Goal: Task Accomplishment & Management: Manage account settings

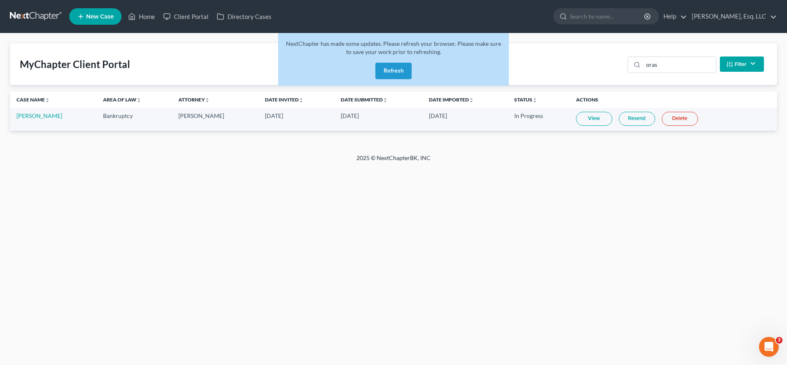
click at [404, 75] on button "Refresh" at bounding box center [393, 71] width 36 height 16
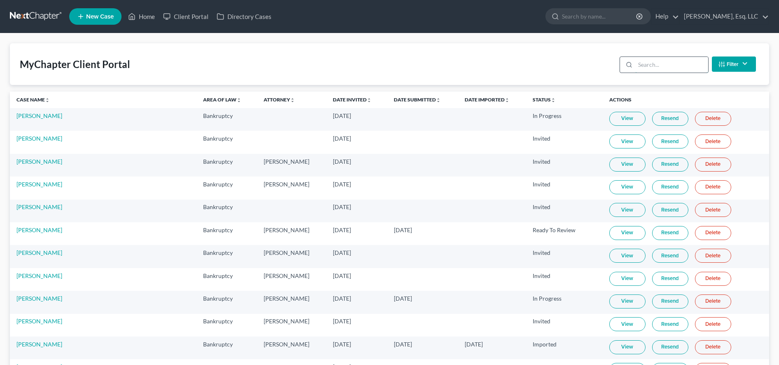
click at [662, 64] on input "search" at bounding box center [671, 65] width 73 height 16
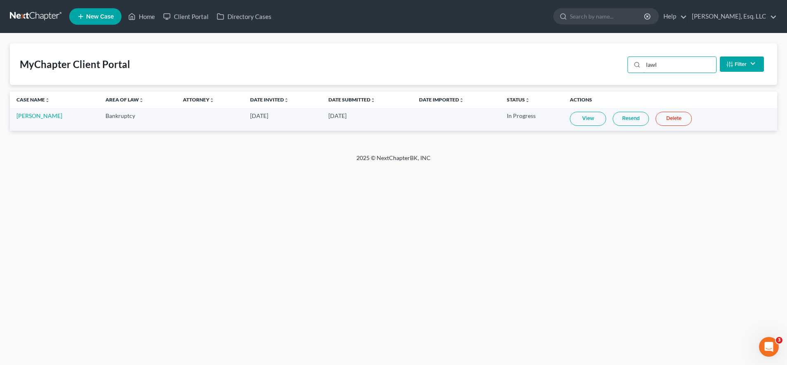
type input "lawl"
click at [585, 124] on link "View" at bounding box center [588, 119] width 36 height 14
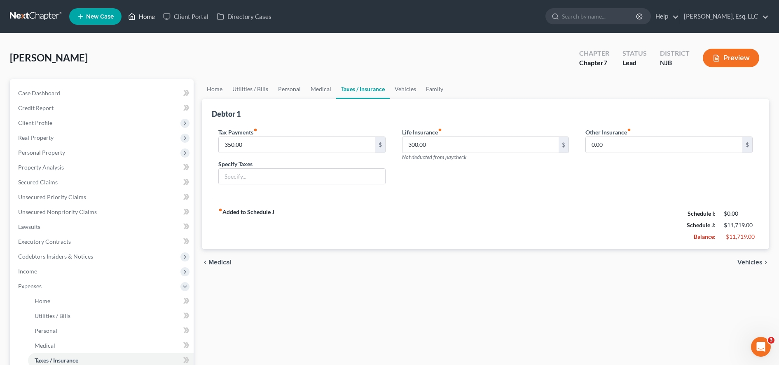
click at [157, 12] on link "Home" at bounding box center [141, 16] width 35 height 15
click at [170, 16] on icon at bounding box center [166, 17] width 7 height 10
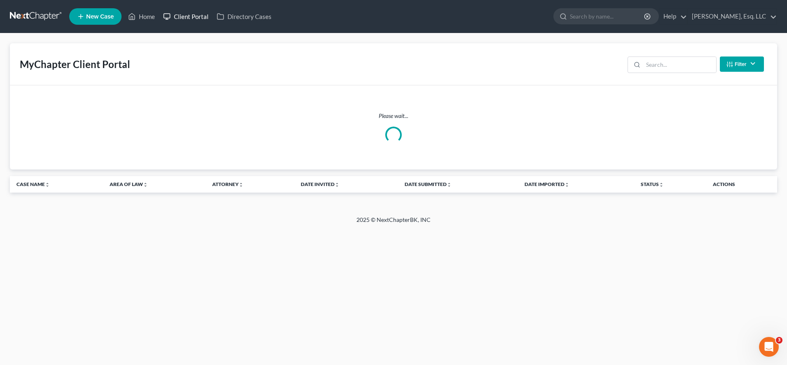
click at [170, 16] on icon at bounding box center [166, 17] width 7 height 10
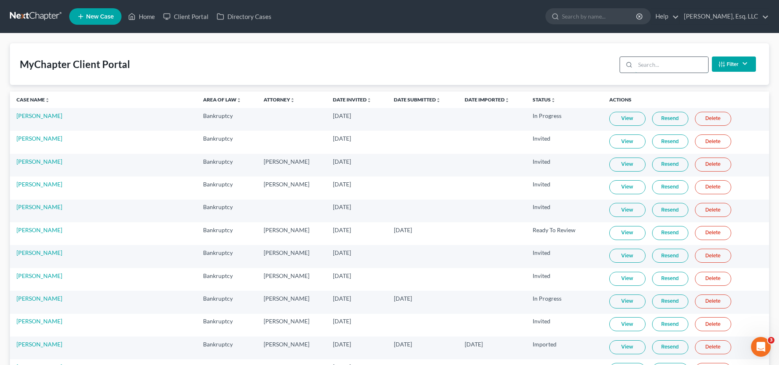
click at [675, 64] on input "search" at bounding box center [671, 65] width 73 height 16
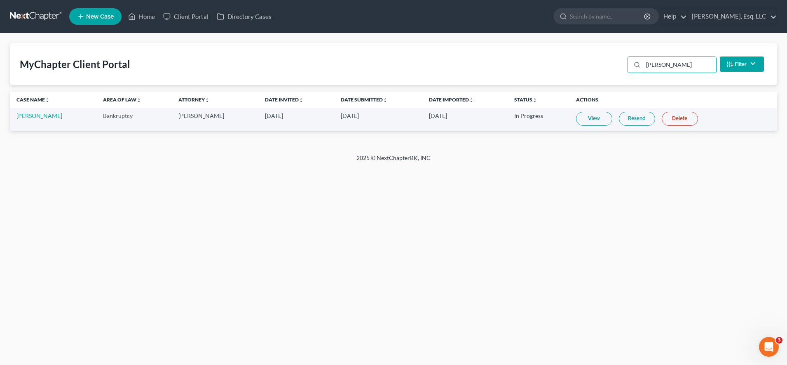
type input "gentz"
click at [623, 122] on link "Resend" at bounding box center [637, 119] width 36 height 14
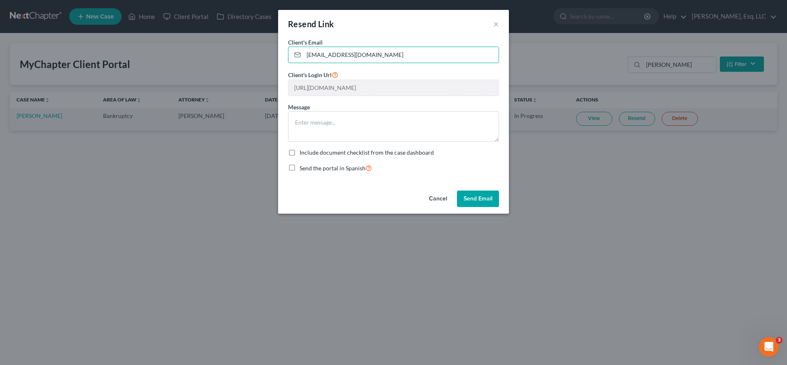
drag, startPoint x: 380, startPoint y: 58, endPoint x: 255, endPoint y: 62, distance: 125.3
click at [255, 62] on div "Resend Link × Client's Email * maggentzskp@icloud.com Client's Login Url https:…" at bounding box center [393, 182] width 787 height 365
paste input "maggentzskp@icloud.com"
type input "maggentzskp@icloud.com"
click at [307, 58] on input "maggentzskp@icloud.com" at bounding box center [401, 55] width 195 height 16
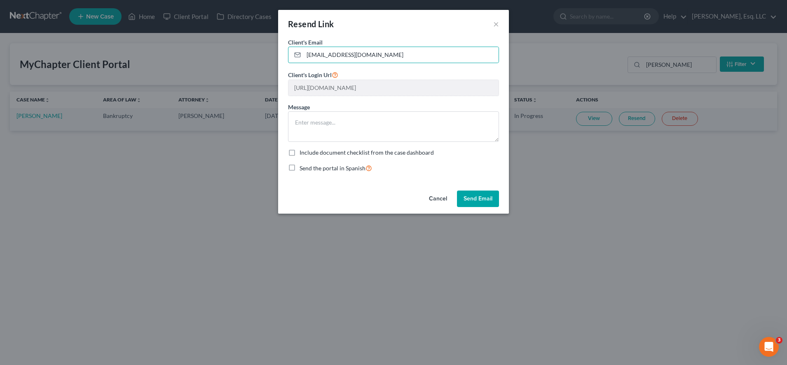
click at [473, 194] on button "Send Email" at bounding box center [478, 198] width 42 height 16
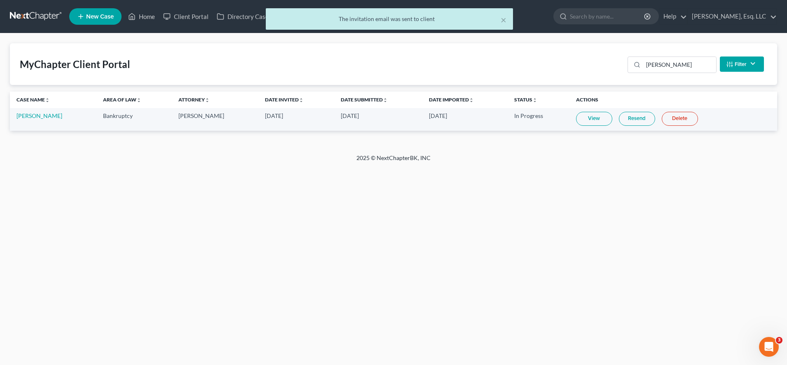
click at [623, 119] on link "Resend" at bounding box center [637, 119] width 36 height 14
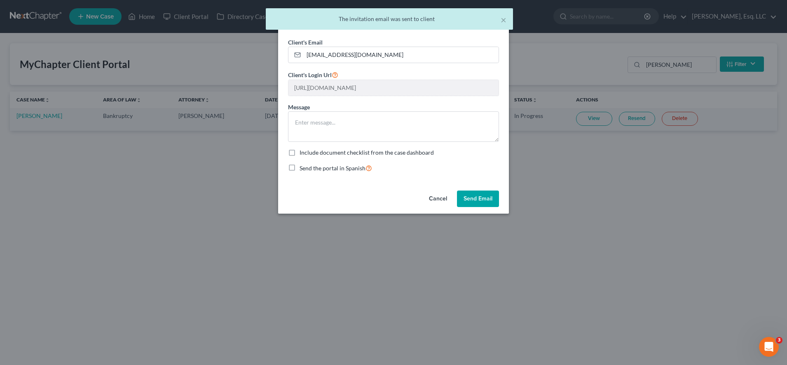
click at [479, 196] on button "Send Email" at bounding box center [478, 198] width 42 height 16
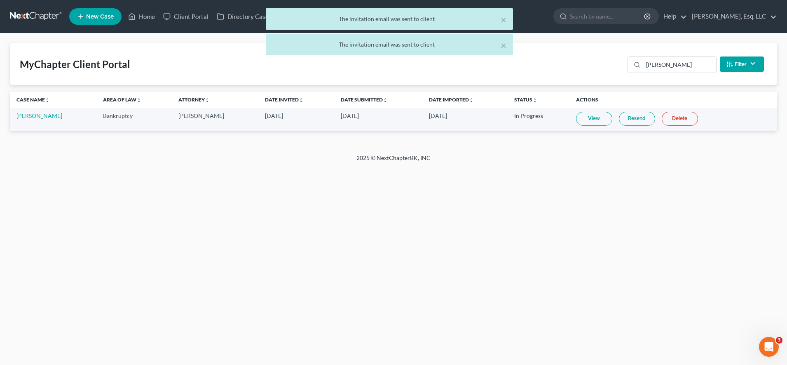
click at [634, 128] on td "View Resend Delete" at bounding box center [673, 119] width 208 height 23
click at [629, 115] on link "Resend" at bounding box center [637, 119] width 36 height 14
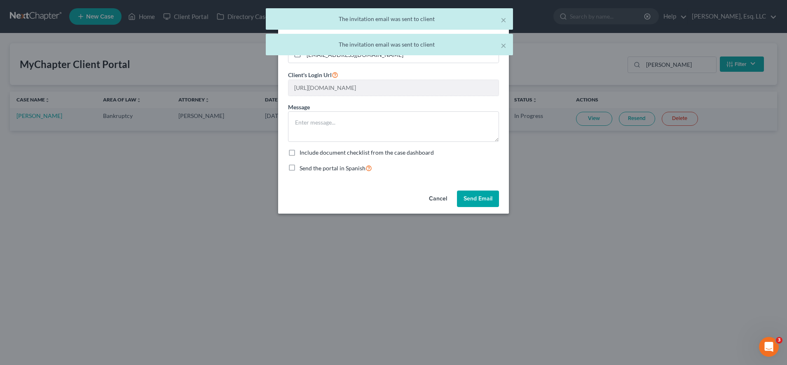
click at [479, 195] on button "Send Email" at bounding box center [478, 198] width 42 height 16
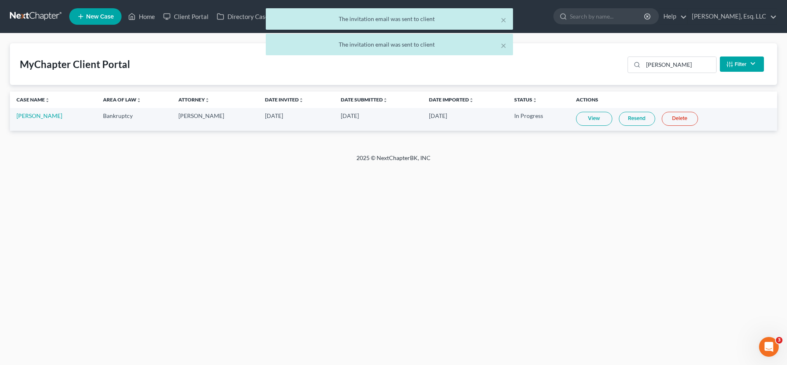
click at [627, 116] on link "Resend" at bounding box center [637, 119] width 36 height 14
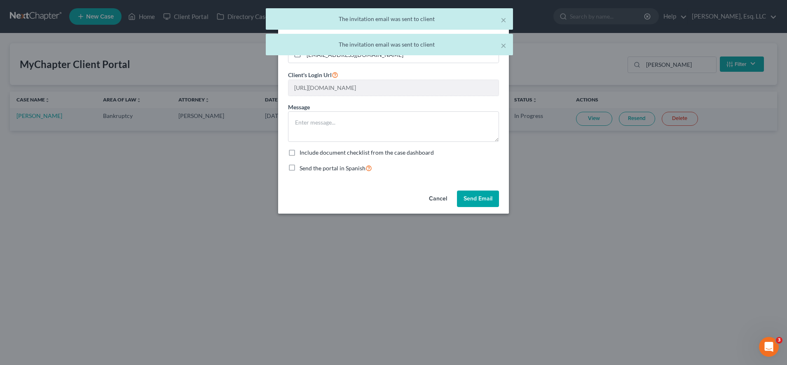
click at [472, 201] on button "Send Email" at bounding box center [478, 198] width 42 height 16
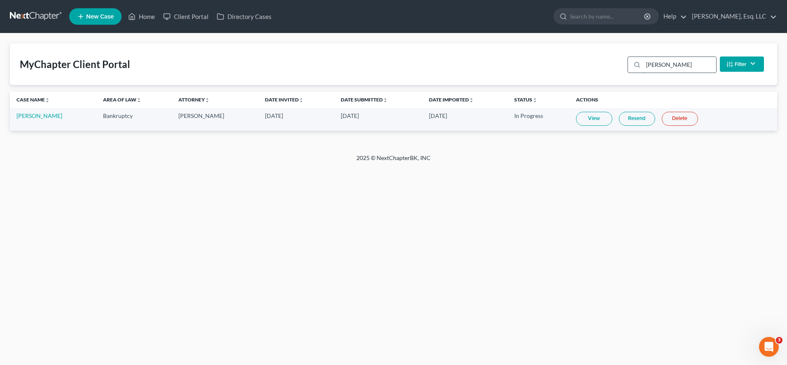
click at [680, 66] on input "gentz" at bounding box center [679, 65] width 73 height 16
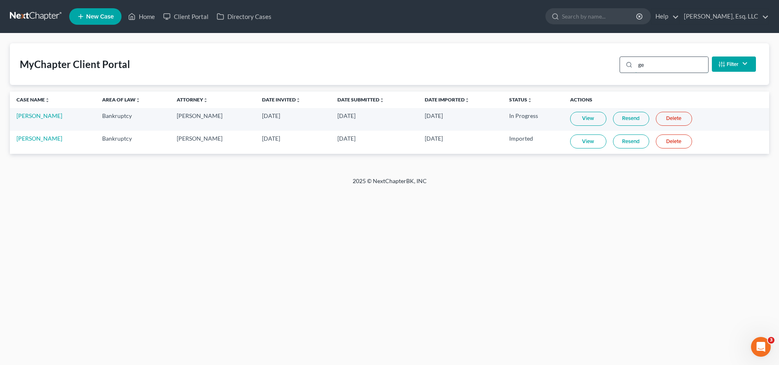
type input "g"
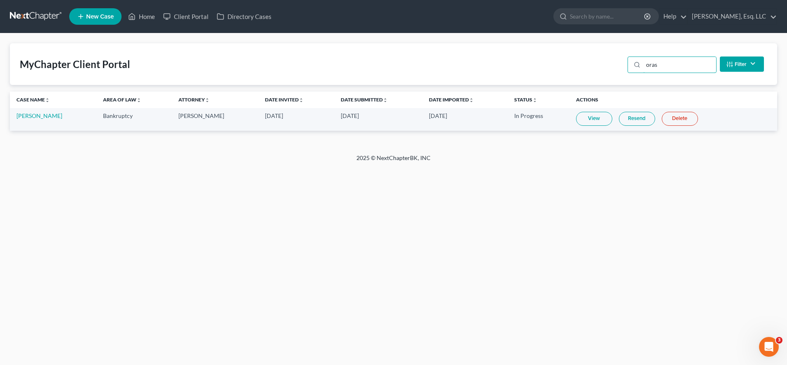
type input "oras"
click at [38, 119] on td "[PERSON_NAME]" at bounding box center [53, 119] width 87 height 23
click at [38, 116] on link "[PERSON_NAME]" at bounding box center [39, 115] width 46 height 7
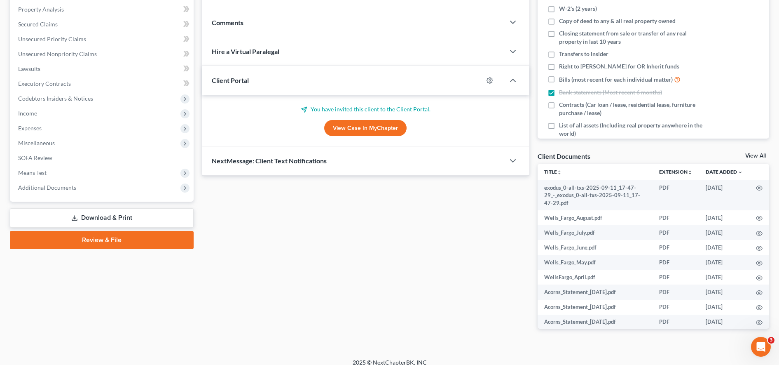
scroll to position [163, 0]
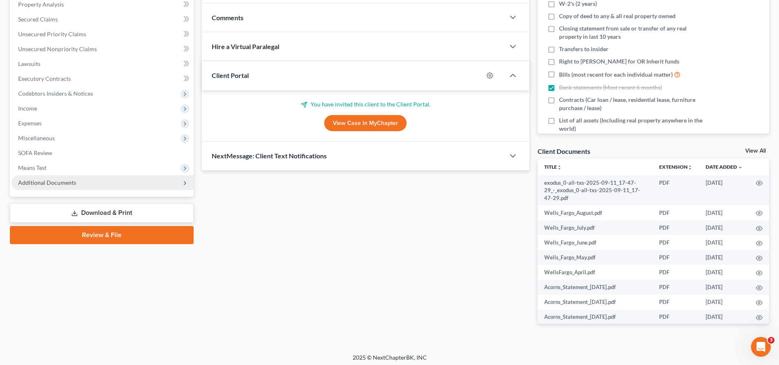
click at [38, 180] on span "Additional Documents" at bounding box center [47, 182] width 58 height 7
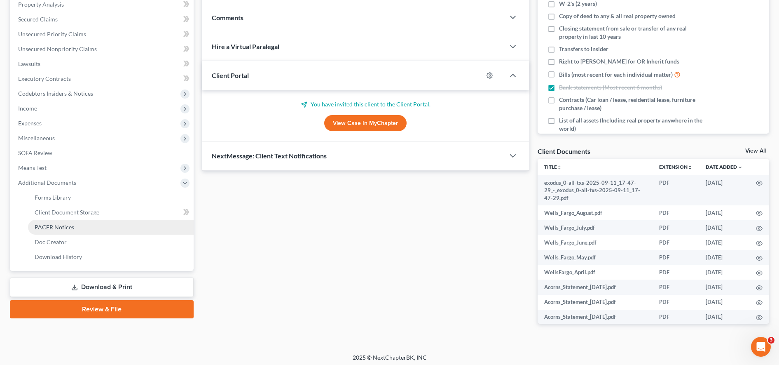
click at [67, 224] on span "PACER Notices" at bounding box center [55, 226] width 40 height 7
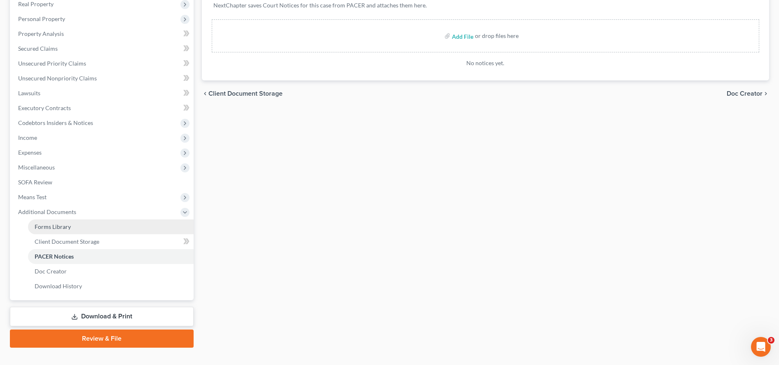
scroll to position [147, 0]
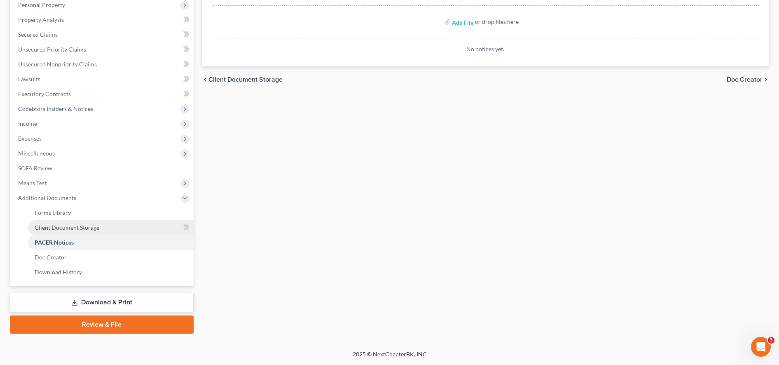
click at [91, 225] on span "Client Document Storage" at bounding box center [67, 227] width 65 height 7
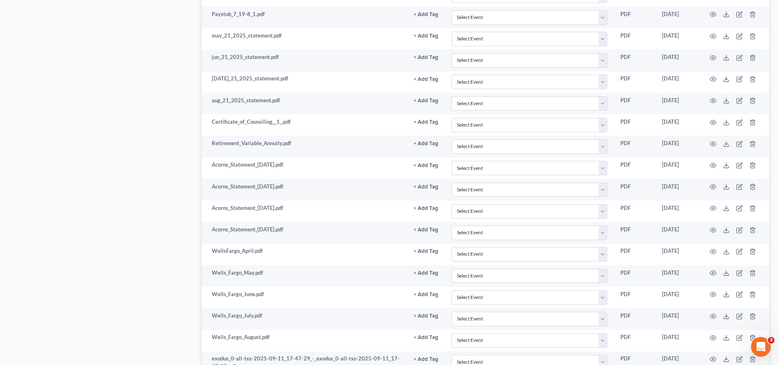
scroll to position [1677, 0]
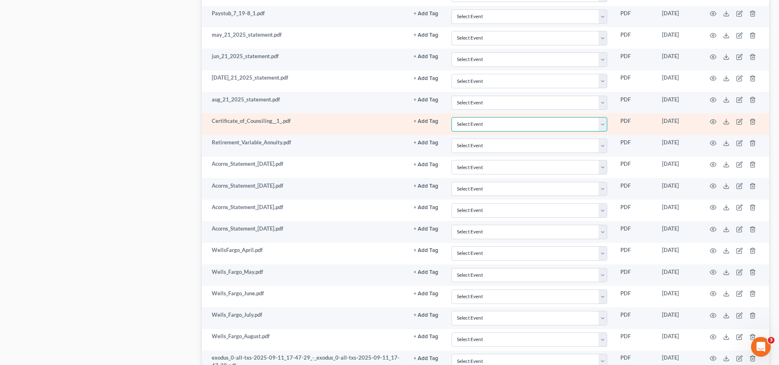
click at [508, 126] on select "Select Event 20 Largest Unsecured Creditors Amended Attorney Compensation State…" at bounding box center [530, 124] width 156 height 14
select select "9"
click at [452, 117] on select "Select Event 20 Largest Unsecured Creditors Amended Attorney Compensation State…" at bounding box center [530, 124] width 156 height 14
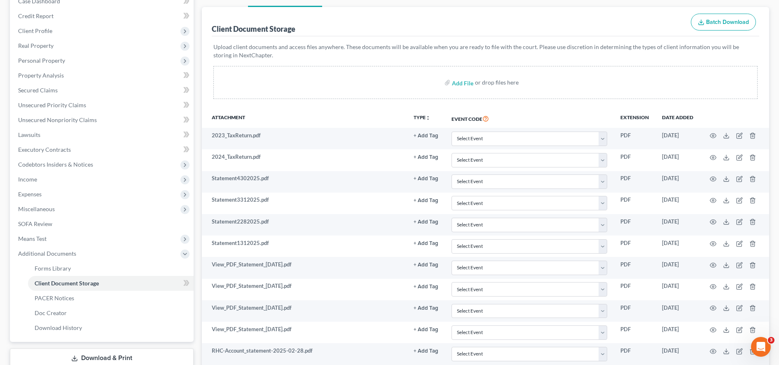
scroll to position [0, 0]
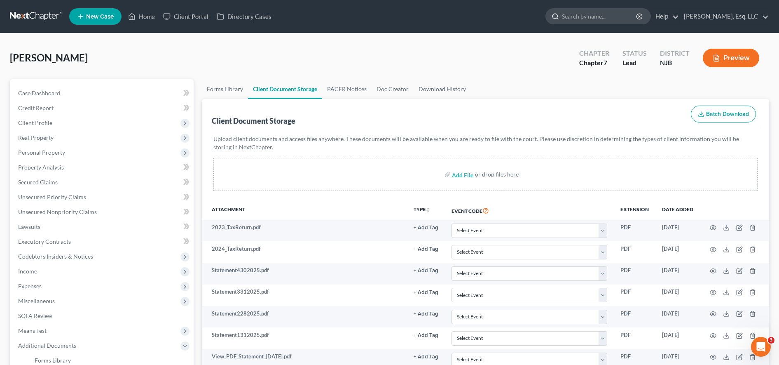
click at [578, 20] on input "search" at bounding box center [599, 16] width 75 height 15
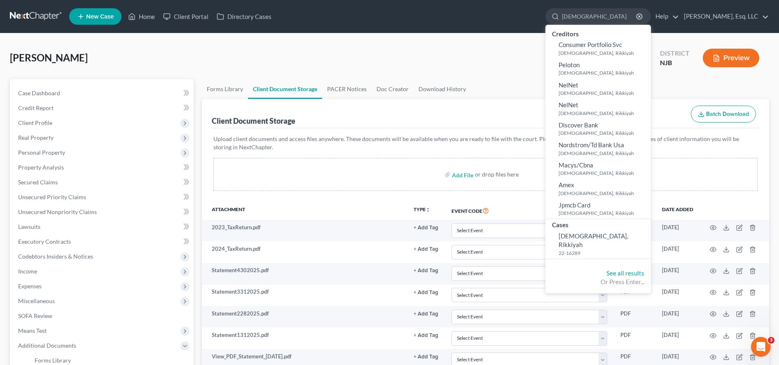
type input "muslim"
click at [586, 249] on small "22-16289" at bounding box center [604, 252] width 90 height 7
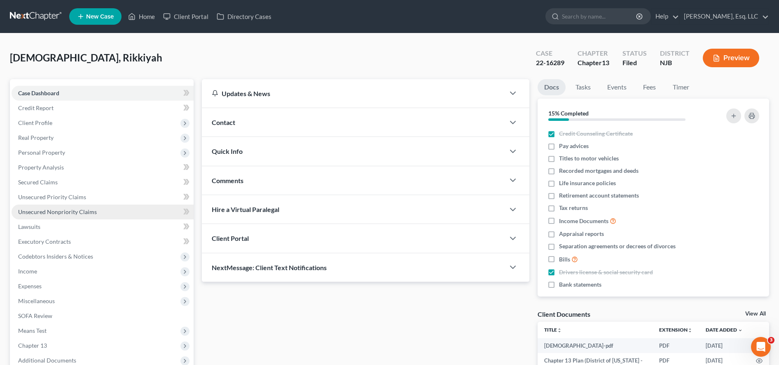
scroll to position [166, 0]
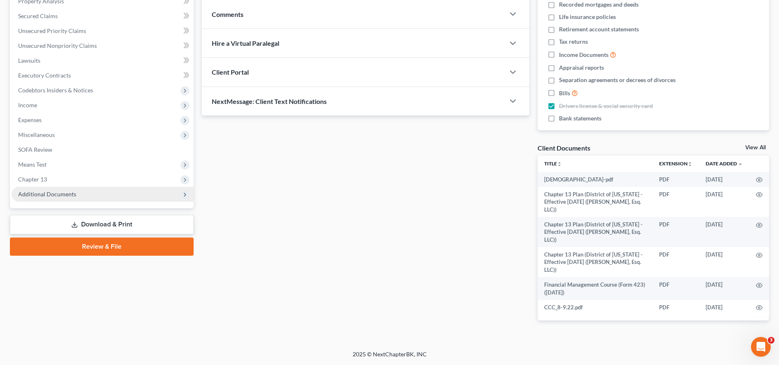
click at [71, 195] on span "Additional Documents" at bounding box center [47, 193] width 58 height 7
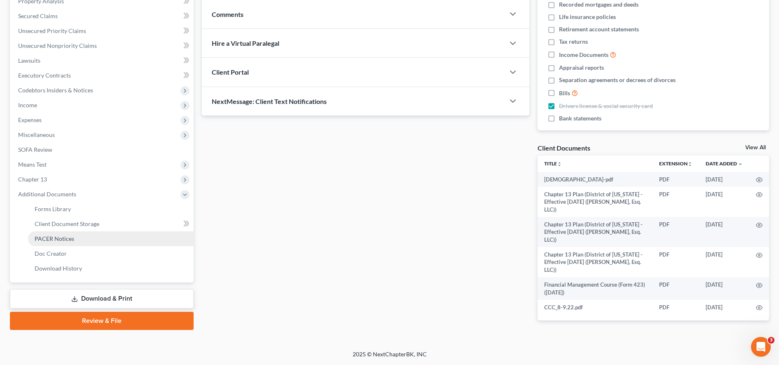
click at [83, 236] on link "PACER Notices" at bounding box center [111, 238] width 166 height 15
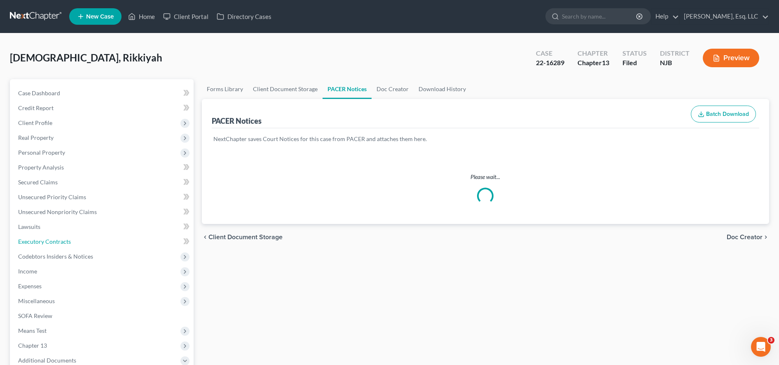
click at [83, 236] on link "Executory Contracts" at bounding box center [103, 241] width 182 height 15
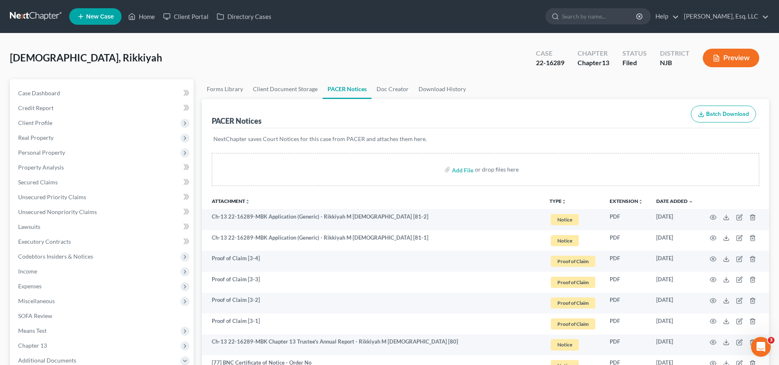
click at [128, 79] on div "Case Dashboard Payments Invoices Payments Payments Credit Report Client Profile…" at bounding box center [102, 263] width 184 height 369
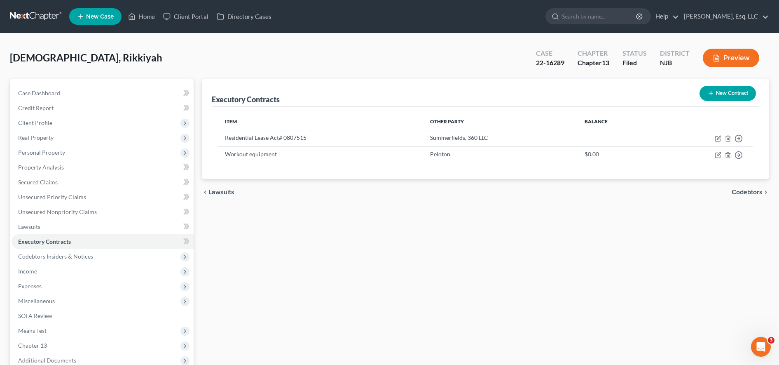
click at [128, 79] on div "Case Dashboard Payments Invoices Payments Payments Credit Report Client Profile…" at bounding box center [102, 226] width 184 height 295
click at [155, 227] on link "Lawsuits" at bounding box center [103, 226] width 182 height 15
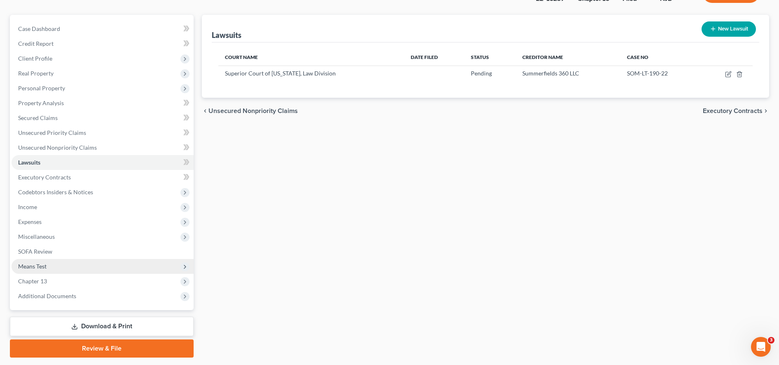
scroll to position [88, 0]
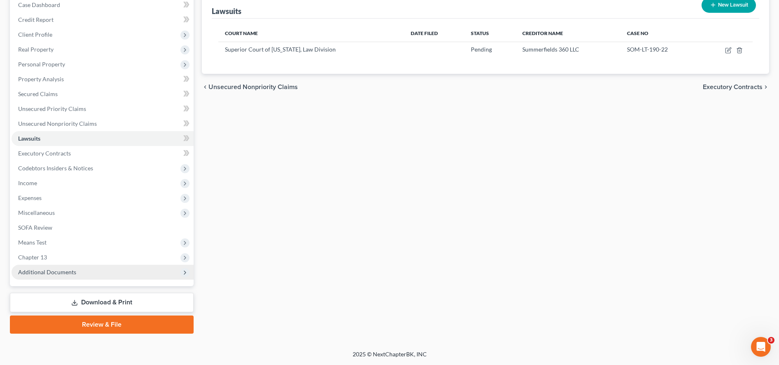
click at [117, 271] on span "Additional Documents" at bounding box center [103, 272] width 182 height 15
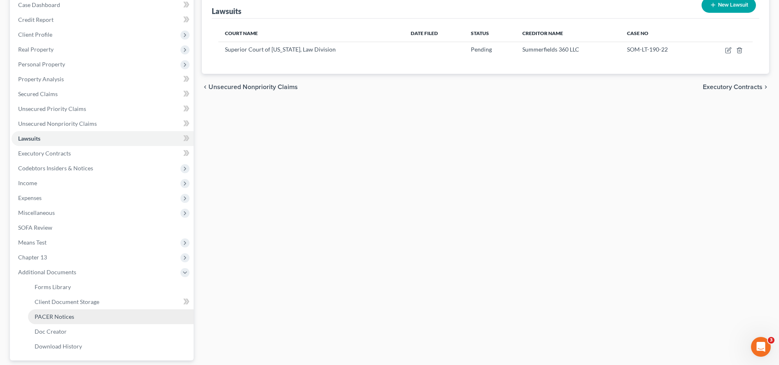
click at [117, 312] on link "PACER Notices" at bounding box center [111, 316] width 166 height 15
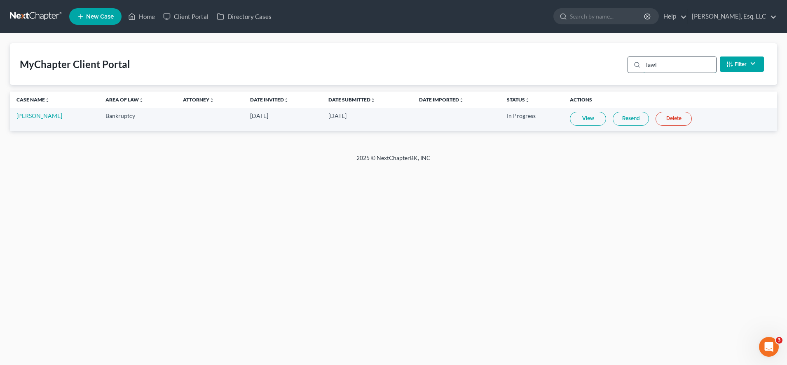
click at [677, 66] on input "lawl" at bounding box center [679, 65] width 73 height 16
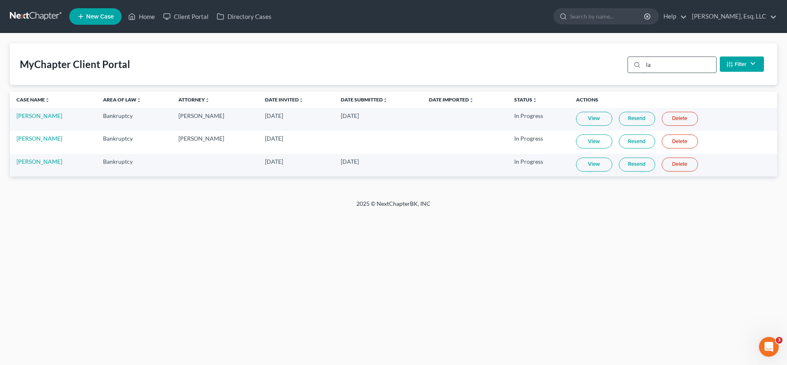
type input "l"
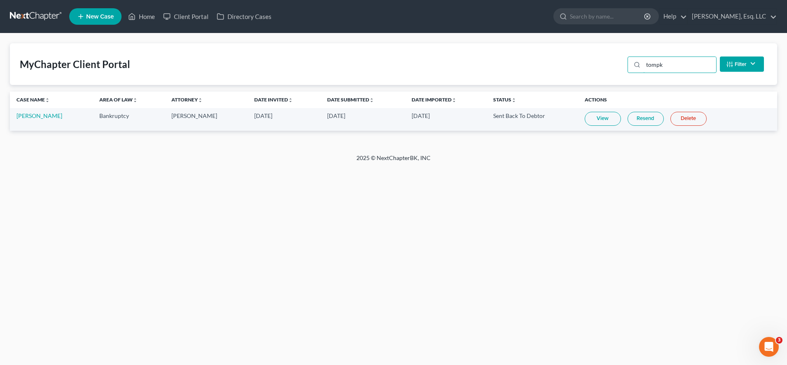
type input "tompk"
click at [599, 121] on link "View" at bounding box center [603, 119] width 36 height 14
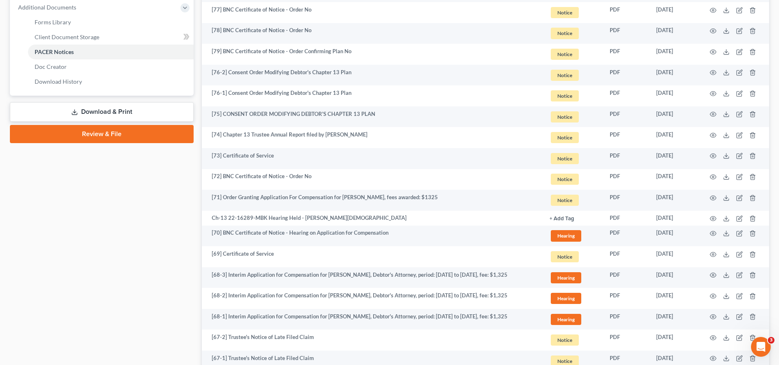
scroll to position [303, 0]
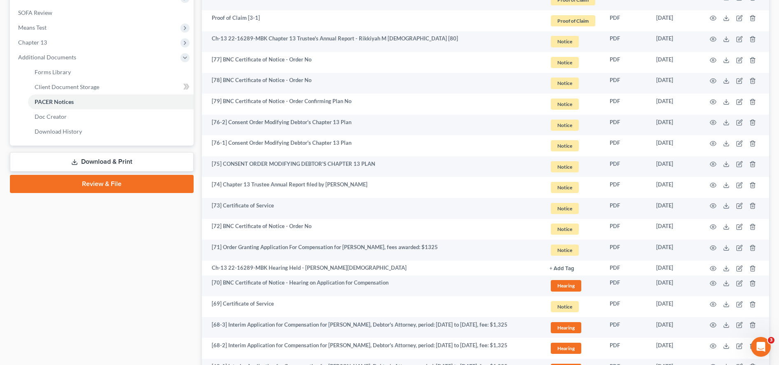
click at [114, 158] on link "Download & Print" at bounding box center [102, 161] width 184 height 19
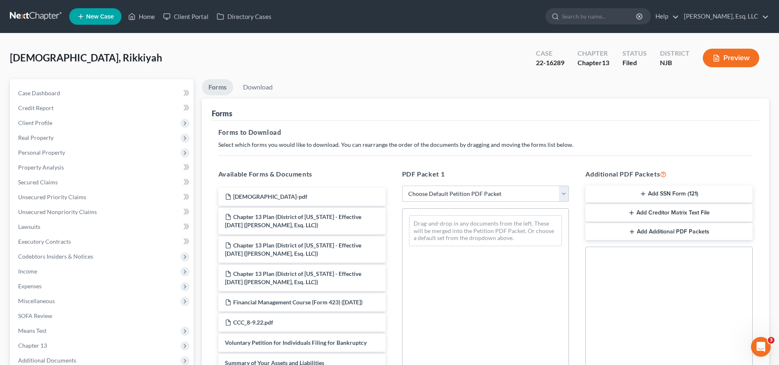
click at [435, 192] on select "Choose Default Petition PDF Packet Complete Bankruptcy Petition (all forms and …" at bounding box center [485, 193] width 167 height 16
select select "0"
click at [402, 185] on select "Choose Default Petition PDF Packet Complete Bankruptcy Petition (all forms and …" at bounding box center [485, 193] width 167 height 16
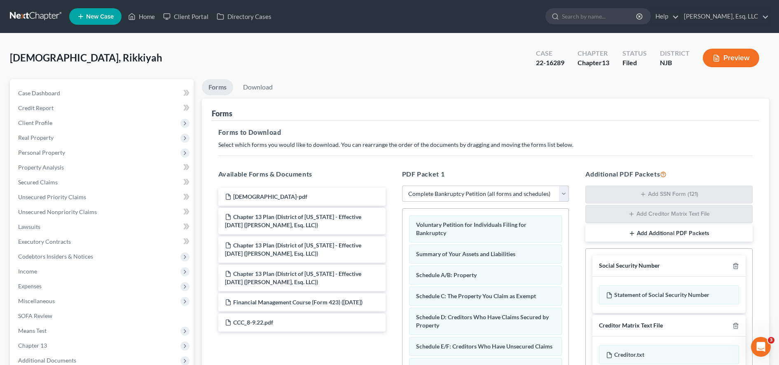
scroll to position [145, 0]
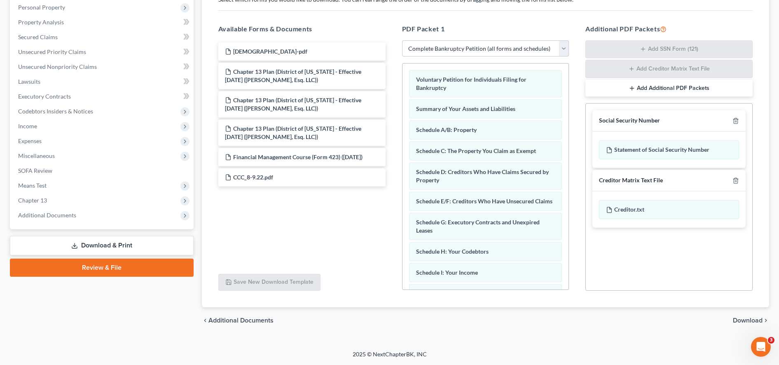
click at [738, 325] on div "chevron_left Additional Documents Download chevron_right" at bounding box center [485, 320] width 567 height 26
click at [738, 319] on span "Download" at bounding box center [748, 320] width 30 height 7
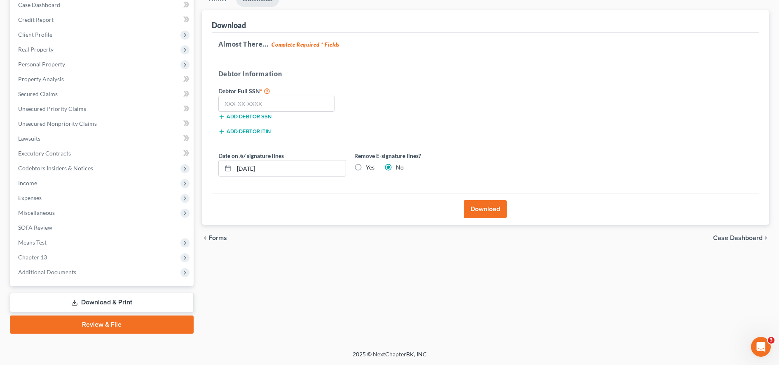
scroll to position [88, 0]
click at [366, 170] on label "Yes" at bounding box center [370, 167] width 9 height 8
click at [369, 169] on input "Yes" at bounding box center [371, 165] width 5 height 5
radio input "true"
radio input "false"
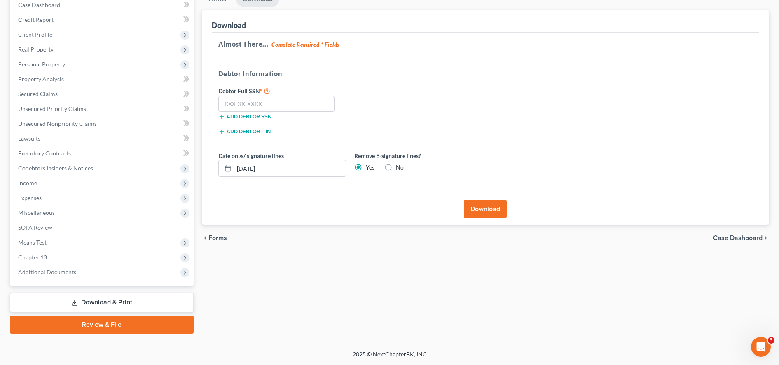
click at [725, 131] on div "Almost There... Complete Required * Fields Debtor Information Debtor Full SSN *…" at bounding box center [486, 113] width 548 height 161
click at [322, 103] on input "text" at bounding box center [276, 104] width 117 height 16
click at [696, 298] on div "Forms Download Forms Forms to Download Select which forms you would like to dow…" at bounding box center [486, 162] width 576 height 342
click at [277, 103] on input "138-92" at bounding box center [276, 104] width 117 height 16
type input "138-92-6695"
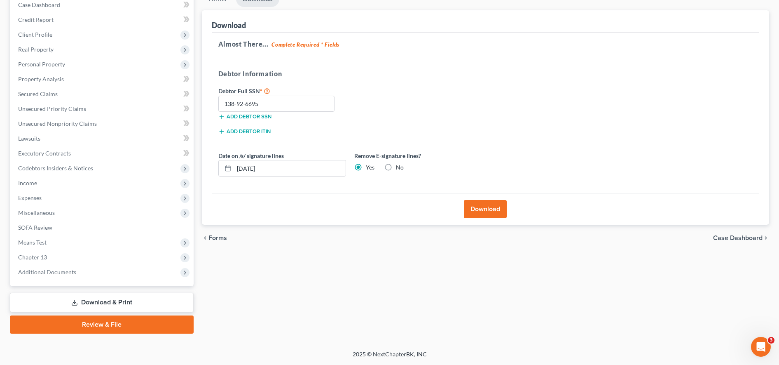
click at [501, 211] on button "Download" at bounding box center [485, 209] width 43 height 18
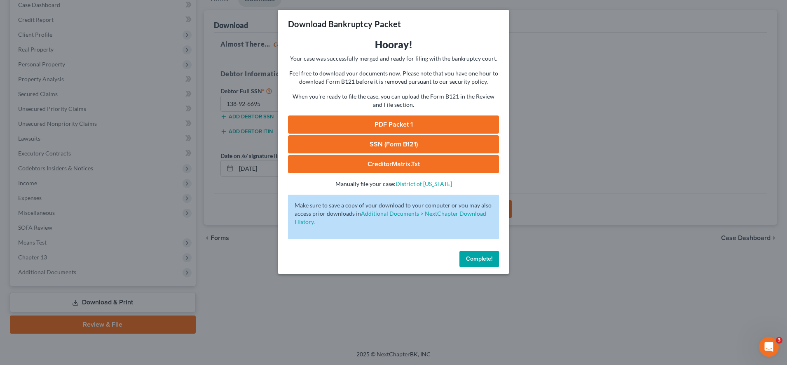
click at [427, 167] on link "CreditorMatrix.txt" at bounding box center [393, 164] width 211 height 18
click at [505, 294] on div "Download Bankruptcy Packet Hooray! Your case was successfully merged and ready …" at bounding box center [393, 182] width 787 height 365
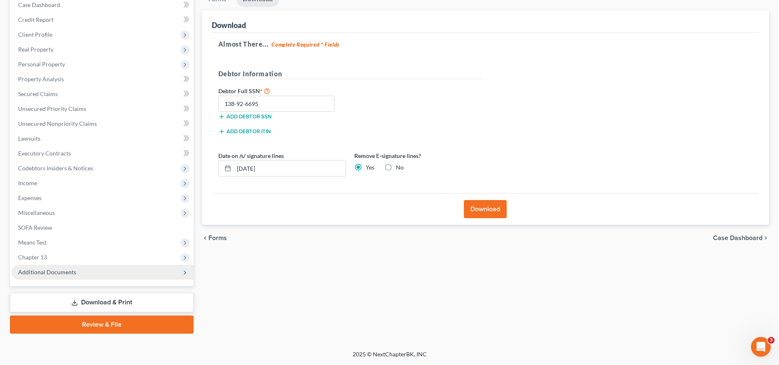
click at [75, 273] on span "Additional Documents" at bounding box center [103, 272] width 182 height 15
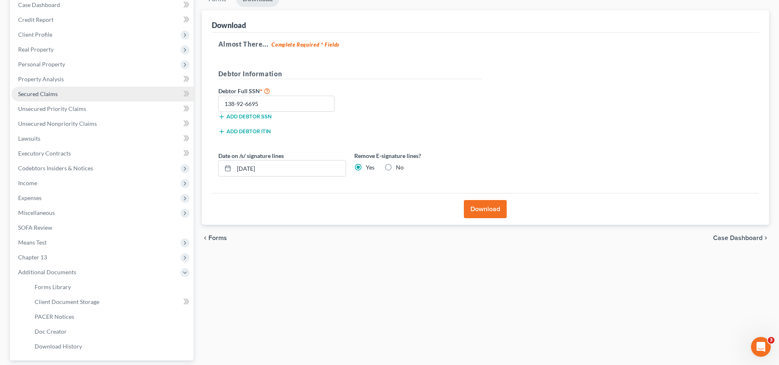
click at [93, 96] on link "Secured Claims" at bounding box center [103, 94] width 182 height 15
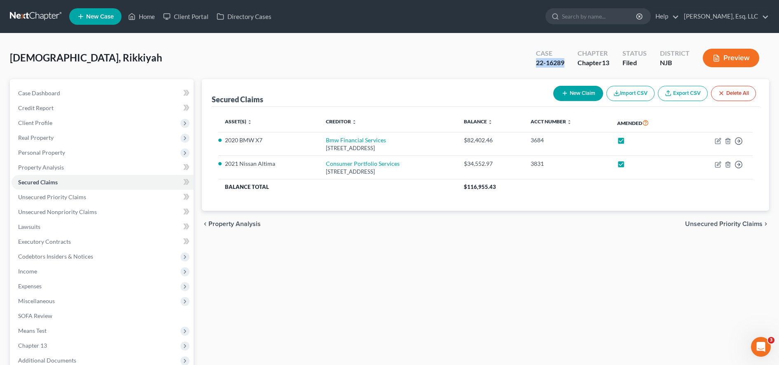
drag, startPoint x: 554, startPoint y: 63, endPoint x: 564, endPoint y: 65, distance: 10.1
click at [564, 65] on div "Case 22-16289" at bounding box center [550, 59] width 42 height 24
copy div "22-16289"
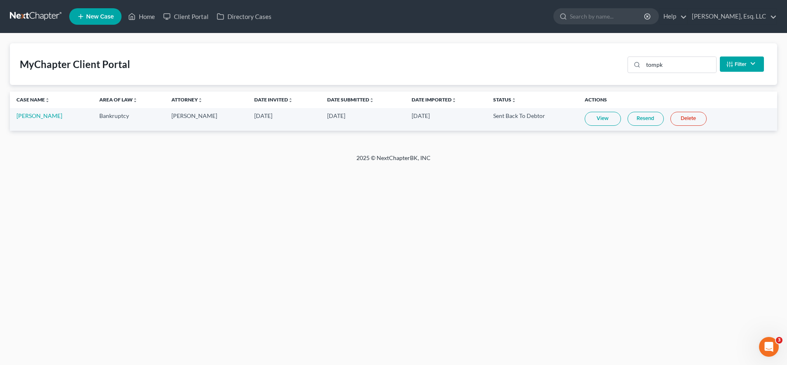
click at [681, 80] on div "MyChapter Client Portal tompk Filter Status Filter... Invited In Progress Ready…" at bounding box center [393, 64] width 767 height 42
click at [670, 68] on input "tompk" at bounding box center [679, 65] width 73 height 16
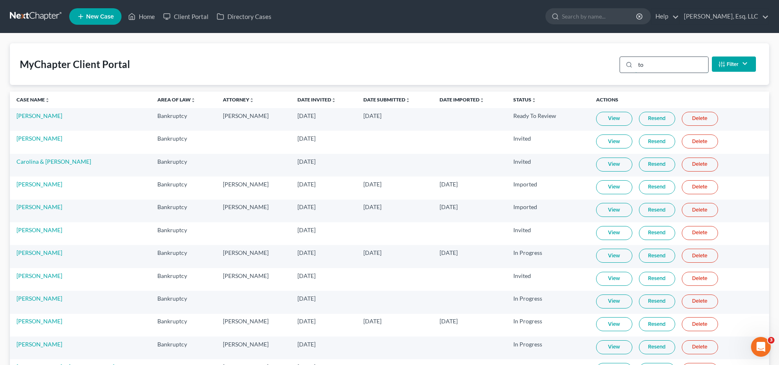
type input "t"
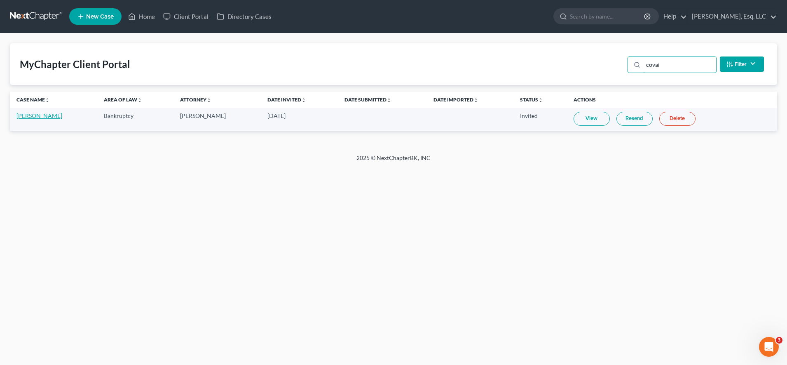
type input "covai"
click at [45, 114] on link "[PERSON_NAME]" at bounding box center [39, 115] width 46 height 7
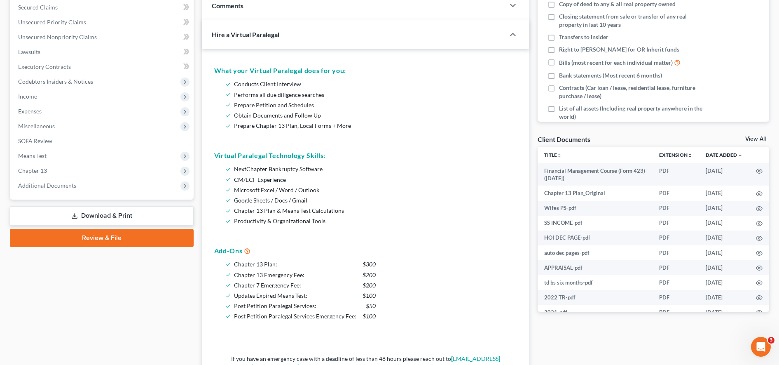
scroll to position [179, 0]
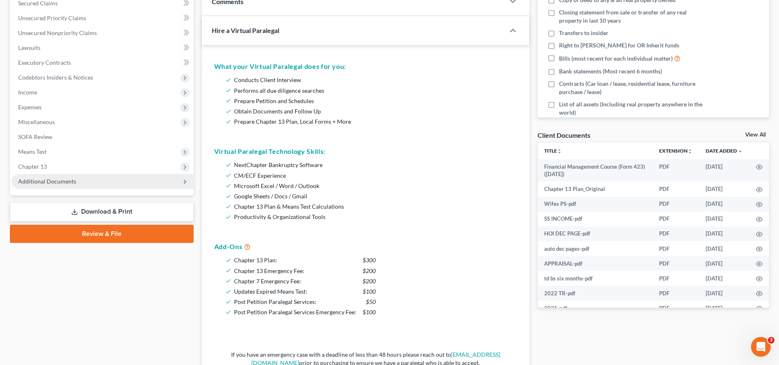
click at [91, 184] on span "Additional Documents" at bounding box center [103, 181] width 182 height 15
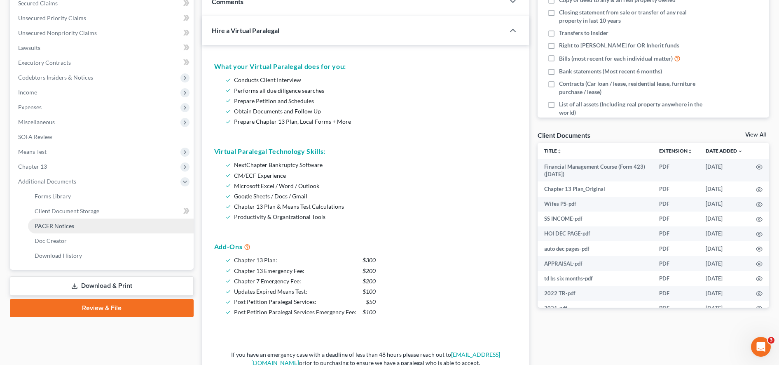
click at [86, 228] on link "PACER Notices" at bounding box center [111, 225] width 166 height 15
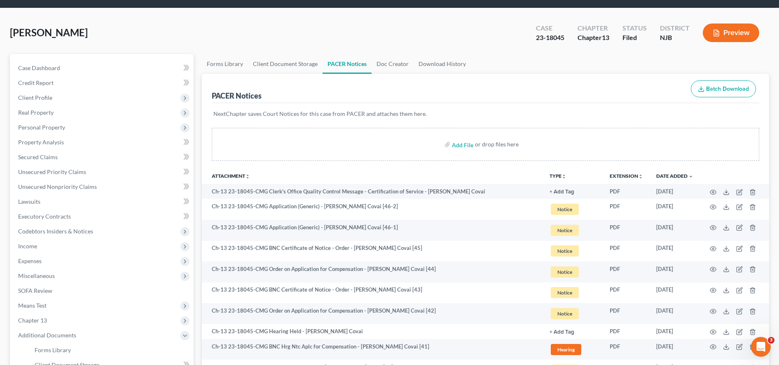
scroll to position [27, 0]
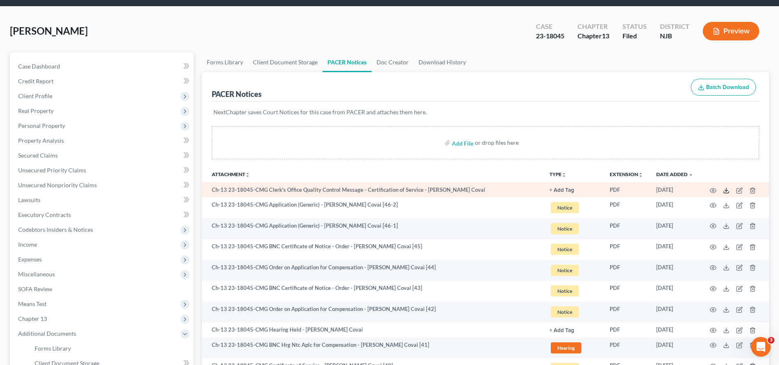
click at [727, 188] on icon at bounding box center [726, 190] width 7 height 7
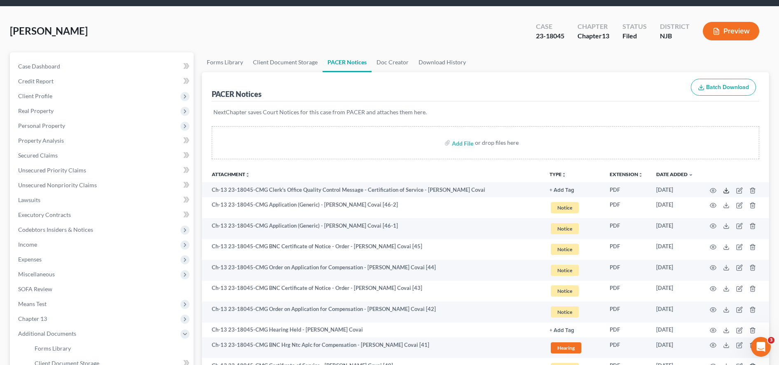
scroll to position [0, 0]
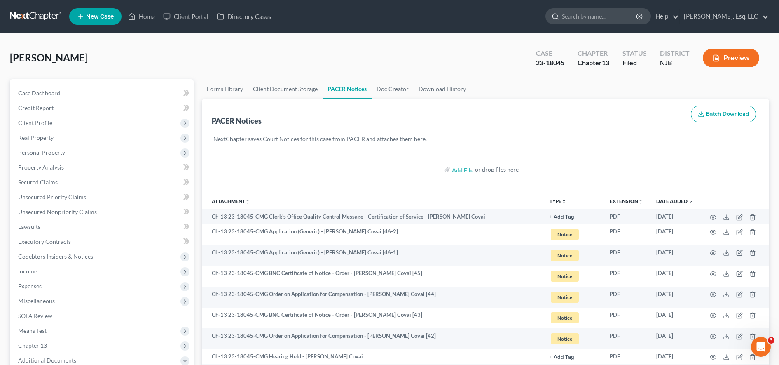
click at [617, 18] on input "search" at bounding box center [599, 16] width 75 height 15
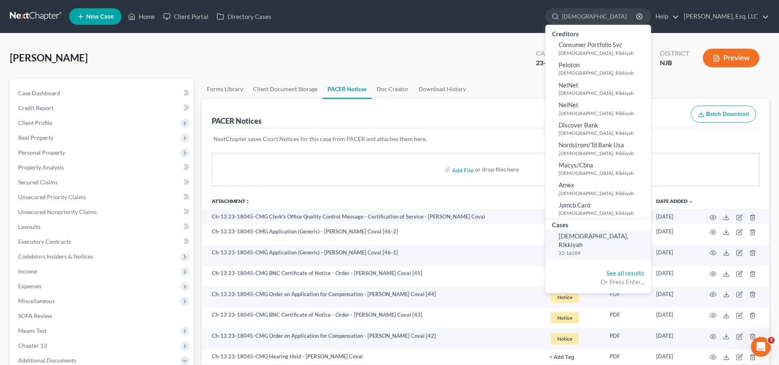
type input "MUSLIM"
click at [574, 236] on span "[DEMOGRAPHIC_DATA], Rikkiyah" at bounding box center [594, 240] width 70 height 16
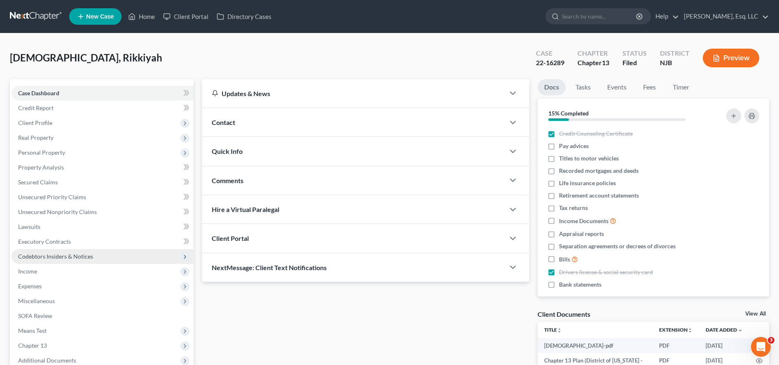
scroll to position [166, 0]
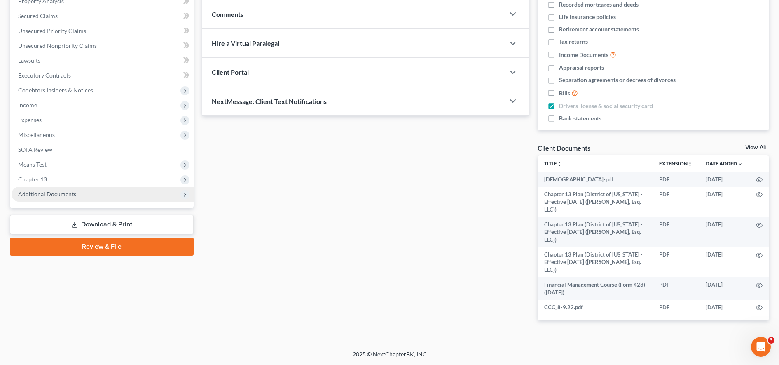
click at [112, 191] on span "Additional Documents" at bounding box center [103, 194] width 182 height 15
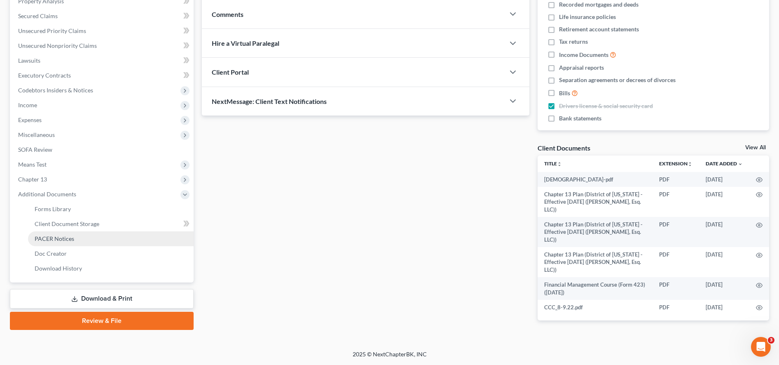
click at [107, 239] on link "PACER Notices" at bounding box center [111, 238] width 166 height 15
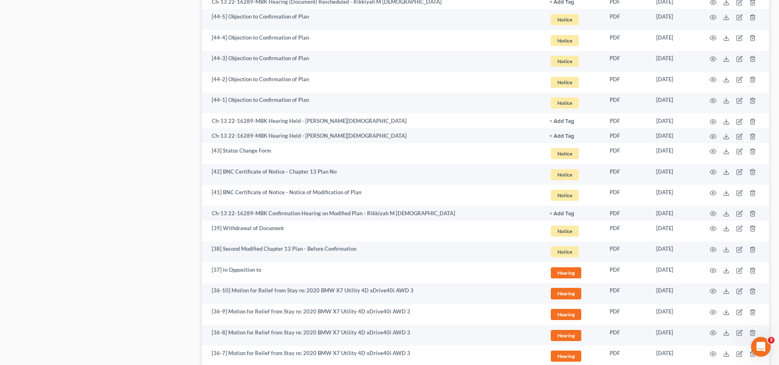
scroll to position [1453, 0]
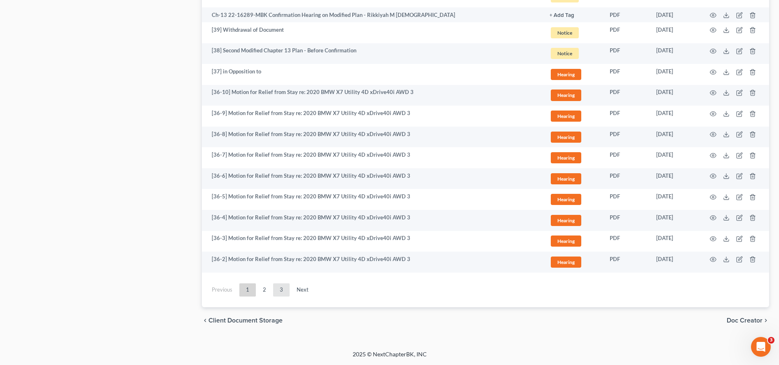
click at [281, 291] on link "3" at bounding box center [281, 289] width 16 height 13
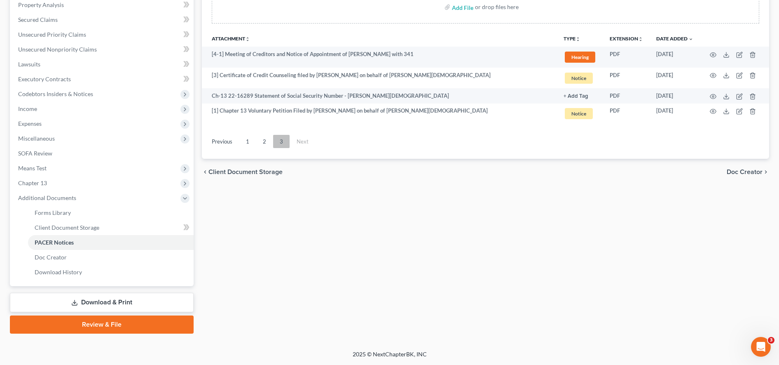
scroll to position [162, 0]
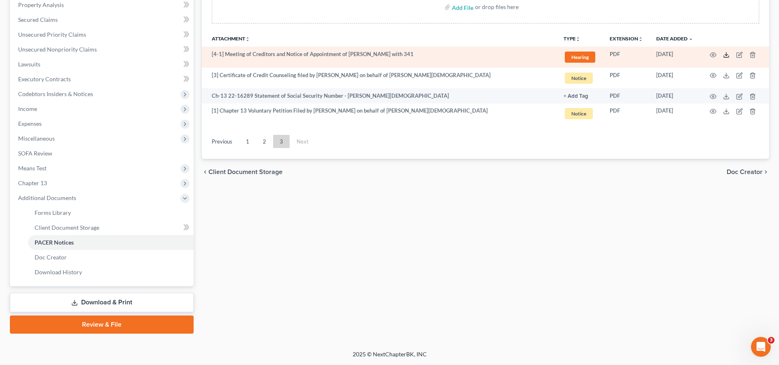
click at [729, 52] on icon at bounding box center [726, 55] width 7 height 7
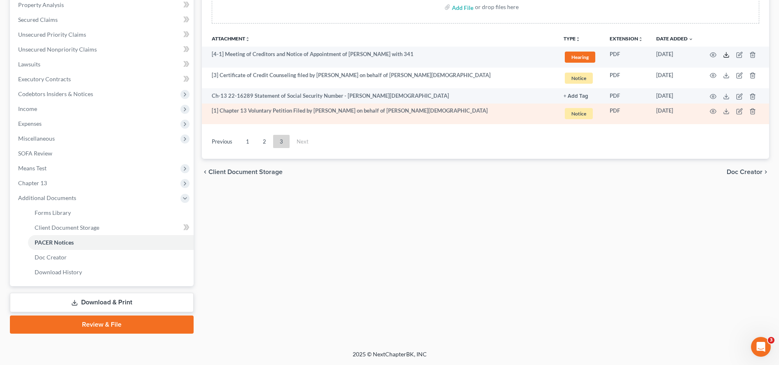
scroll to position [0, 0]
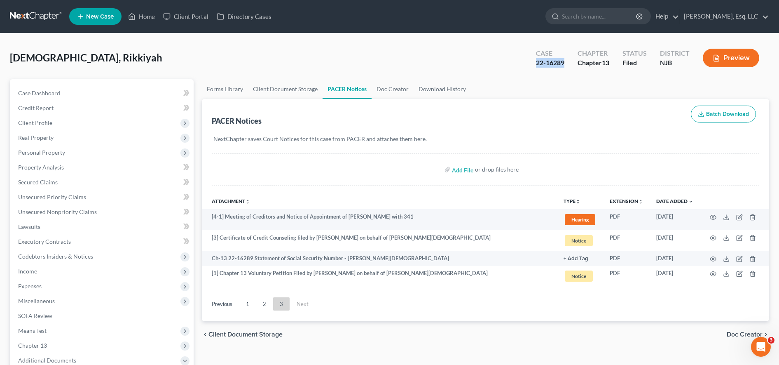
drag, startPoint x: 535, startPoint y: 64, endPoint x: 566, endPoint y: 63, distance: 31.3
click at [566, 63] on div "Case 22-16289" at bounding box center [550, 59] width 42 height 24
copy div "22-16289"
click at [584, 19] on input "search" at bounding box center [599, 16] width 75 height 15
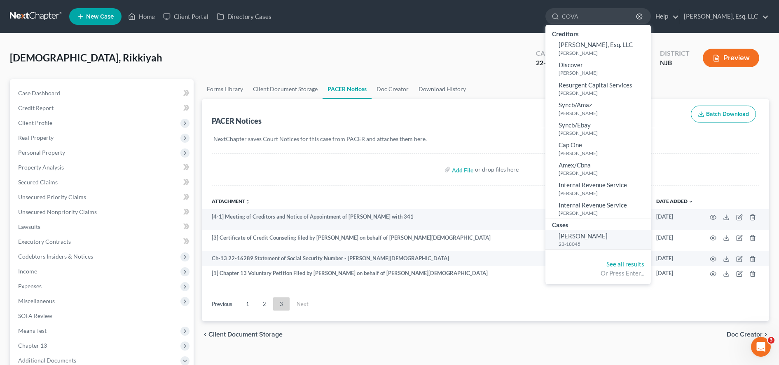
type input "COVA"
click at [598, 230] on link "Covais, Salvatore 23-18045" at bounding box center [597, 239] width 105 height 20
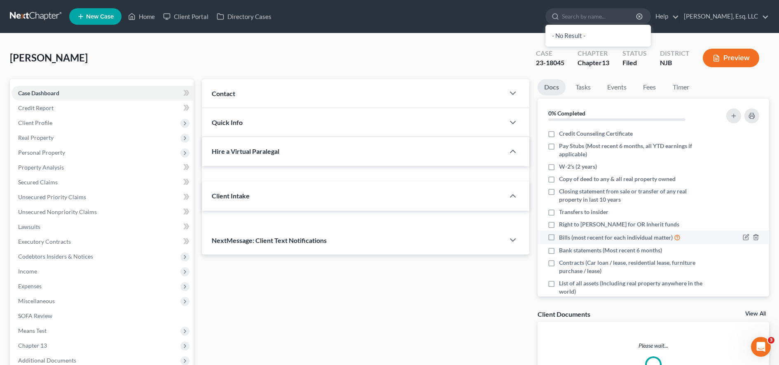
click at [591, 240] on span "Bills (most recent for each individual matter)" at bounding box center [616, 237] width 114 height 8
click at [568, 238] on input "Bills (most recent for each individual matter)" at bounding box center [564, 234] width 5 height 5
checkbox input "true"
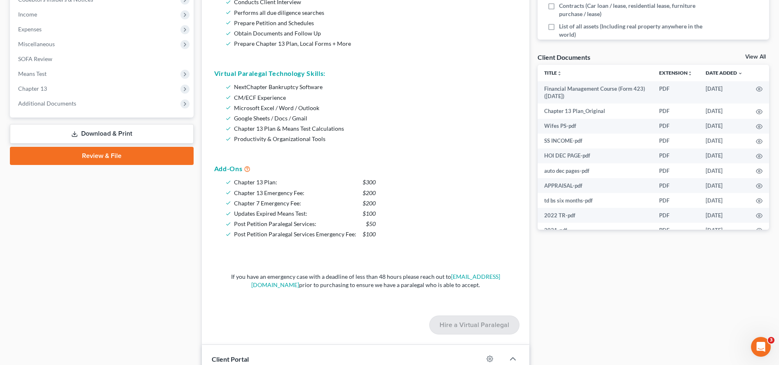
scroll to position [256, 0]
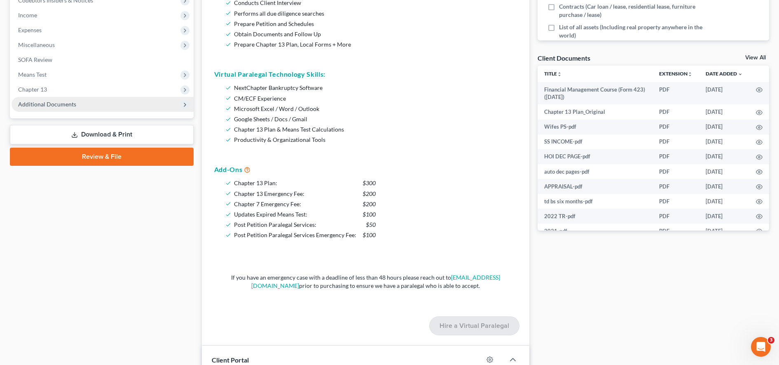
click at [67, 101] on span "Additional Documents" at bounding box center [47, 104] width 58 height 7
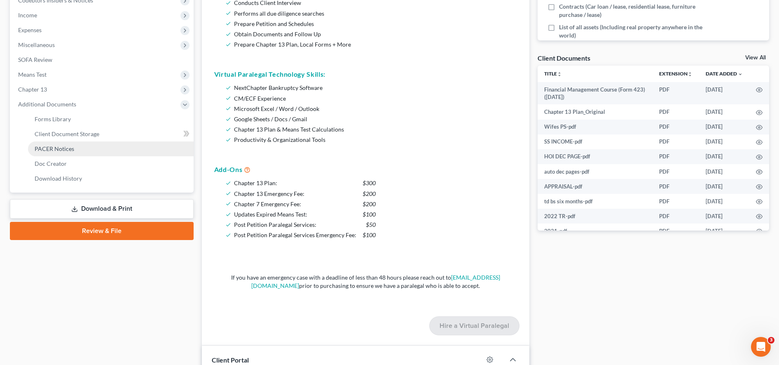
click at [73, 151] on span "PACER Notices" at bounding box center [55, 148] width 40 height 7
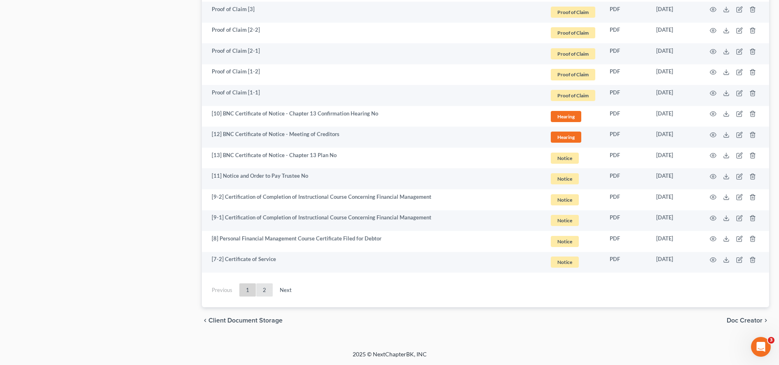
scroll to position [1445, 0]
click at [263, 295] on link "2" at bounding box center [264, 289] width 16 height 13
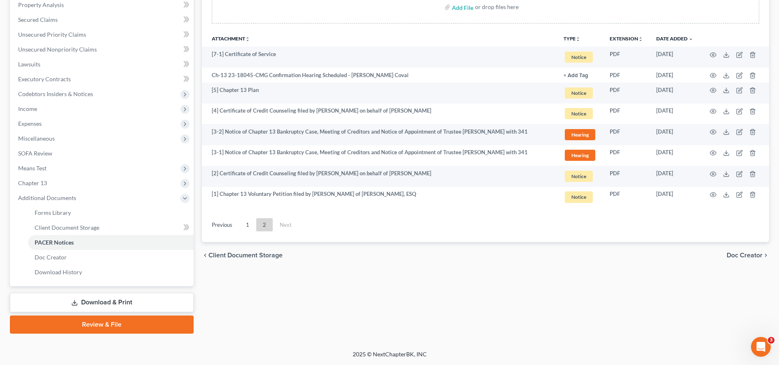
scroll to position [162, 0]
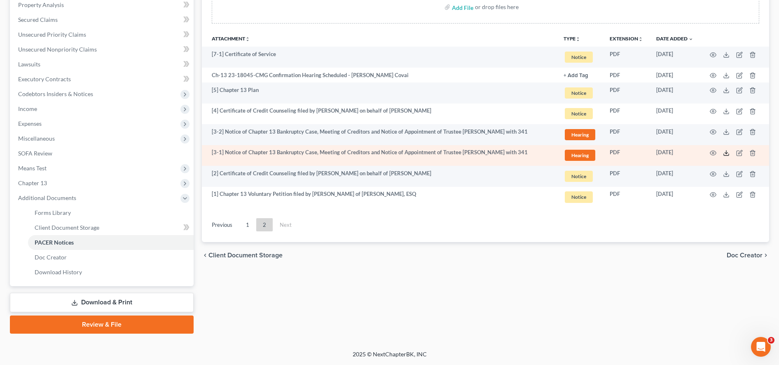
click at [728, 152] on icon at bounding box center [726, 153] width 7 height 7
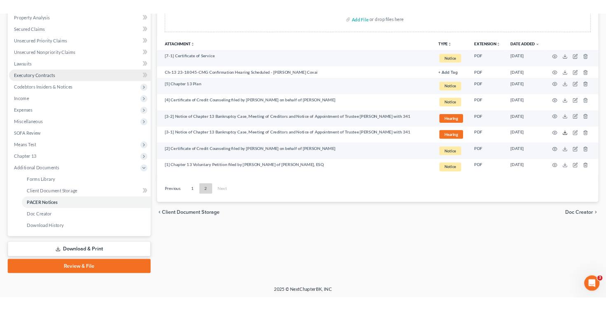
scroll to position [0, 0]
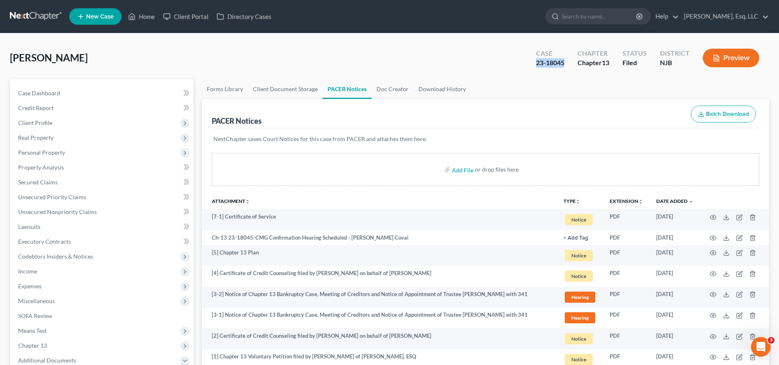
drag, startPoint x: 529, startPoint y: 66, endPoint x: 568, endPoint y: 66, distance: 38.3
click at [568, 66] on div "Case 23-18045" at bounding box center [550, 59] width 42 height 24
copy div "23-18045"
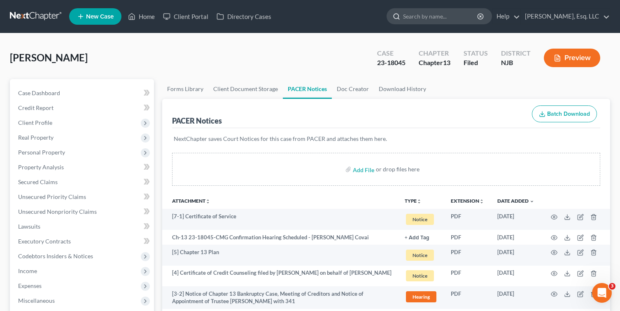
click at [471, 16] on input "search" at bounding box center [440, 16] width 75 height 15
click at [439, 16] on input "search" at bounding box center [440, 16] width 75 height 15
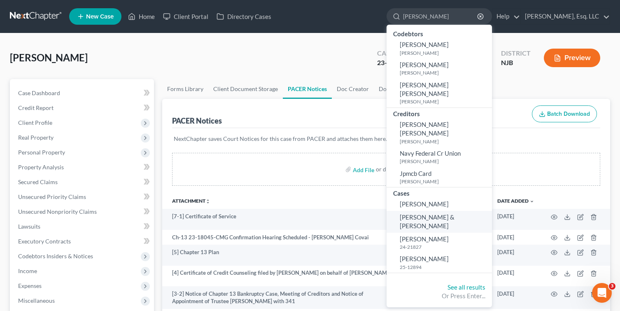
type input "[PERSON_NAME]"
click at [455, 213] on span "[PERSON_NAME] & [PERSON_NAME]" at bounding box center [427, 221] width 55 height 16
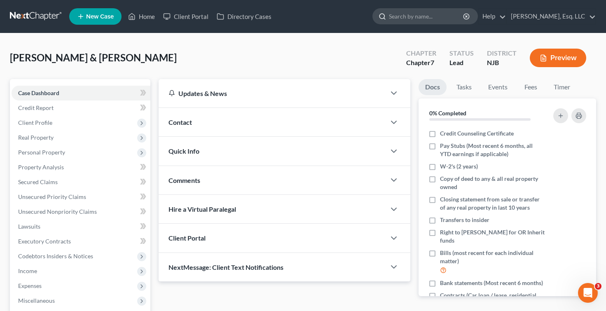
click at [405, 17] on input "search" at bounding box center [426, 16] width 75 height 15
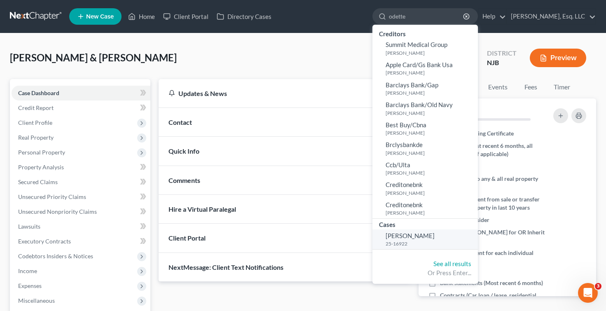
type input "odette"
click at [412, 236] on span "[PERSON_NAME]" at bounding box center [410, 235] width 49 height 7
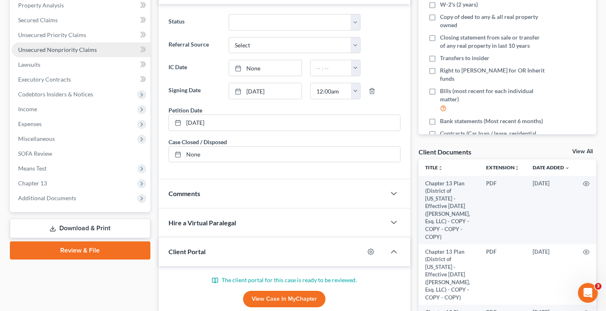
scroll to position [162, 0]
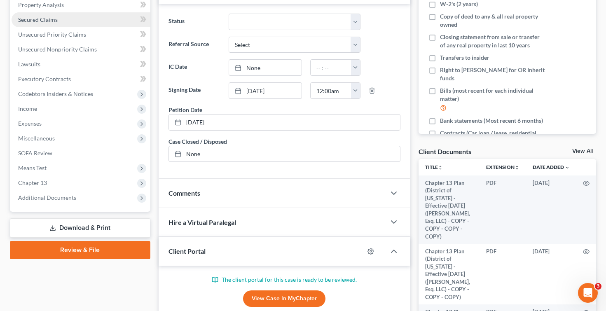
click at [45, 24] on link "Secured Claims" at bounding box center [81, 19] width 139 height 15
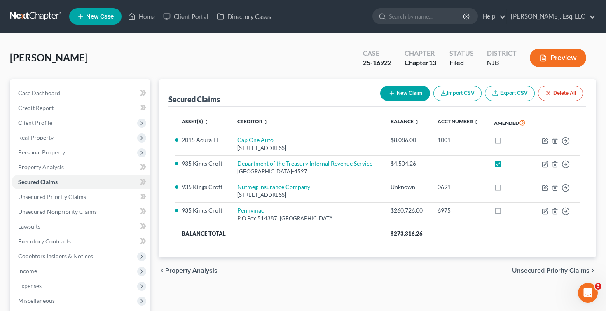
click at [303, 98] on div "Secured Claims New Claim Import CSV Export CSV Delete All" at bounding box center [378, 93] width 418 height 28
click at [414, 15] on input "search" at bounding box center [426, 16] width 75 height 15
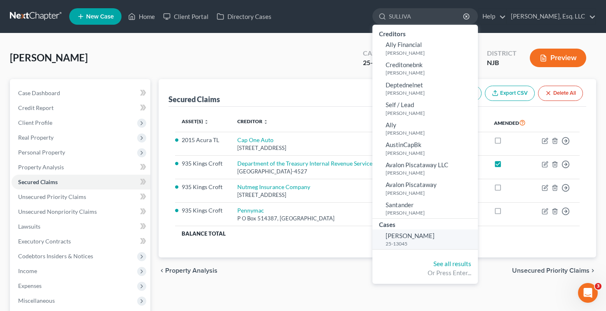
type input "SULLIVA"
click at [431, 247] on small "25-13045" at bounding box center [431, 243] width 90 height 7
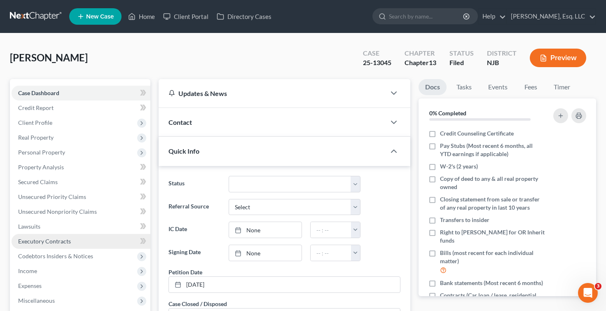
scroll to position [229, 0]
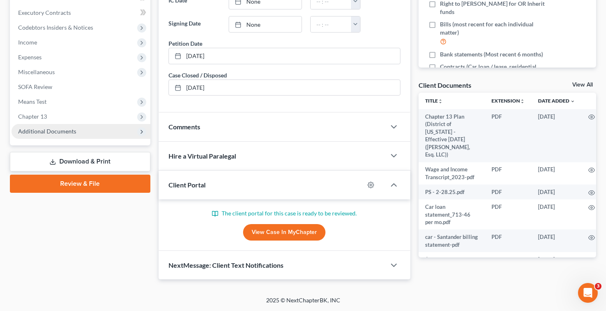
click at [83, 129] on span "Additional Documents" at bounding box center [81, 131] width 139 height 15
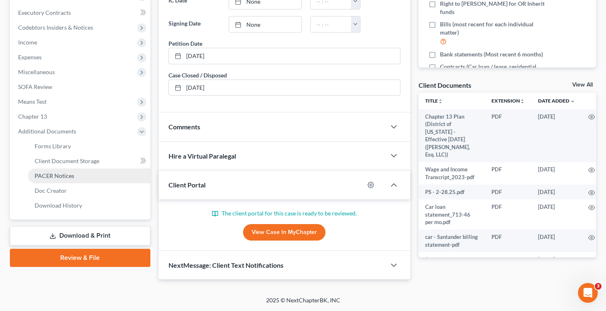
click at [65, 176] on span "PACER Notices" at bounding box center [55, 175] width 40 height 7
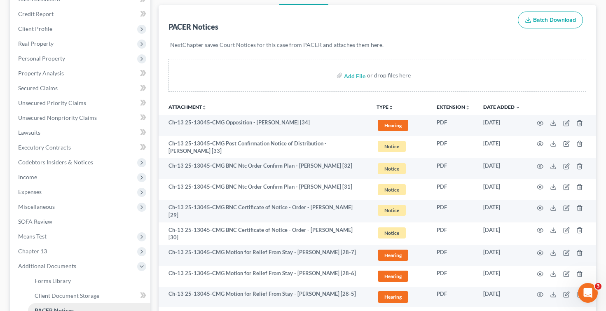
scroll to position [94, 0]
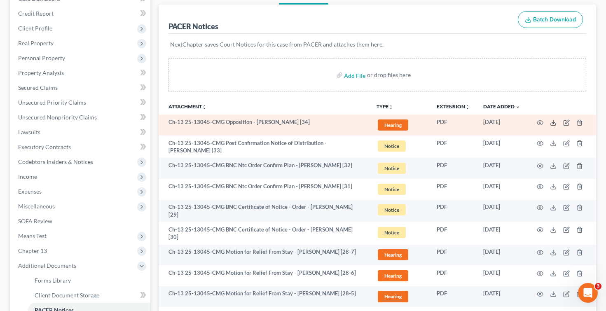
click at [552, 122] on icon at bounding box center [553, 122] width 7 height 7
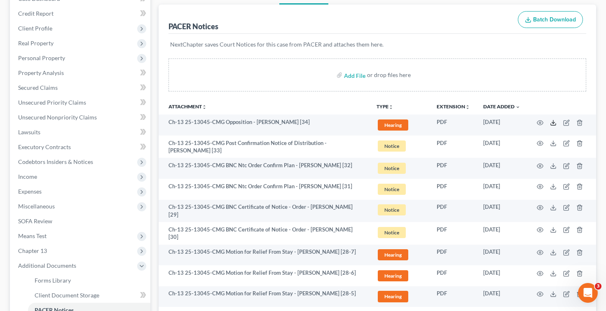
scroll to position [0, 0]
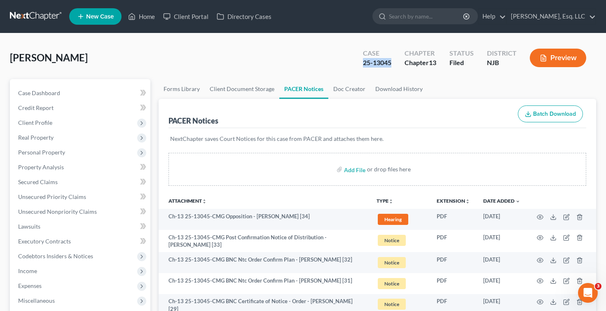
drag, startPoint x: 359, startPoint y: 62, endPoint x: 389, endPoint y: 63, distance: 29.7
click at [393, 63] on div "Case 25-13045" at bounding box center [377, 59] width 42 height 24
copy div "25-13045"
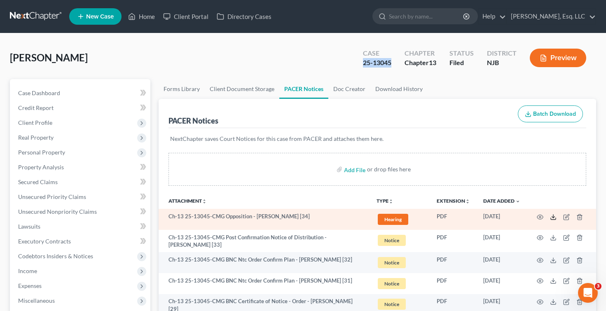
click at [552, 217] on icon at bounding box center [553, 217] width 7 height 7
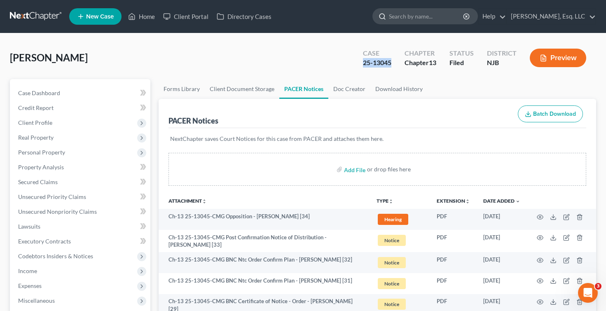
click at [404, 21] on input "search" at bounding box center [426, 16] width 75 height 15
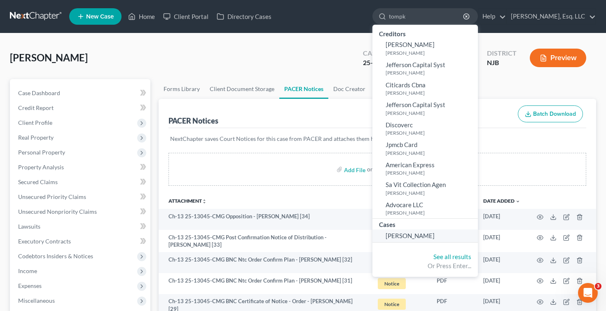
type input "tompk"
click at [416, 236] on span "Tompkin, Paul" at bounding box center [410, 235] width 49 height 7
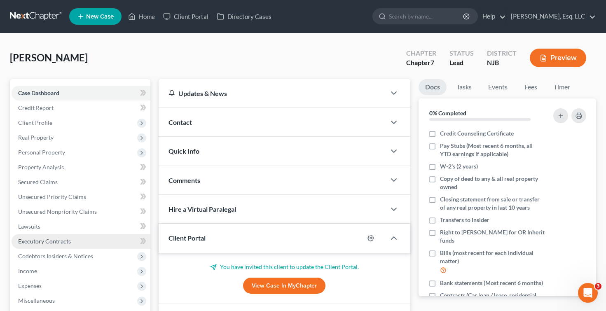
scroll to position [19, 0]
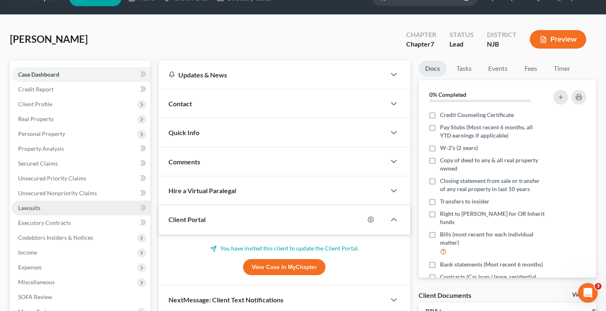
click at [82, 208] on link "Lawsuits" at bounding box center [81, 208] width 139 height 15
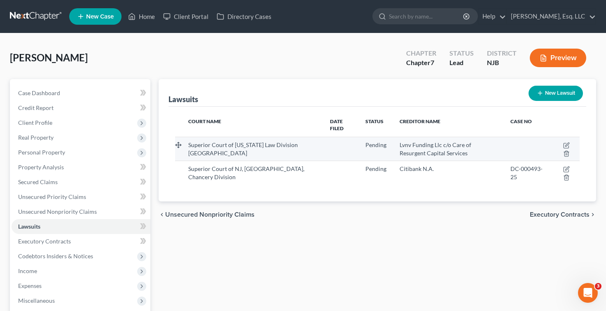
click at [564, 141] on td at bounding box center [565, 149] width 30 height 24
click at [568, 147] on icon "button" at bounding box center [566, 145] width 7 height 7
select select "33"
select select "0"
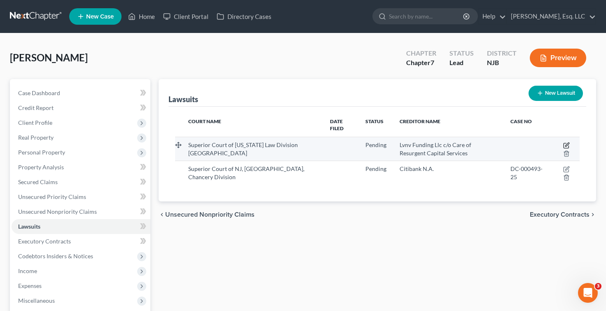
select select "28"
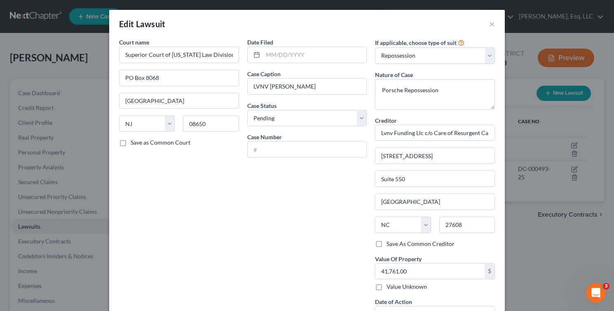
click at [155, 293] on div "Court name * Superior Court of New Jersey Law Division Mercer County PO Box 806…" at bounding box center [179, 183] width 128 height 291
click at [379, 91] on textarea "Porsche Repossession" at bounding box center [435, 94] width 120 height 30
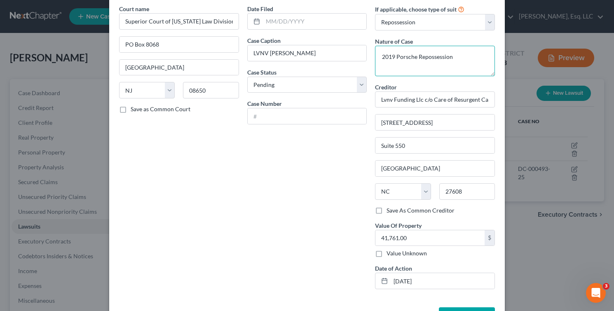
scroll to position [34, 0]
type textarea "2019 Porsche Repossession"
drag, startPoint x: 318, startPoint y: 271, endPoint x: 272, endPoint y: 268, distance: 46.2
click at [272, 268] on div "Court name * Superior Court of New Jersey Law Division Mercer County PO Box 806…" at bounding box center [307, 149] width 384 height 291
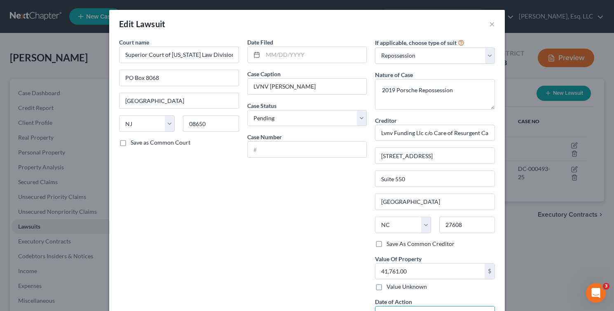
scroll to position [63, 0]
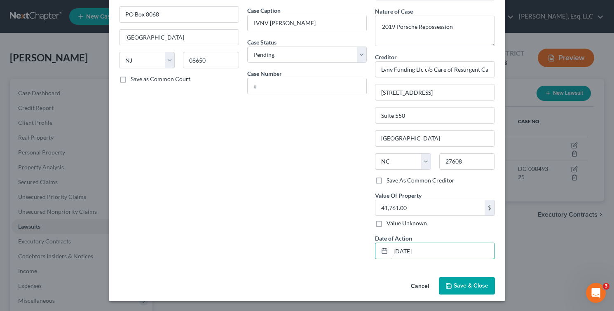
type input "08/04/2025"
click at [448, 282] on button "Save & Close" at bounding box center [467, 285] width 56 height 17
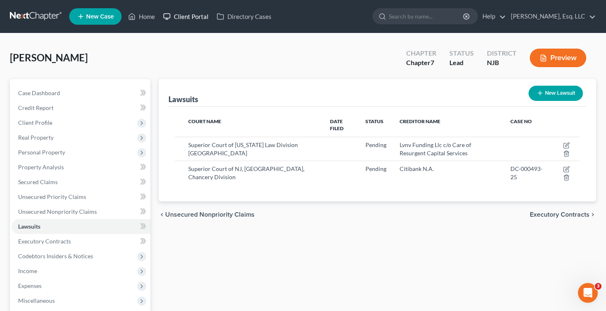
click at [193, 19] on link "Client Portal" at bounding box center [186, 16] width 54 height 15
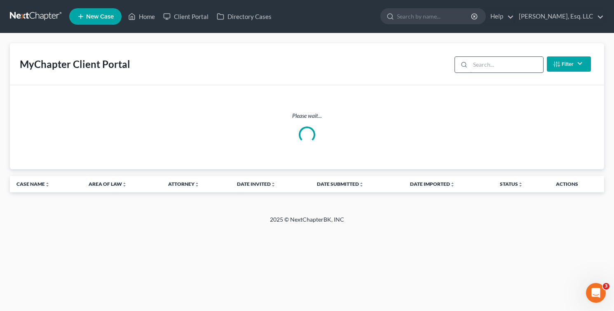
click at [495, 65] on input "search" at bounding box center [506, 65] width 73 height 16
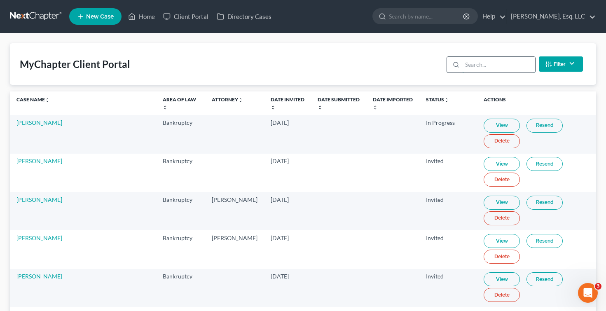
click at [495, 65] on input "search" at bounding box center [498, 65] width 73 height 16
click at [496, 65] on input "search" at bounding box center [498, 65] width 73 height 16
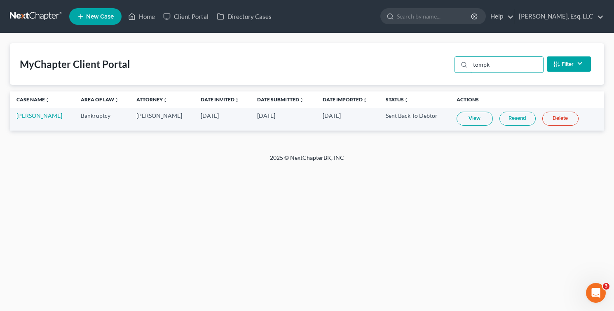
type input "tompk"
click at [457, 130] on td "View Resend Delete" at bounding box center [527, 119] width 154 height 23
click at [459, 115] on link "View" at bounding box center [474, 119] width 36 height 14
click at [43, 119] on td "[PERSON_NAME]" at bounding box center [42, 119] width 64 height 23
click at [39, 113] on link "[PERSON_NAME]" at bounding box center [39, 115] width 46 height 7
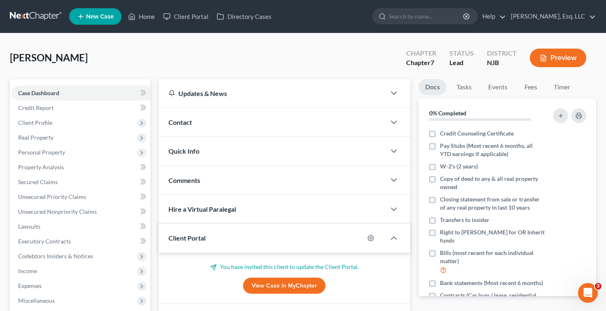
click at [65, 215] on link "Unsecured Nonpriority Claims" at bounding box center [81, 211] width 139 height 15
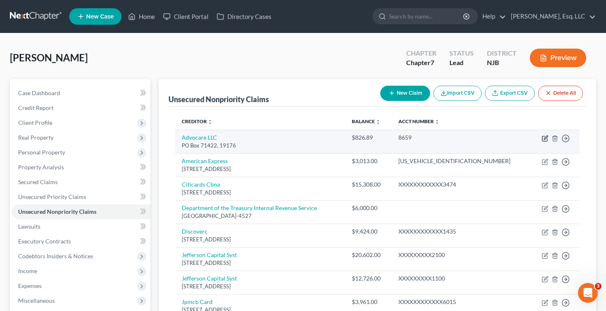
click at [543, 136] on icon "button" at bounding box center [544, 138] width 5 height 5
select select "9"
select select "0"
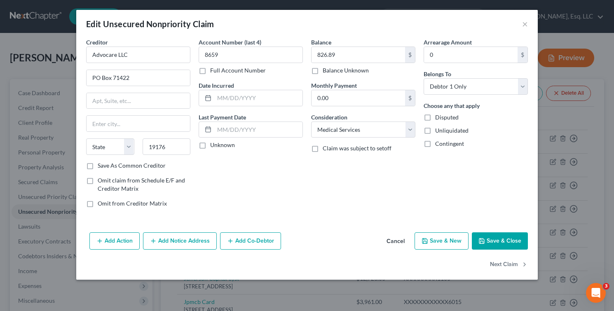
click at [164, 238] on button "Add Notice Address" at bounding box center [180, 240] width 74 height 17
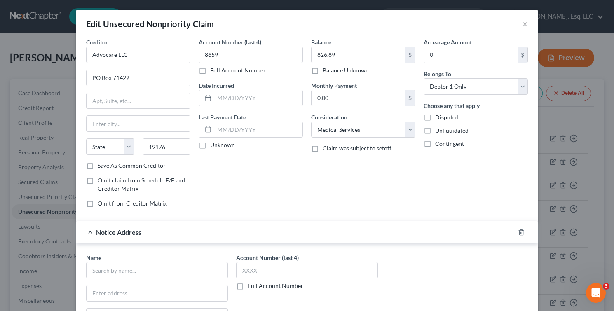
scroll to position [144, 0]
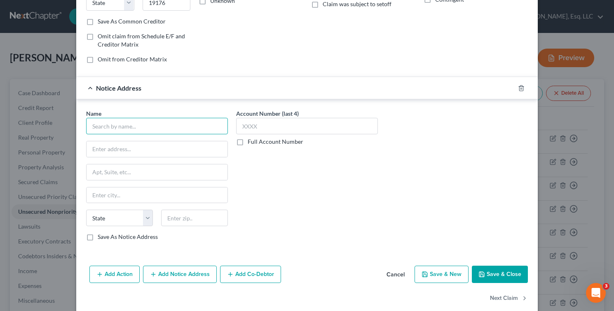
click at [184, 129] on input "text" at bounding box center [157, 126] width 142 height 16
click at [164, 124] on input "Stillman" at bounding box center [157, 126] width 142 height 16
type input "[PERSON_NAME] Law Office"
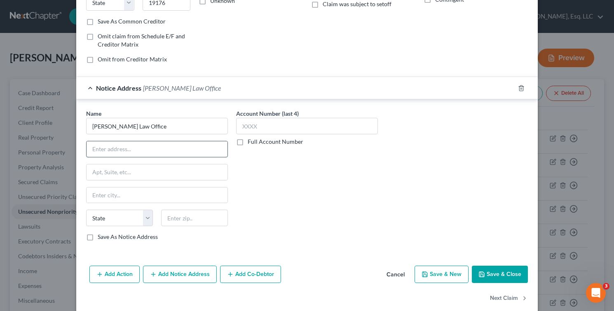
click at [142, 147] on input "text" at bounding box center [157, 149] width 141 height 16
type input "30057 Orchard Lake Rd."
select select "2"
type input "Suite 200"
type input "Farmington"
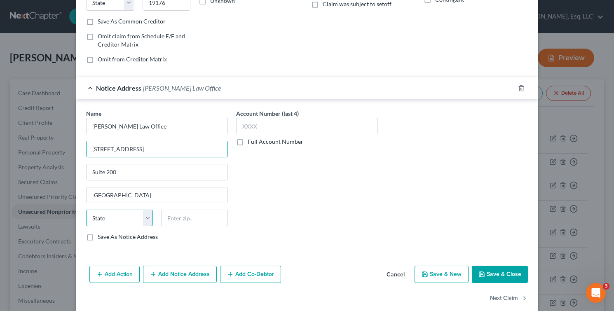
select select "23"
type input "48334"
click at [587, 127] on div "Edit Unsecured Nonpriority Claim × Creditor * Advocare LLC PO Box 71422 State A…" at bounding box center [307, 155] width 614 height 311
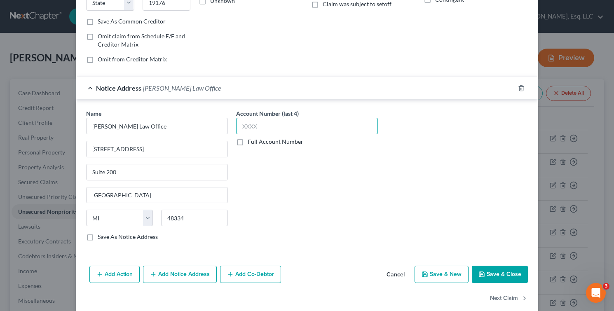
click at [288, 120] on input "text" at bounding box center [307, 126] width 142 height 16
drag, startPoint x: 288, startPoint y: 120, endPoint x: 288, endPoint y: 133, distance: 12.8
click at [288, 133] on input "text" at bounding box center [307, 126] width 142 height 16
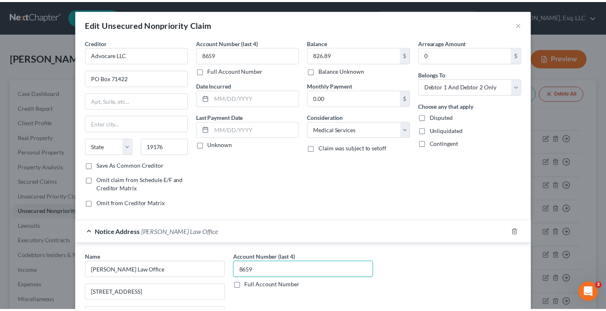
scroll to position [156, 0]
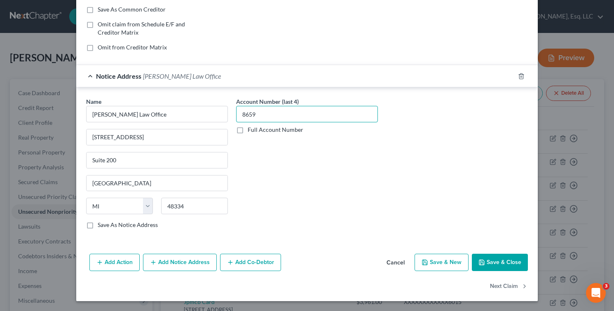
type input "8659"
click at [513, 262] on button "Save & Close" at bounding box center [500, 262] width 56 height 17
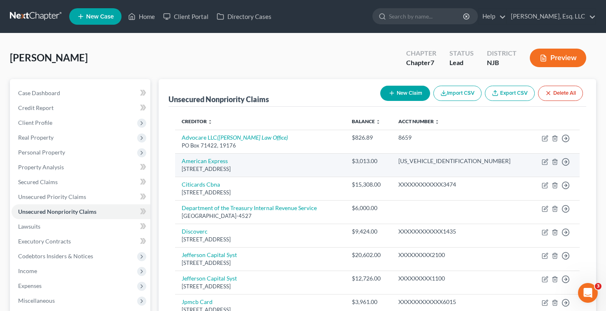
click at [271, 164] on td "American Express Po Box 981537, El Paso, TX 79998" at bounding box center [260, 164] width 171 height 23
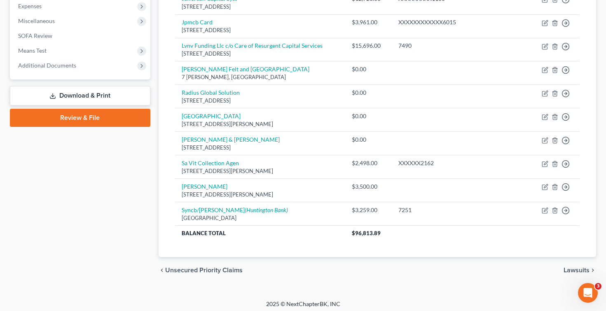
scroll to position [280, 0]
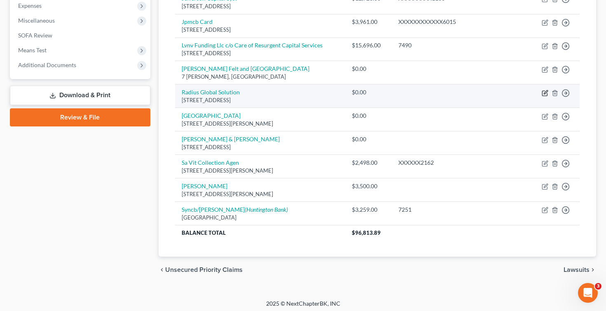
click at [545, 90] on icon "button" at bounding box center [545, 93] width 7 height 7
select select "24"
select select "0"
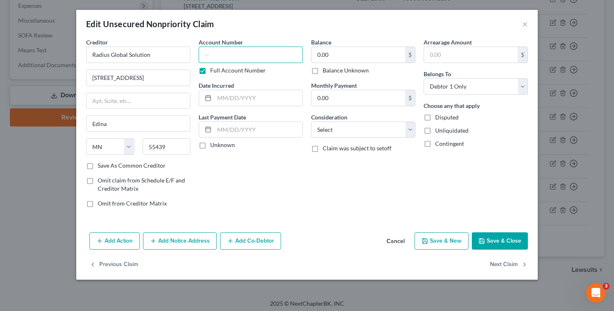
click at [260, 57] on input "text" at bounding box center [251, 55] width 104 height 16
click at [210, 70] on label "Full Account Number" at bounding box center [238, 70] width 56 height 8
click at [213, 70] on input "Full Account Number" at bounding box center [215, 68] width 5 height 5
click at [213, 51] on input "text" at bounding box center [251, 55] width 104 height 16
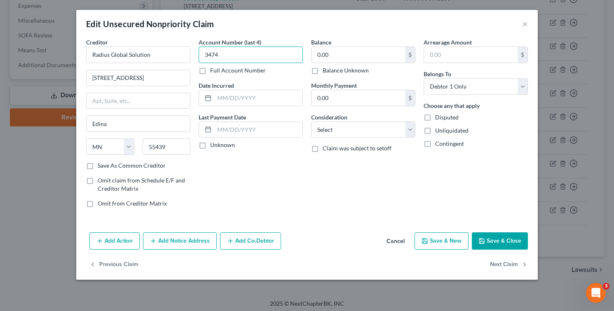
type input "3474"
click at [611, 98] on div "Edit Unsecured Nonpriority Claim × Creditor * Radius Global Solution 7831 Glenr…" at bounding box center [307, 155] width 614 height 311
click at [332, 52] on input "0.00" at bounding box center [358, 55] width 94 height 16
click at [295, 157] on div "Account Number (last 4) 3474 Full Account Number Date Incurred Last Payment Dat…" at bounding box center [250, 126] width 112 height 176
click at [342, 60] on input "15,308" at bounding box center [358, 55] width 94 height 16
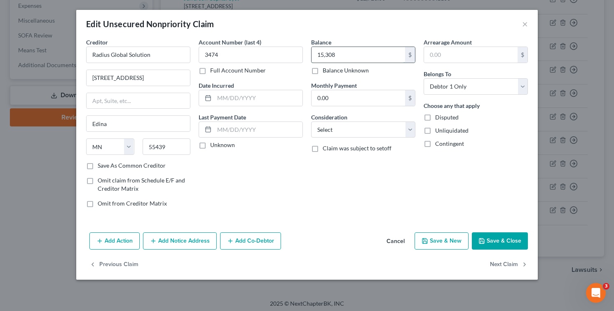
click at [342, 57] on input "15,308" at bounding box center [358, 55] width 94 height 16
type input "15,308.35"
click at [508, 239] on button "Save & Close" at bounding box center [500, 240] width 56 height 17
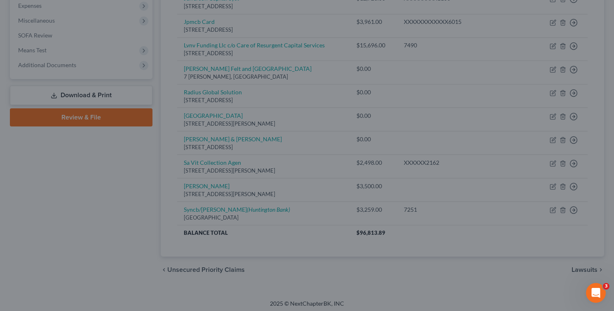
type input "0"
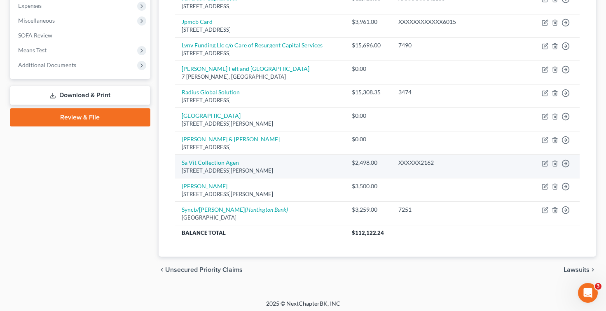
click at [288, 174] on div "[STREET_ADDRESS][PERSON_NAME]" at bounding box center [260, 171] width 157 height 8
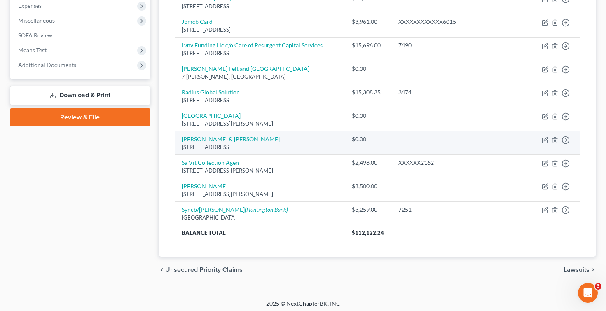
click at [309, 152] on td "Rubin & Rothman 1787 Veterans Highway PO BOX 9003, Islandia, NY 11749" at bounding box center [260, 142] width 171 height 23
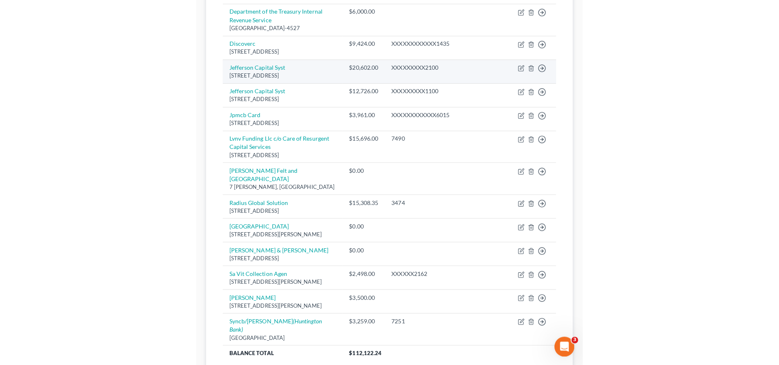
scroll to position [0, 0]
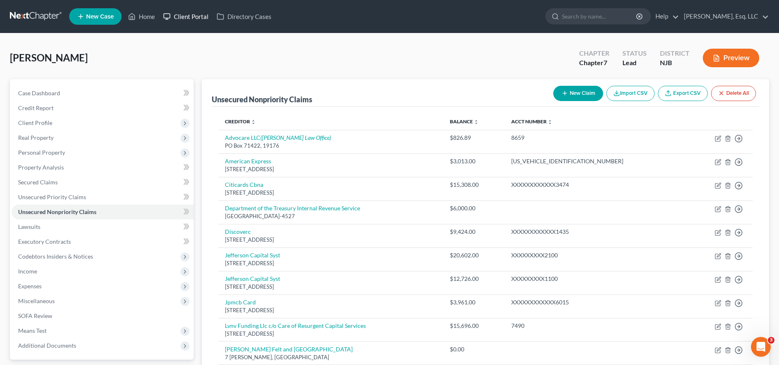
click at [189, 13] on link "Client Portal" at bounding box center [186, 16] width 54 height 15
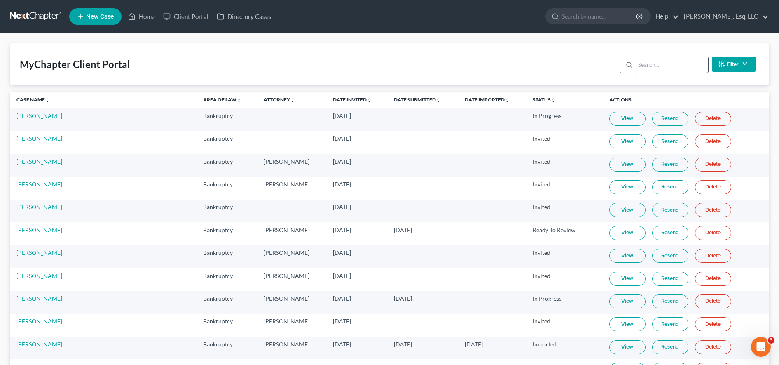
click at [659, 64] on input "search" at bounding box center [671, 65] width 73 height 16
click at [657, 64] on input "search" at bounding box center [671, 65] width 73 height 16
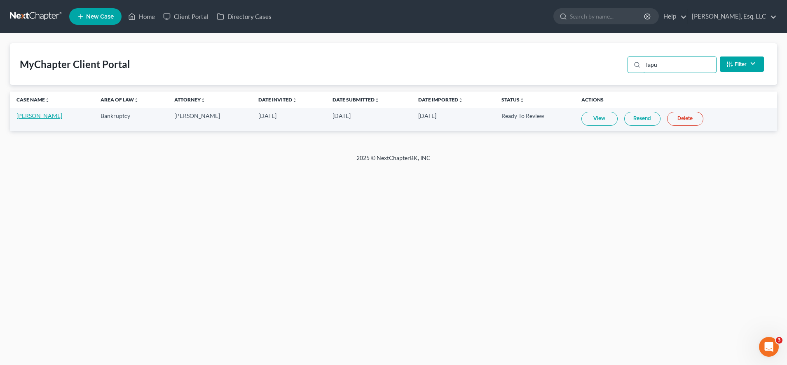
type input "lapu"
click at [52, 117] on link "[PERSON_NAME]" at bounding box center [39, 115] width 46 height 7
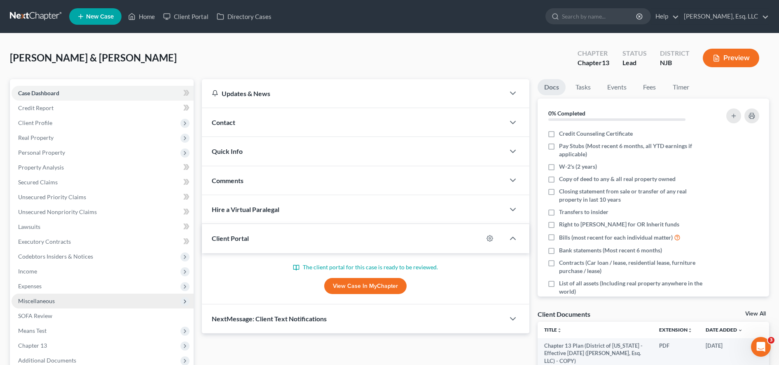
click at [80, 300] on span "Miscellaneous" at bounding box center [103, 300] width 182 height 15
click at [75, 300] on span "Miscellaneous" at bounding box center [103, 300] width 182 height 15
click at [76, 300] on span "Miscellaneous" at bounding box center [103, 300] width 182 height 15
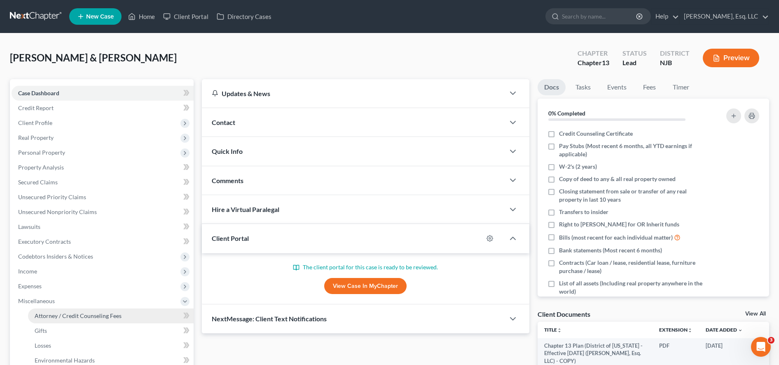
click at [78, 312] on span "Attorney / Credit Counseling Fees" at bounding box center [78, 315] width 87 height 7
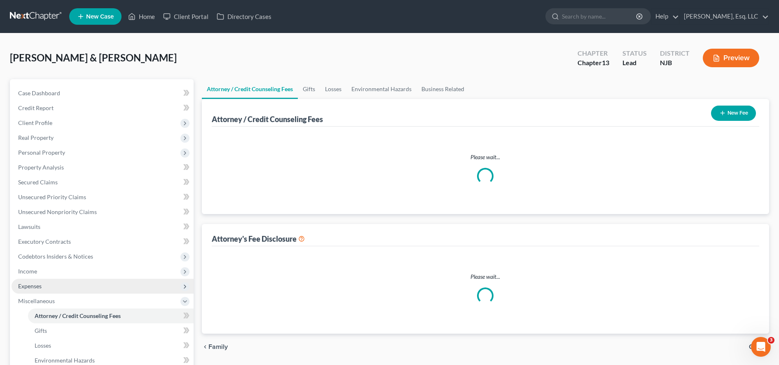
select select "0"
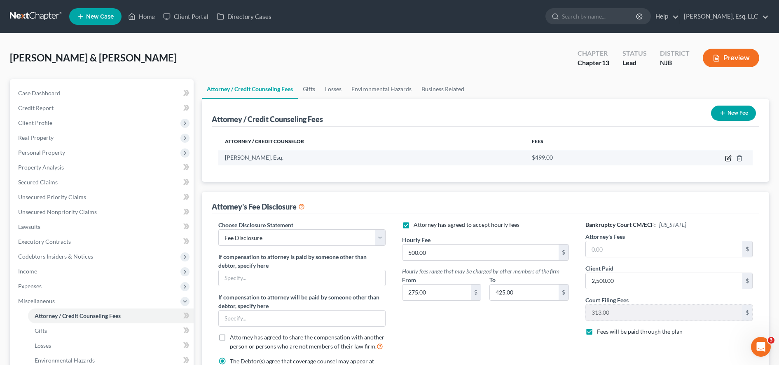
click at [726, 159] on icon "button" at bounding box center [728, 158] width 5 height 5
select select "33"
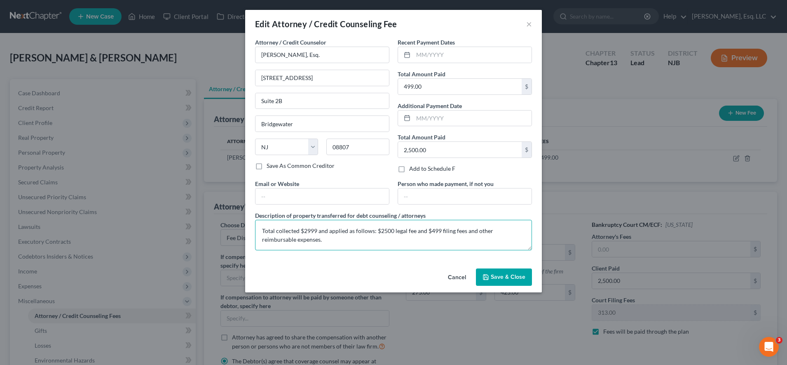
drag, startPoint x: 303, startPoint y: 241, endPoint x: 232, endPoint y: 225, distance: 73.1
click at [232, 225] on div "Edit Attorney / Credit Counseling Fee × Attorney / Credit Counselor * Karina Pi…" at bounding box center [393, 182] width 787 height 365
click at [528, 23] on button "×" at bounding box center [529, 24] width 6 height 10
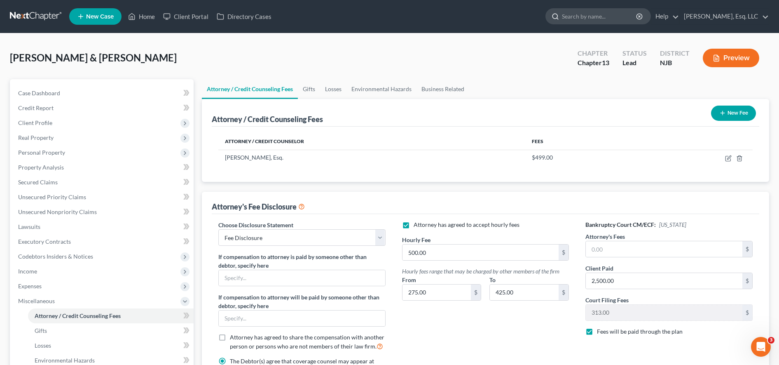
click at [624, 17] on input "search" at bounding box center [599, 16] width 75 height 15
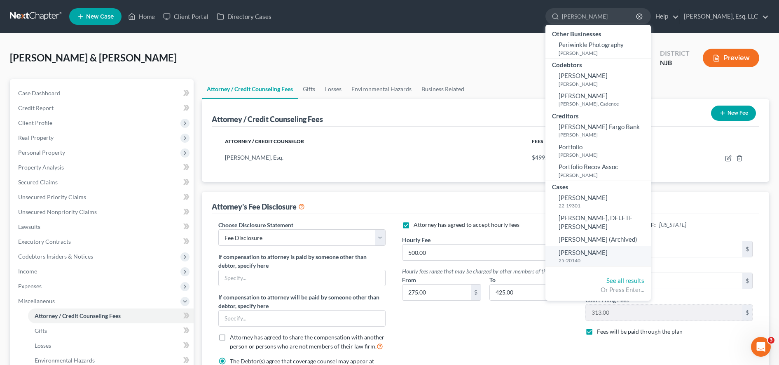
type input "perez"
click at [577, 259] on small "25-20140" at bounding box center [604, 260] width 90 height 7
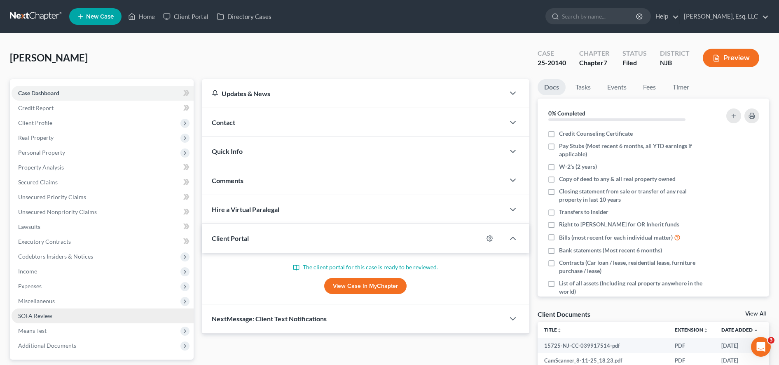
scroll to position [166, 0]
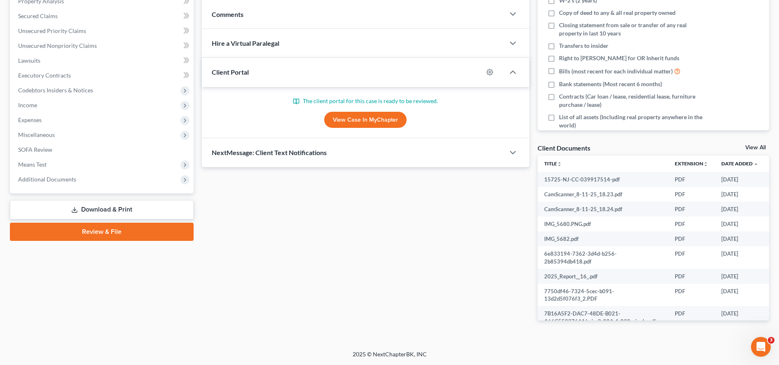
click at [103, 180] on span "Additional Documents" at bounding box center [103, 179] width 182 height 15
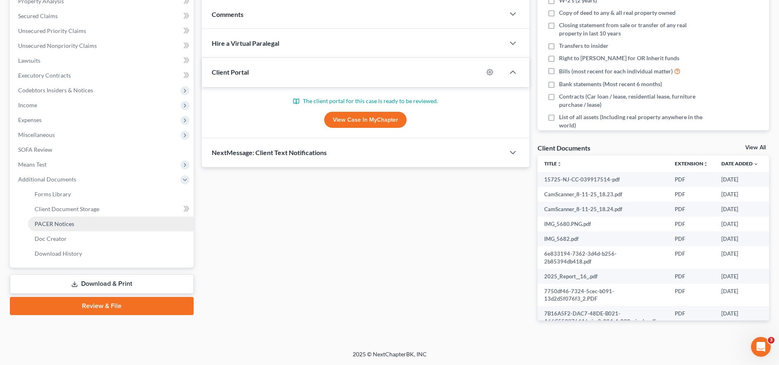
click at [68, 222] on span "PACER Notices" at bounding box center [55, 223] width 40 height 7
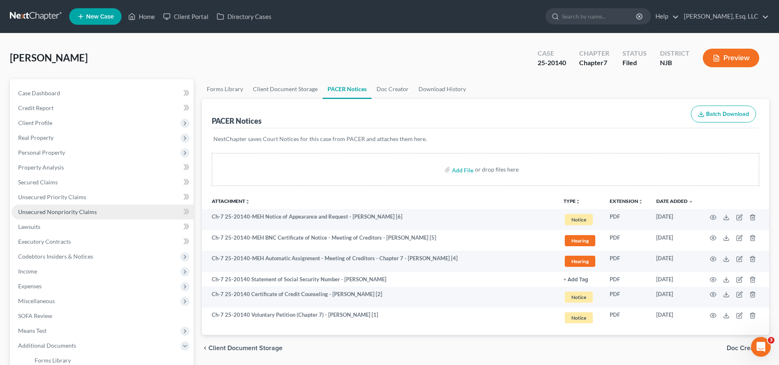
click at [112, 208] on link "Unsecured Nonpriority Claims" at bounding box center [103, 211] width 182 height 15
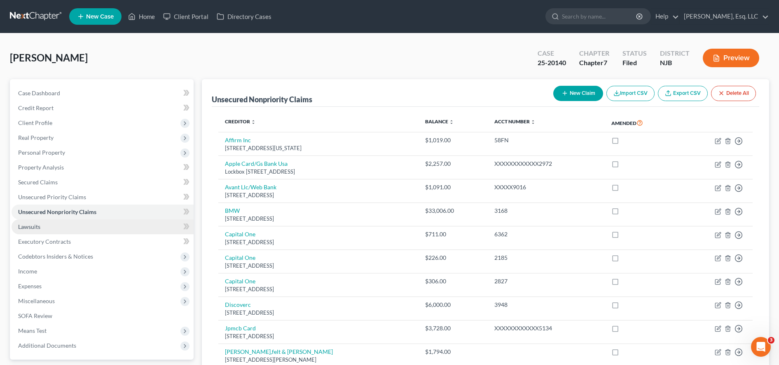
click at [105, 230] on link "Lawsuits" at bounding box center [103, 226] width 182 height 15
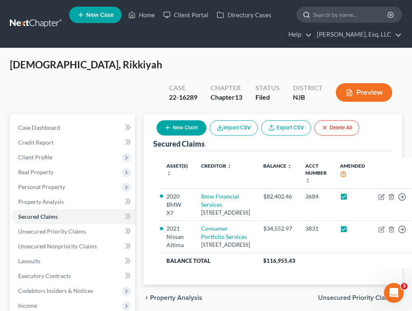
click at [322, 12] on input "search" at bounding box center [350, 14] width 75 height 15
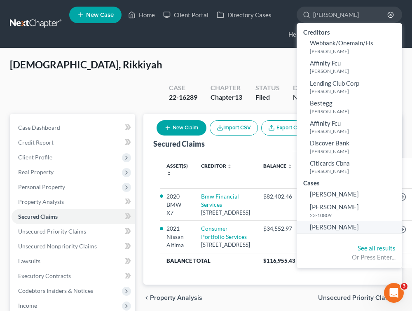
type input "[PERSON_NAME]"
click at [358, 226] on link "[PERSON_NAME]" at bounding box center [349, 227] width 105 height 13
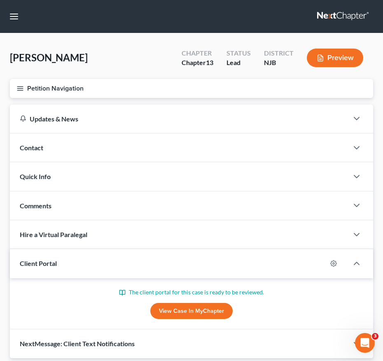
click at [27, 89] on button "Petition Navigation" at bounding box center [191, 88] width 363 height 19
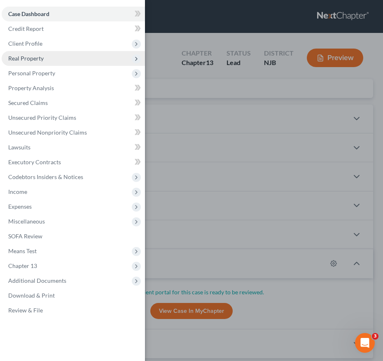
click at [30, 58] on span "Real Property" at bounding box center [25, 58] width 35 height 7
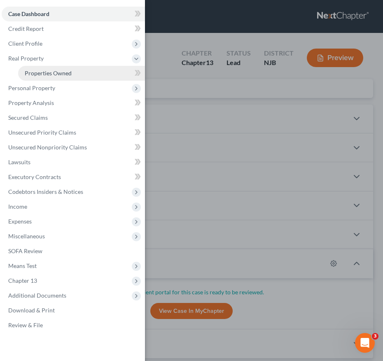
click at [47, 74] on span "Properties Owned" at bounding box center [48, 73] width 47 height 7
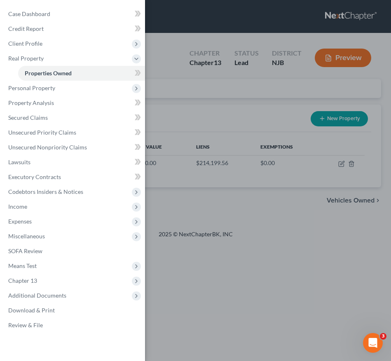
click at [316, 159] on div "Case Dashboard Payments Invoices Payments Payments Credit Report Client Profile" at bounding box center [195, 180] width 391 height 361
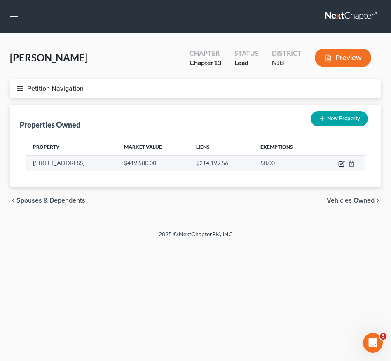
click at [342, 165] on icon "button" at bounding box center [342, 163] width 4 height 4
select select "33"
select select "3"
select select "7"
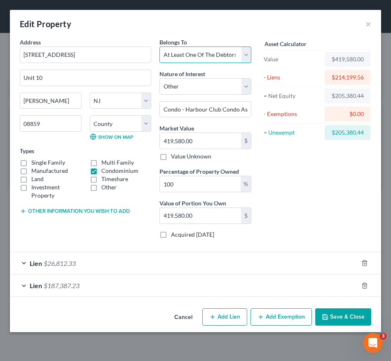
click at [225, 53] on select "Select Debtor 1 Only Debtor 2 Only Debtor 1 And Debtor 2 Only At Least One Of T…" at bounding box center [204, 55] width 91 height 16
select select "0"
click at [159, 47] on select "Select Debtor 1 Only Debtor 2 Only Debtor 1 And Debtor 2 Only At Least One Of T…" at bounding box center [204, 55] width 91 height 16
click at [190, 261] on div "Lien $26,812.33" at bounding box center [184, 264] width 348 height 22
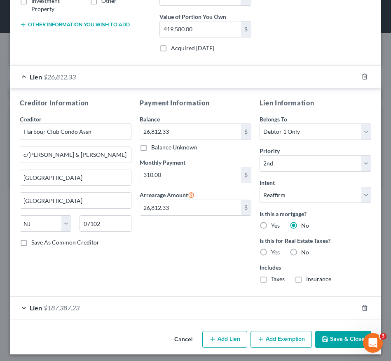
scroll to position [190, 0]
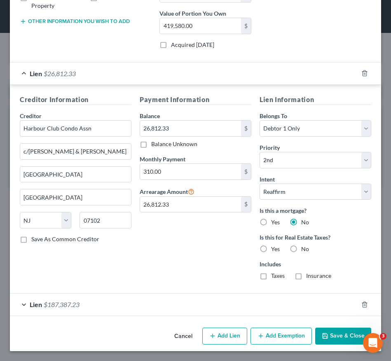
click at [223, 302] on div "Lien $187,387.23" at bounding box center [184, 305] width 348 height 22
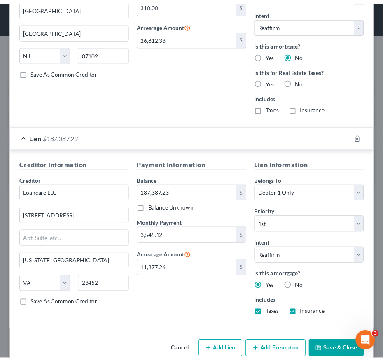
scroll to position [372, 0]
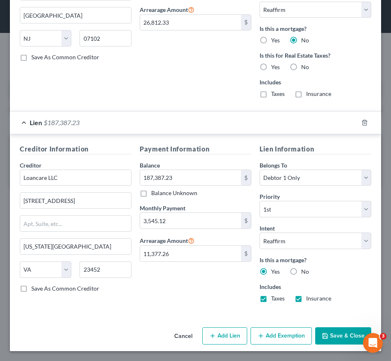
click at [325, 311] on button "Save & Close" at bounding box center [343, 336] width 56 height 17
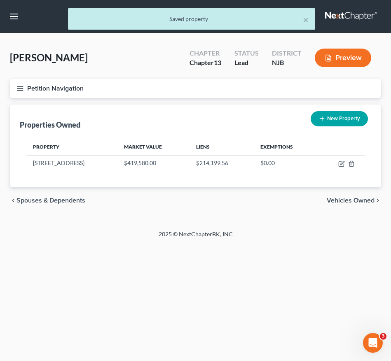
click at [22, 91] on icon "button" at bounding box center [19, 88] width 7 height 7
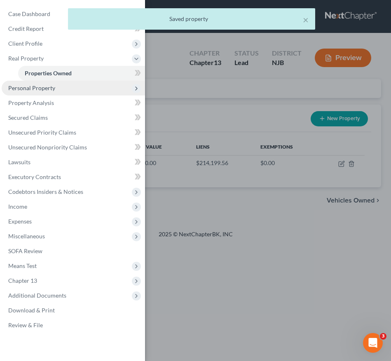
click at [51, 91] on span "Personal Property" at bounding box center [31, 87] width 47 height 7
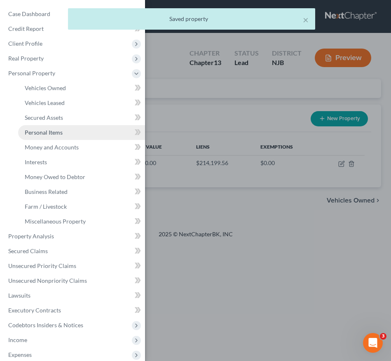
click at [54, 130] on span "Personal Items" at bounding box center [44, 132] width 38 height 7
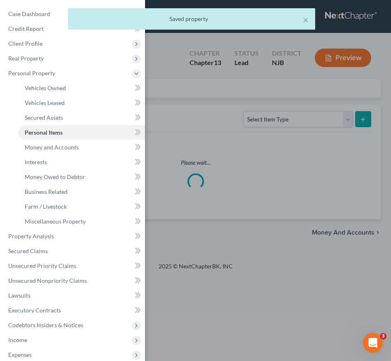
click at [227, 204] on div "Case Dashboard Payments Invoices Payments Payments Credit Report Client Profile" at bounding box center [195, 180] width 391 height 361
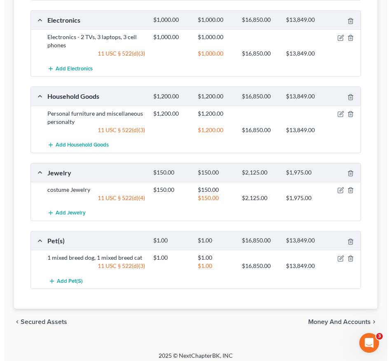
scroll to position [213, 0]
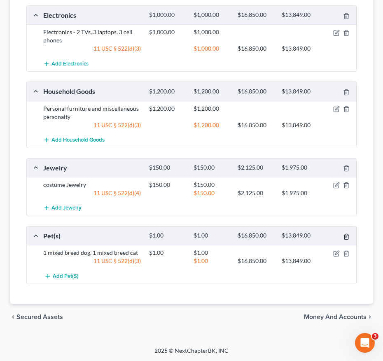
click at [347, 236] on icon "button" at bounding box center [346, 237] width 7 height 7
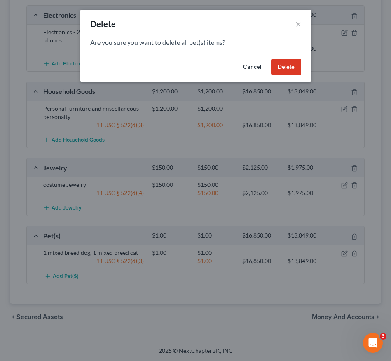
click at [282, 72] on button "Delete" at bounding box center [286, 67] width 30 height 16
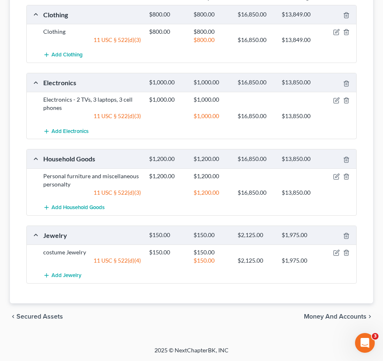
scroll to position [0, 0]
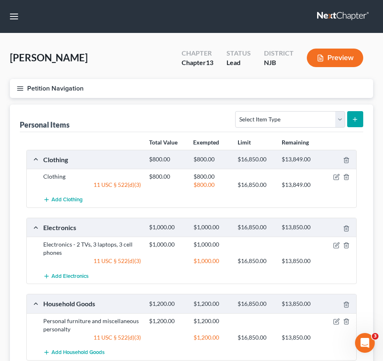
click at [20, 89] on line "button" at bounding box center [20, 89] width 6 height 0
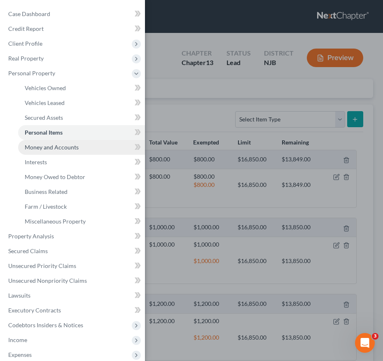
click at [70, 150] on span "Money and Accounts" at bounding box center [52, 147] width 54 height 7
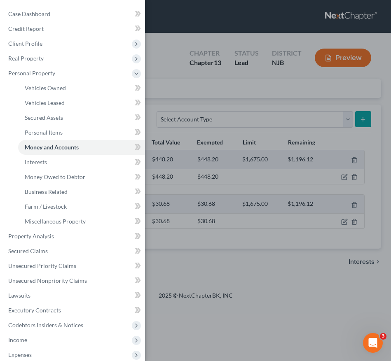
click at [200, 161] on div "Case Dashboard Payments Invoices Payments Payments Credit Report Client Profile" at bounding box center [195, 180] width 391 height 361
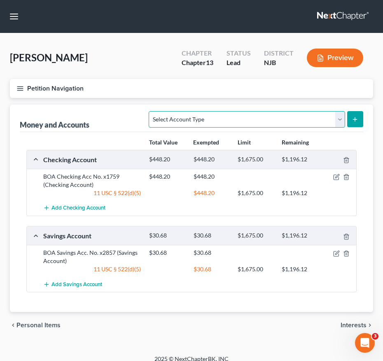
click at [211, 120] on select "Select Account Type Brokerage (A/B: 18, SOFA: 20) Cash on Hand (A/B: 16) Certif…" at bounding box center [247, 119] width 196 height 16
select select "cash_on_hand"
click at [151, 111] on select "Select Account Type Brokerage (A/B: 18, SOFA: 20) Cash on Hand (A/B: 16) Certif…" at bounding box center [247, 119] width 196 height 16
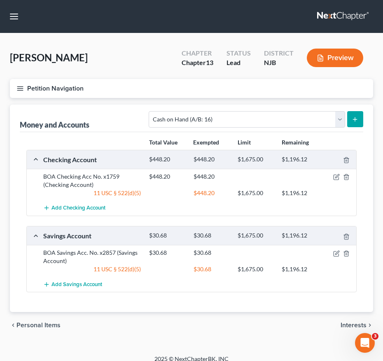
click at [358, 119] on icon "submit" at bounding box center [355, 119] width 7 height 7
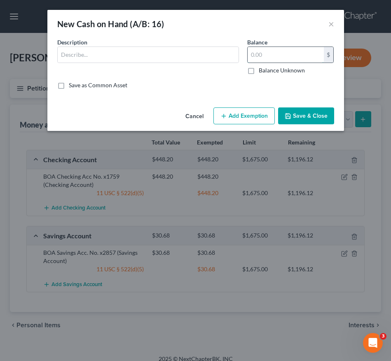
click at [271, 55] on input "text" at bounding box center [286, 55] width 76 height 16
type input "20.00"
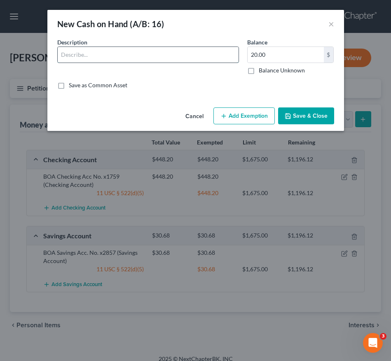
click at [220, 54] on input "text" at bounding box center [148, 55] width 181 height 16
type input "Cash on Hand"
click at [242, 112] on button "Add Exemption" at bounding box center [243, 116] width 61 height 17
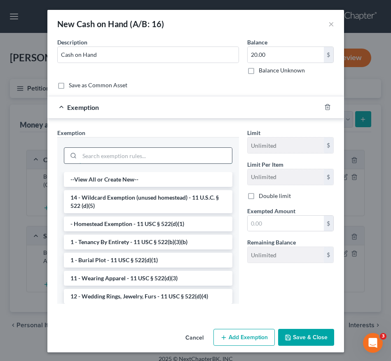
click at [171, 156] on input "search" at bounding box center [156, 156] width 152 height 16
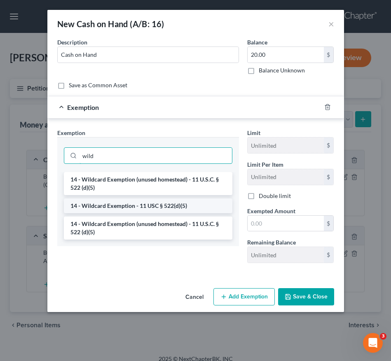
type input "wild"
click at [153, 206] on li "14 - Wildcard Exemption - 11 USC § 522(d)(5)" at bounding box center [148, 206] width 169 height 15
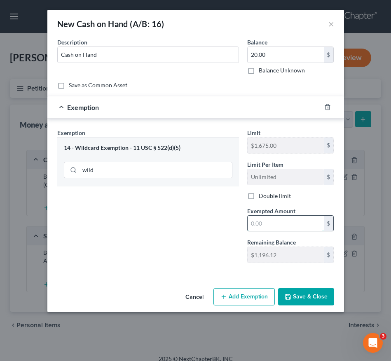
click at [260, 227] on input "text" at bounding box center [286, 224] width 76 height 16
type input "20.00"
click at [289, 302] on button "Save & Close" at bounding box center [306, 296] width 56 height 17
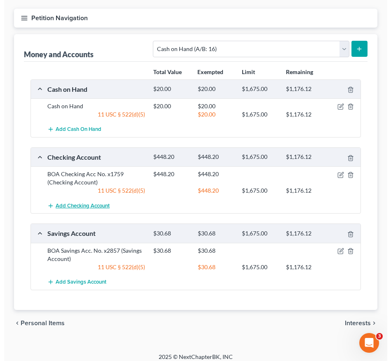
scroll to position [77, 0]
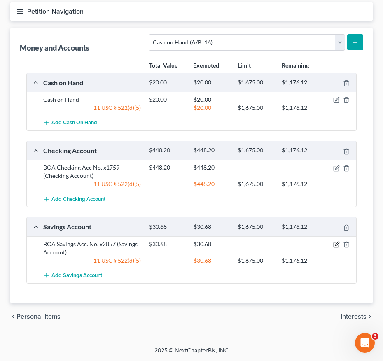
click at [335, 245] on icon "button" at bounding box center [336, 244] width 7 height 7
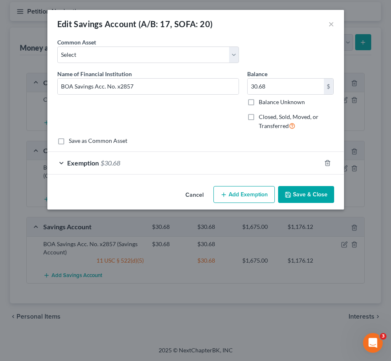
click at [259, 116] on label "Closed, Sold, Moved, or Transferred" at bounding box center [296, 122] width 75 height 18
click at [262, 116] on input "Closed, Sold, Moved, or Transferred" at bounding box center [264, 115] width 5 height 5
checkbox input "true"
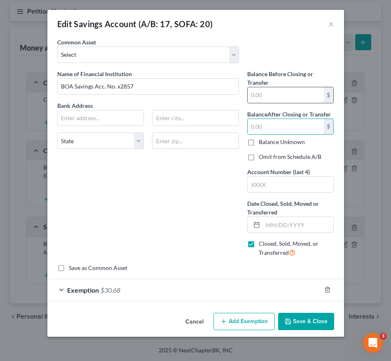
click at [273, 93] on input "text" at bounding box center [286, 95] width 76 height 16
paste input "30.68"
type input "30.68"
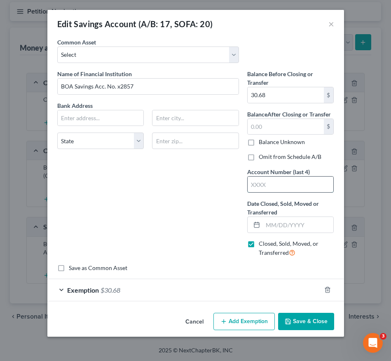
click at [285, 184] on input "text" at bounding box center [291, 185] width 86 height 16
type input "2857"
click at [327, 290] on line "button" at bounding box center [327, 291] width 0 height 2
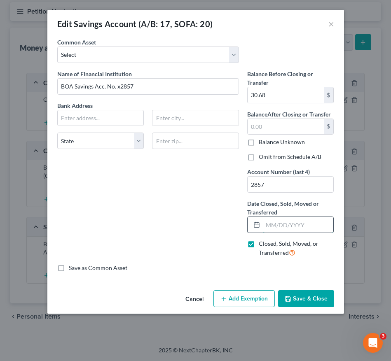
click at [270, 225] on input "text" at bounding box center [298, 225] width 71 height 16
type input "[DATE]"
click at [135, 116] on input "text" at bounding box center [101, 118] width 86 height 16
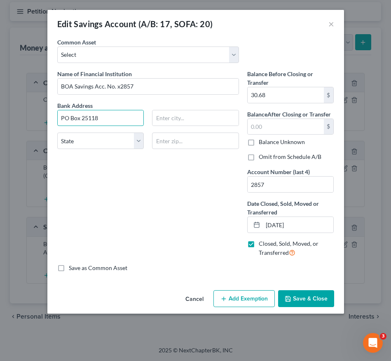
type input "PO Box 25118"
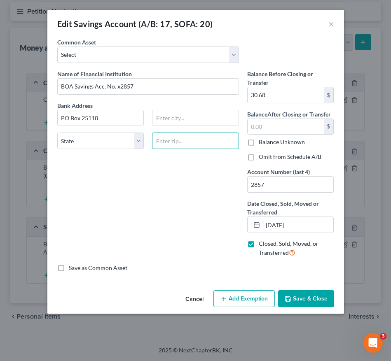
click at [169, 140] on input "text" at bounding box center [195, 141] width 87 height 16
type input "2"
type input "33662"
click at [168, 162] on div "Name of Financial Institution * BOA Savings Acc. No. x2857 Bank Address [GEOGRA…" at bounding box center [148, 167] width 190 height 194
type input "[GEOGRAPHIC_DATA]"
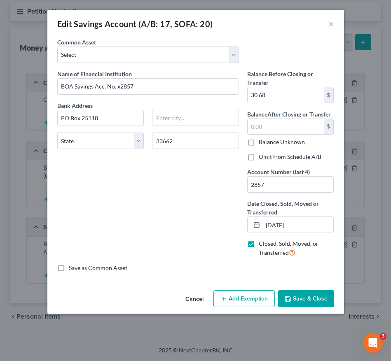
select select "9"
click at [207, 140] on input "33662" at bounding box center [195, 141] width 87 height 16
type input "33622"
click at [192, 177] on div "Name of Financial Institution * BOA Savings Acc. No. x2857 Bank Address [GEOGRA…" at bounding box center [148, 167] width 190 height 194
click at [182, 191] on div "Name of Financial Institution * BOA Savings Acc. No. x2857 Bank Address [GEOGRA…" at bounding box center [148, 167] width 190 height 194
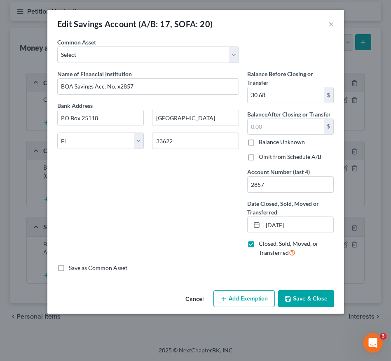
click at [300, 295] on button "Save & Close" at bounding box center [306, 298] width 56 height 17
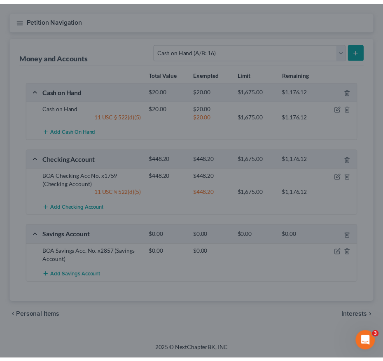
scroll to position [69, 0]
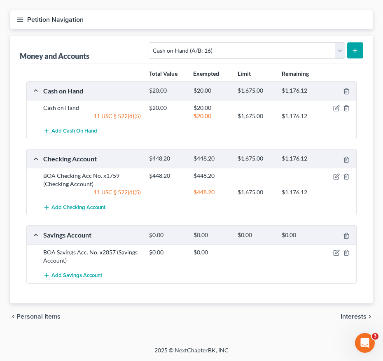
click at [23, 20] on line "button" at bounding box center [20, 20] width 6 height 0
click at [0, 0] on div "Case Dashboard Payments Invoices Payments Payments Credit Report Client Profile" at bounding box center [0, 0] width 0 height 0
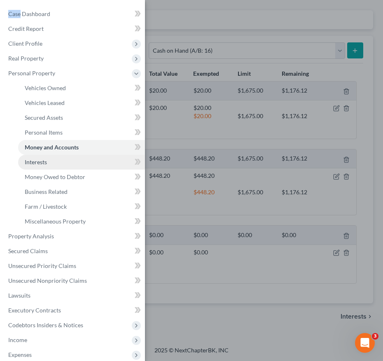
click at [90, 165] on link "Interests" at bounding box center [81, 162] width 127 height 15
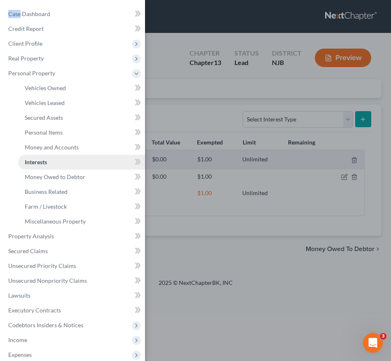
click at [89, 165] on link "Interests" at bounding box center [81, 162] width 127 height 15
click at [250, 166] on div "Case Dashboard Payments Invoices Payments Payments Credit Report Client Profile" at bounding box center [195, 180] width 391 height 361
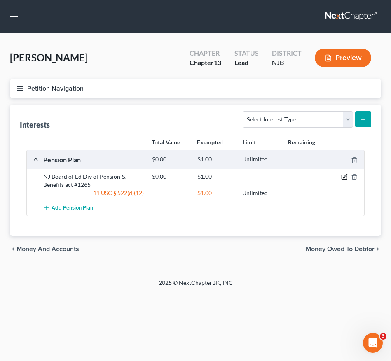
click at [344, 176] on icon "button" at bounding box center [344, 177] width 7 height 7
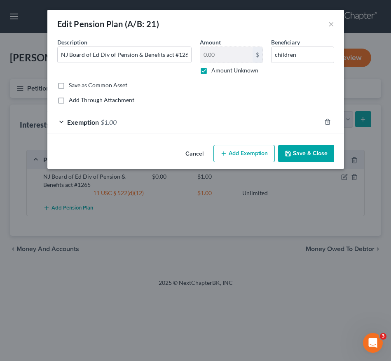
click at [211, 72] on label "Amount Unknown" at bounding box center [234, 70] width 47 height 8
click at [215, 72] on input "Amount Unknown" at bounding box center [217, 68] width 5 height 5
checkbox input "false"
click at [221, 60] on input "0.00" at bounding box center [226, 55] width 52 height 16
type input "20,000"
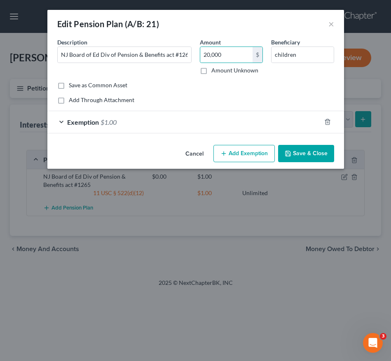
click at [203, 119] on div "Exemption $1.00" at bounding box center [184, 122] width 274 height 22
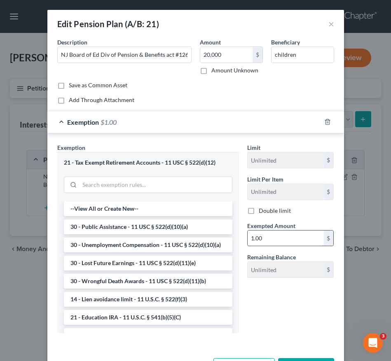
click at [278, 241] on input "1.00" at bounding box center [286, 239] width 76 height 16
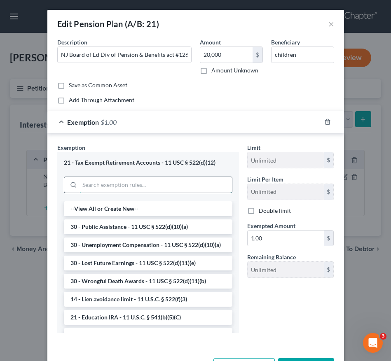
click at [136, 186] on input "search" at bounding box center [156, 185] width 152 height 16
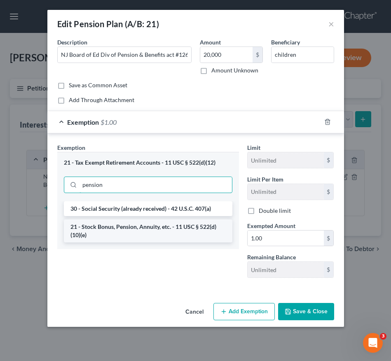
type input "pension"
click at [140, 234] on li "21 - Stock Bonus, Pension, Annuity, etc. - 11 USC § 522(d)(10)(e)" at bounding box center [148, 231] width 169 height 23
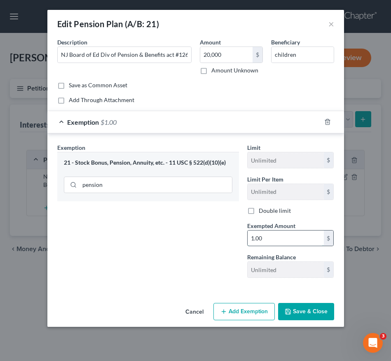
click at [271, 236] on input "1.00" at bounding box center [286, 239] width 76 height 16
type input "20,000"
click at [294, 309] on button "Save & Close" at bounding box center [306, 311] width 56 height 17
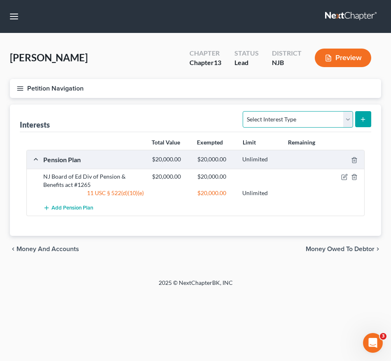
click at [303, 115] on select "Select Interest Type 401K (A/B: 21) Annuity (A/B: 23) Bond (A/B: 18) Education …" at bounding box center [298, 119] width 110 height 16
select select "term_life_insurance"
click at [244, 111] on select "Select Interest Type 401K (A/B: 21) Annuity (A/B: 23) Bond (A/B: 18) Education …" at bounding box center [298, 119] width 110 height 16
click at [365, 121] on icon "submit" at bounding box center [363, 119] width 7 height 7
click at [336, 115] on select "Select Interest Type 401K (A/B: 21) Annuity (A/B: 23) Bond (A/B: 18) Education …" at bounding box center [298, 119] width 110 height 16
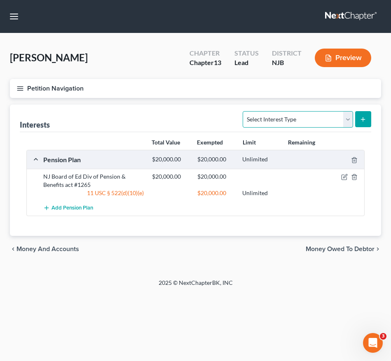
select select "term_life_insurance"
click at [244, 111] on select "Select Interest Type 401K (A/B: 21) Annuity (A/B: 23) Bond (A/B: 18) Education …" at bounding box center [298, 119] width 110 height 16
click at [364, 121] on icon "submit" at bounding box center [363, 119] width 7 height 7
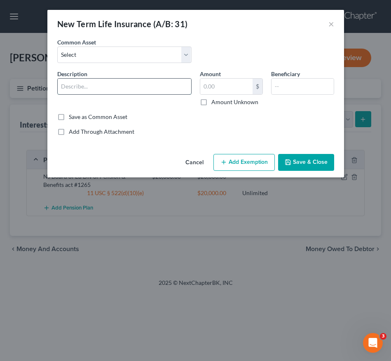
click at [94, 86] on input "text" at bounding box center [124, 87] width 133 height 16
click at [102, 86] on input "Prudential Basic Life" at bounding box center [124, 87] width 133 height 16
click at [134, 87] on input "Prudential Basic Term Life" at bounding box center [124, 87] width 133 height 16
type input "Prudential Basic Term Life Insurance"
click at [223, 88] on input "text" at bounding box center [226, 87] width 52 height 16
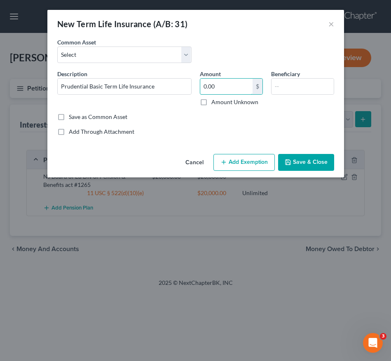
type input "0.00"
click at [294, 164] on button "Save & Close" at bounding box center [306, 162] width 56 height 17
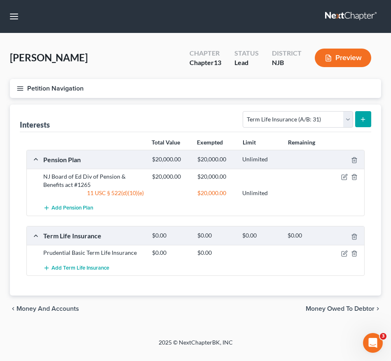
click at [20, 85] on icon "button" at bounding box center [19, 88] width 7 height 7
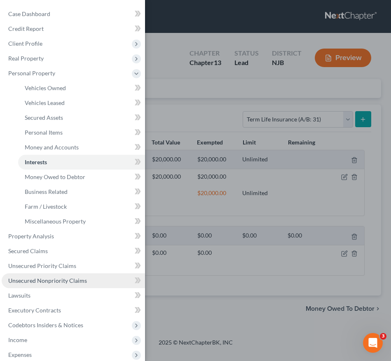
click at [42, 283] on span "Unsecured Nonpriority Claims" at bounding box center [47, 280] width 79 height 7
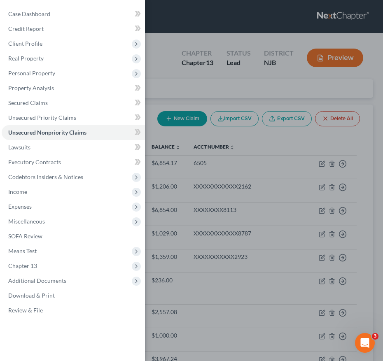
click at [196, 271] on div "Case Dashboard Payments Invoices Payments Payments Credit Report Client Profile" at bounding box center [191, 180] width 383 height 361
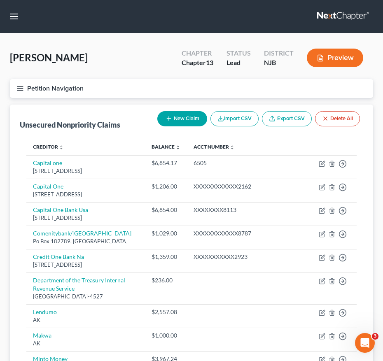
click at [166, 117] on icon "button" at bounding box center [169, 118] width 7 height 7
select select "0"
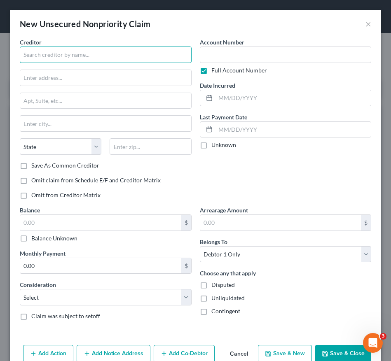
click at [39, 57] on input "text" at bounding box center [106, 55] width 172 height 16
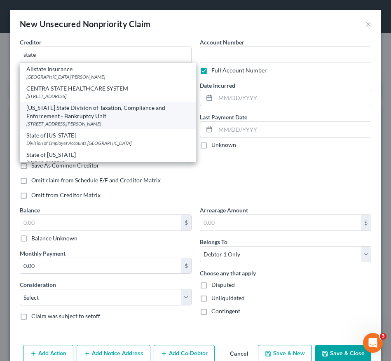
click at [54, 108] on div "[US_STATE] State Division of Taxation, Compliance and Enforcement - Bankruptcy …" at bounding box center [107, 112] width 163 height 16
type input "[US_STATE] State Division of Taxation, Compliance and Enforcement - Bankruptcy …"
type input "[STREET_ADDRESS][PERSON_NAME]"
type input "PO Box 245"
type input "[GEOGRAPHIC_DATA]"
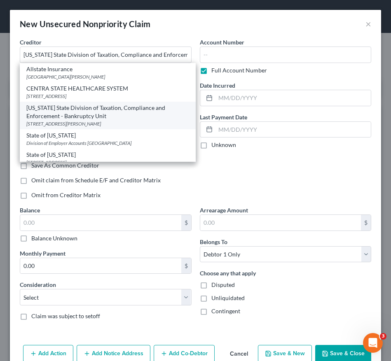
type input "08695-0245"
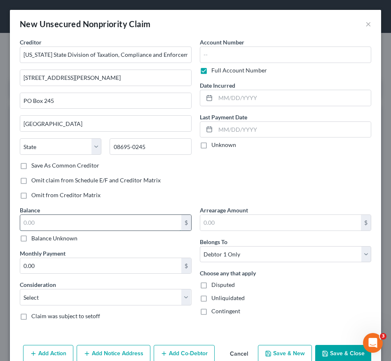
click at [94, 220] on input "text" at bounding box center [100, 223] width 161 height 16
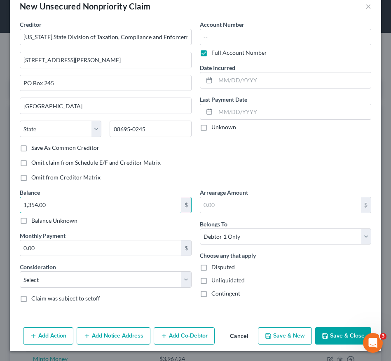
type input "1,354.00"
click at [117, 274] on select "Select Cable / Satellite Services Collection Agency Credit Card Debt Debt Couns…" at bounding box center [106, 280] width 172 height 16
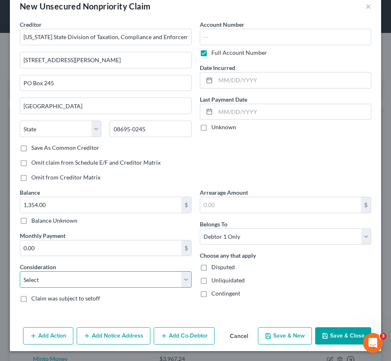
select select "7"
click at [20, 272] on select "Select Cable / Satellite Services Collection Agency Credit Card Debt Debt Couns…" at bounding box center [106, 280] width 172 height 16
click at [321, 339] on button "Save & Close" at bounding box center [343, 336] width 56 height 17
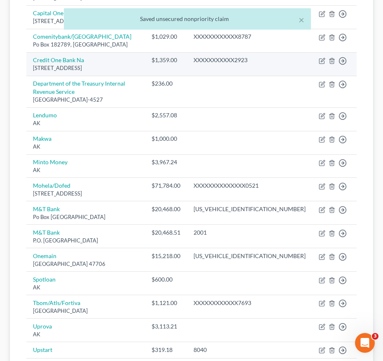
scroll to position [198, 0]
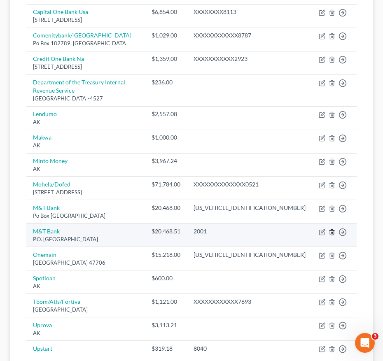
click at [332, 232] on line "button" at bounding box center [332, 233] width 0 height 2
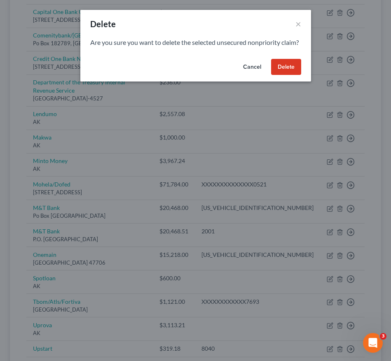
click at [289, 75] on button "Delete" at bounding box center [286, 67] width 30 height 16
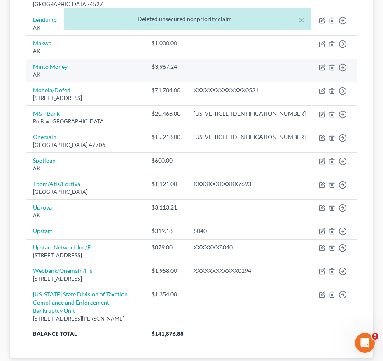
scroll to position [311, 0]
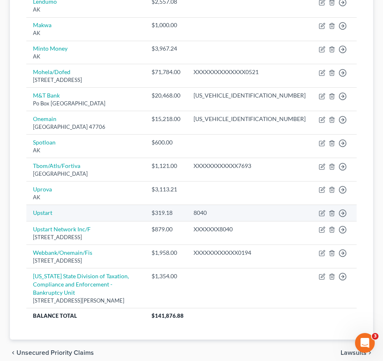
click at [338, 205] on td "Move to D Move to E Move to G Move to Notice Only" at bounding box center [334, 213] width 44 height 16
click at [332, 213] on line "button" at bounding box center [332, 214] width 0 height 2
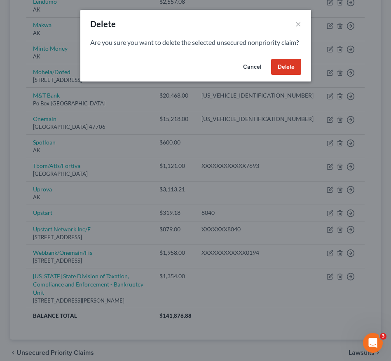
click at [279, 75] on button "Delete" at bounding box center [286, 67] width 30 height 16
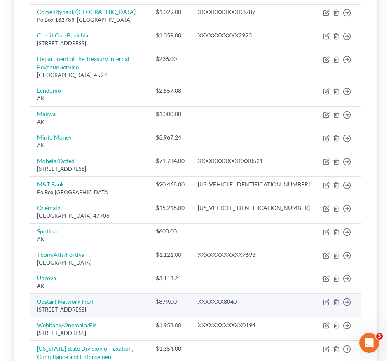
scroll to position [0, 0]
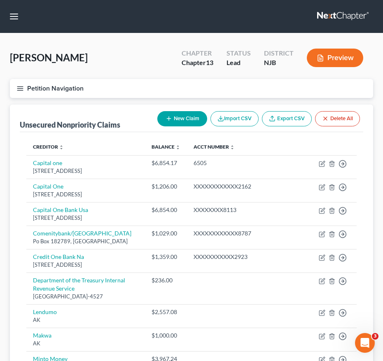
click at [26, 82] on button "Petition Navigation" at bounding box center [191, 88] width 363 height 19
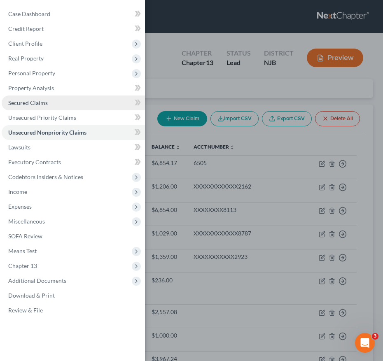
click at [32, 105] on span "Secured Claims" at bounding box center [28, 102] width 40 height 7
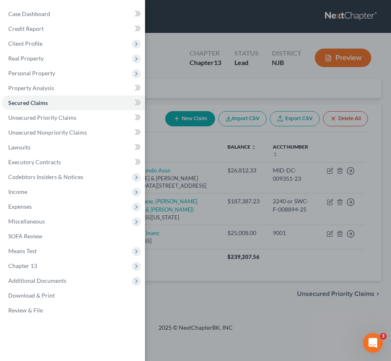
click at [223, 247] on div "Case Dashboard Payments Invoices Payments Payments Credit Report Client Profile" at bounding box center [195, 180] width 391 height 361
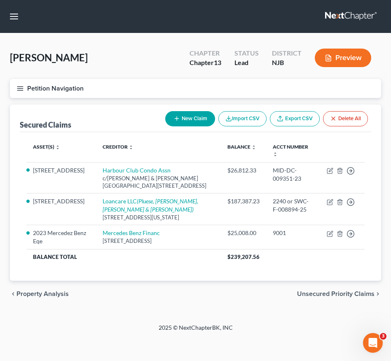
click at [275, 303] on div "Petition Navigation Case Dashboard Payments Invoices Payments Payments Credit R…" at bounding box center [195, 196] width 371 height 235
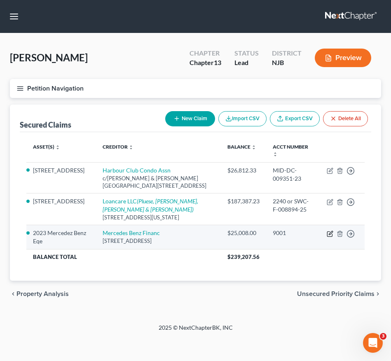
click at [329, 231] on icon "button" at bounding box center [331, 233] width 4 height 4
select select "45"
select select "2"
select select "0"
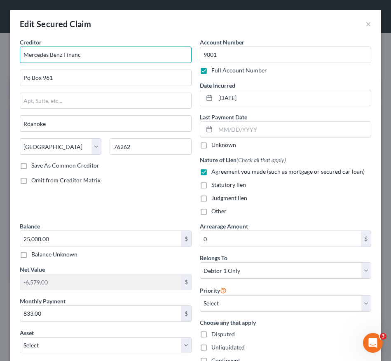
drag, startPoint x: 101, startPoint y: 58, endPoint x: -23, endPoint y: 59, distance: 123.2
click at [0, 59] on html "Home New Case Client Portal Directory Cases [PERSON_NAME], Esq. LLC [EMAIL_ADDR…" at bounding box center [195, 180] width 391 height 361
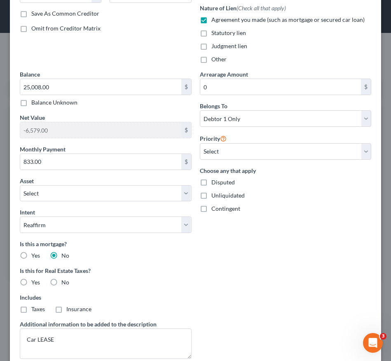
scroll to position [157, 0]
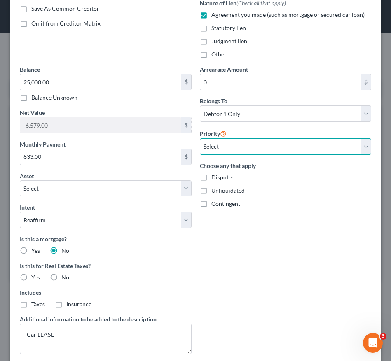
click at [272, 147] on select "Select 1st 2nd 3rd 4th 5th 6th 7th 8th 9th 10th 11th 12th 13th 14th 15th 16th 1…" at bounding box center [286, 146] width 172 height 16
select select "0"
click at [200, 138] on select "Select 1st 2nd 3rd 4th 5th 6th 7th 8th 9th 10th 11th 12th 13th 14th 15th 16th 1…" at bounding box center [286, 146] width 172 height 16
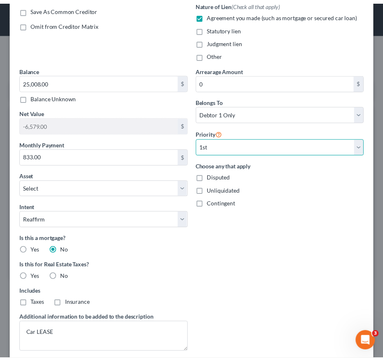
scroll to position [232, 0]
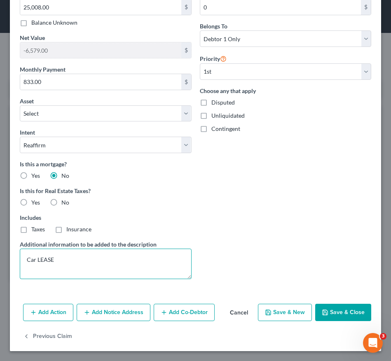
click at [123, 266] on textarea "Car LEASE" at bounding box center [106, 264] width 172 height 30
type textarea "Car LEASE for Mercedes Benz"
click at [343, 321] on button "Save & Close" at bounding box center [343, 312] width 56 height 17
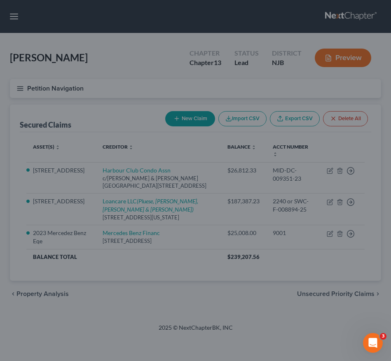
select select "9"
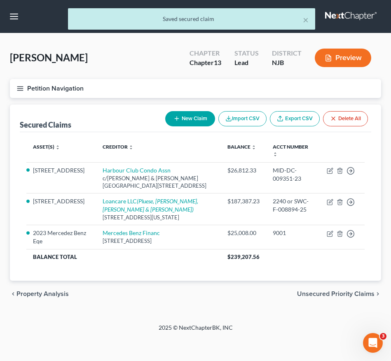
click at [18, 82] on button "Petition Navigation" at bounding box center [195, 88] width 371 height 19
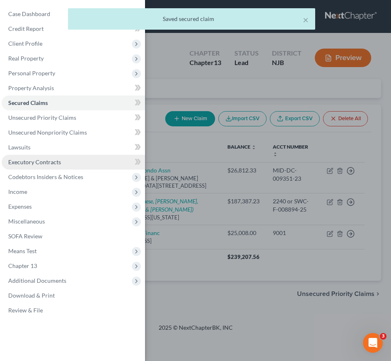
click at [41, 165] on span "Executory Contracts" at bounding box center [34, 162] width 53 height 7
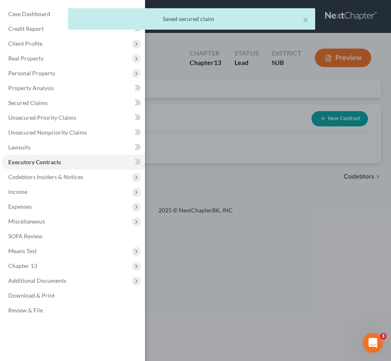
click at [216, 191] on div "Case Dashboard Payments Invoices Payments Payments Credit Report Client Profile" at bounding box center [195, 180] width 391 height 361
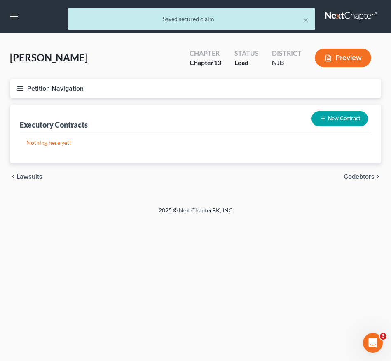
click at [324, 122] on icon "button" at bounding box center [323, 118] width 7 height 7
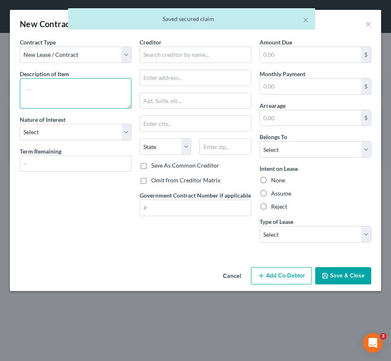
click at [89, 97] on textarea at bounding box center [76, 93] width 112 height 30
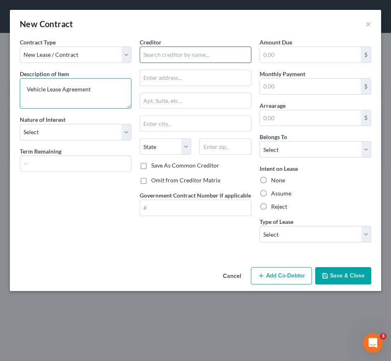
type textarea "Vehicle Lease Agreement"
click at [167, 54] on input "text" at bounding box center [196, 55] width 112 height 16
paste input "Mercedes Benz Financ"
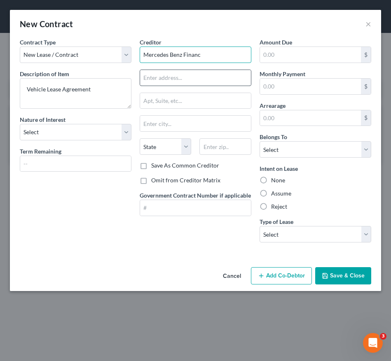
type input "Mercedes Benz Financ"
click at [172, 77] on input "text" at bounding box center [195, 78] width 111 height 16
type input "Po Box 961"
click at [230, 146] on input "text" at bounding box center [225, 146] width 52 height 16
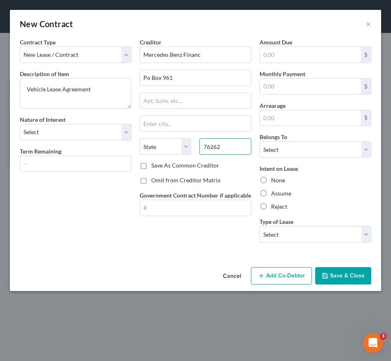
type input "76262"
click at [198, 219] on div "Creditor * Mercedes Benz Financ Po Box 961 State AL AK AR AZ CA CO CT DE DC FL …" at bounding box center [196, 143] width 120 height 211
type input "Roanoke"
select select "45"
click at [281, 155] on select "Select Debtor 1 Only Debtor 2 Only Debtor 1 And Debtor 2 Only At Least One Of T…" at bounding box center [316, 149] width 112 height 16
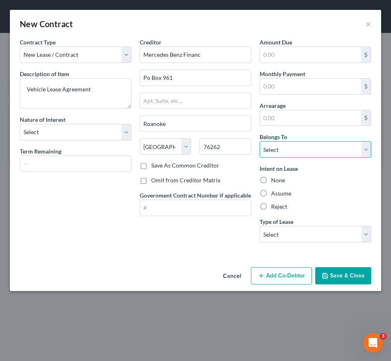
select select "0"
click at [260, 141] on select "Select Debtor 1 Only Debtor 2 Only Debtor 1 And Debtor 2 Only At Least One Of T…" at bounding box center [316, 149] width 112 height 16
drag, startPoint x: 305, startPoint y: 192, endPoint x: 301, endPoint y: 194, distance: 4.4
click at [305, 192] on div "Assume" at bounding box center [316, 194] width 112 height 8
click at [271, 193] on label "Assume" at bounding box center [281, 194] width 20 height 8
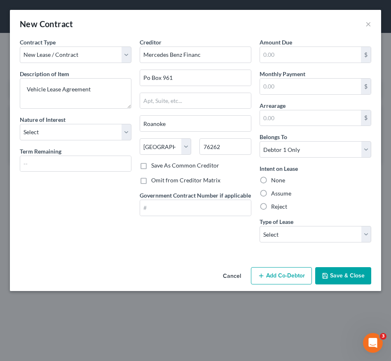
click at [274, 193] on input "Assume" at bounding box center [276, 192] width 5 height 5
radio input "true"
click at [279, 233] on select "Select Real Estate Car Other" at bounding box center [316, 234] width 112 height 16
select select "1"
click at [260, 226] on select "Select Real Estate Car Other" at bounding box center [316, 234] width 112 height 16
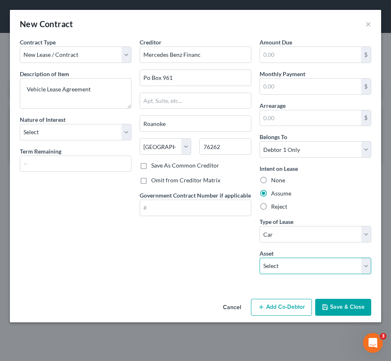
click at [280, 264] on select "Select 2023 Mercedez Benz Eqe - $18429.0" at bounding box center [316, 266] width 112 height 16
select select "0"
click at [260, 258] on select "Select 2023 Mercedez Benz Eqe - $18429.0" at bounding box center [316, 266] width 112 height 16
type textarea "2023 Mercedez Benz Eqe"
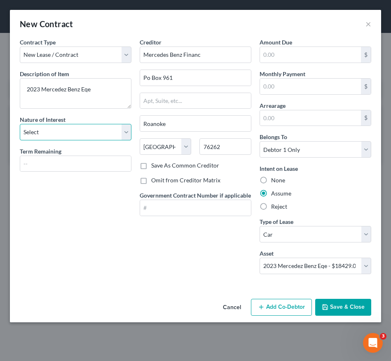
click at [97, 138] on select "Select Purchaser Agent Lessor Lessee" at bounding box center [76, 132] width 112 height 16
select select "3"
click at [20, 124] on select "Select Purchaser Agent Lessor Lessee" at bounding box center [76, 132] width 112 height 16
click at [54, 162] on input "text" at bounding box center [75, 164] width 111 height 16
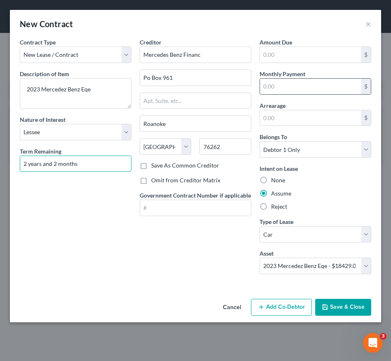
type input "2 years and 2 months"
click at [276, 87] on input "text" at bounding box center [310, 87] width 101 height 16
type input "1,695.04"
click at [330, 307] on button "Save & Close" at bounding box center [343, 307] width 56 height 17
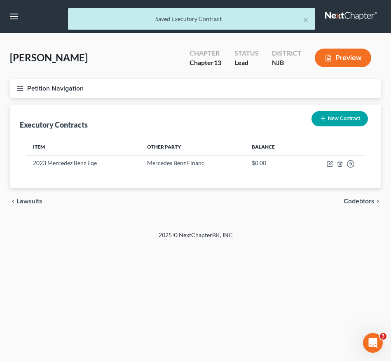
click at [23, 89] on icon "button" at bounding box center [19, 88] width 7 height 7
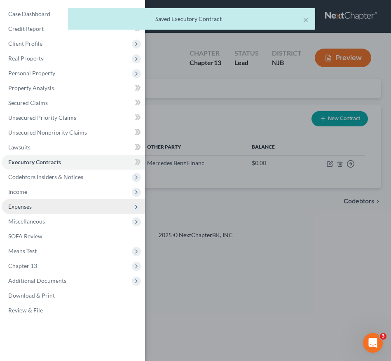
click at [27, 206] on span "Expenses" at bounding box center [19, 206] width 23 height 7
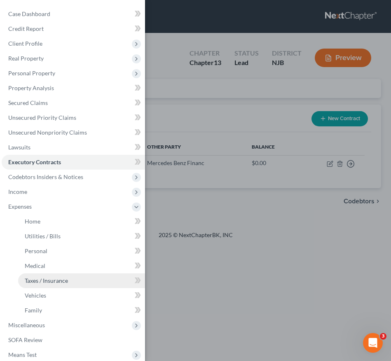
click at [47, 287] on link "Taxes / Insurance" at bounding box center [81, 281] width 127 height 15
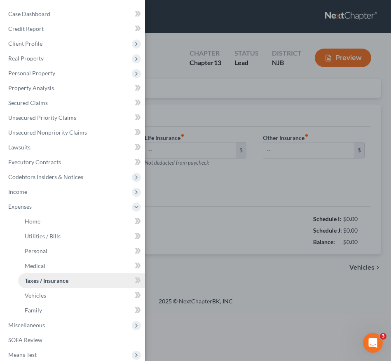
type input "0.00"
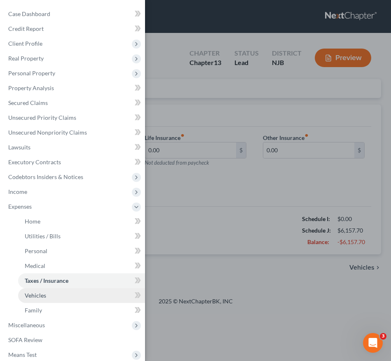
click at [46, 295] on link "Vehicles" at bounding box center [81, 295] width 127 height 15
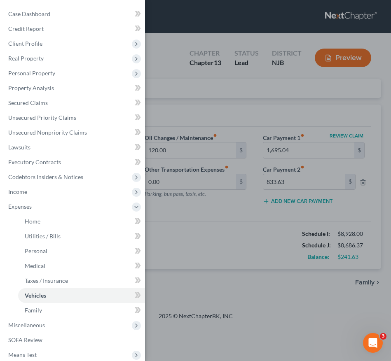
click at [264, 247] on div "Case Dashboard Payments Invoices Payments Payments Credit Report Client Profile" at bounding box center [195, 180] width 391 height 361
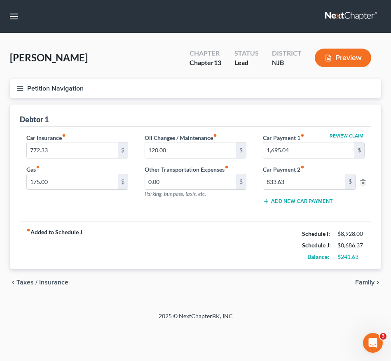
click at [264, 247] on div "Petition Navigation Case Dashboard Payments Invoices Payments Payments Credit R…" at bounding box center [195, 187] width 379 height 217
click at [19, 91] on icon "button" at bounding box center [19, 88] width 7 height 7
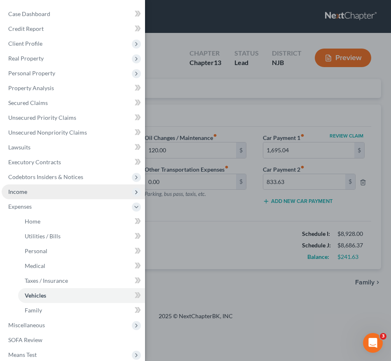
click at [30, 198] on span "Income" at bounding box center [73, 192] width 143 height 15
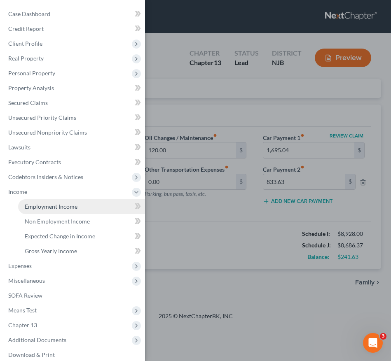
click at [55, 203] on span "Employment Income" at bounding box center [51, 206] width 53 height 7
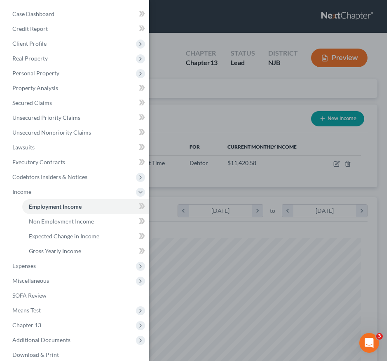
scroll to position [165, 347]
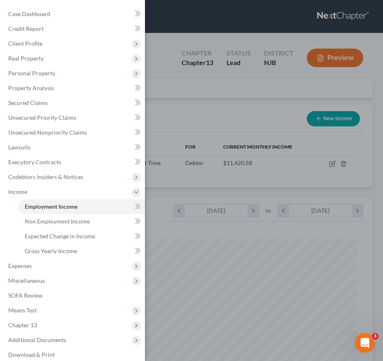
click at [203, 163] on div "Case Dashboard Payments Invoices Payments Payments Credit Report Client Profile" at bounding box center [191, 180] width 383 height 361
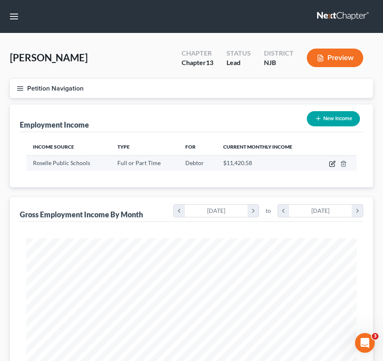
click at [335, 164] on icon "button" at bounding box center [332, 164] width 5 height 5
select select "0"
select select "33"
select select "1"
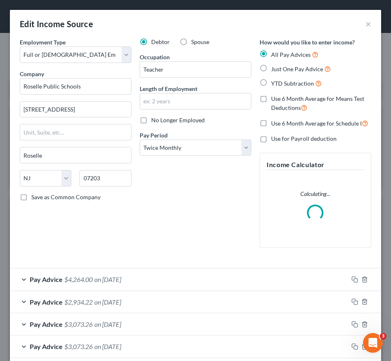
scroll to position [169, 355]
click at [175, 73] on input "Teacher" at bounding box center [195, 70] width 111 height 16
type input "T"
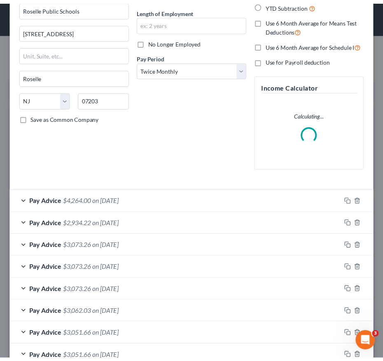
scroll to position [131, 0]
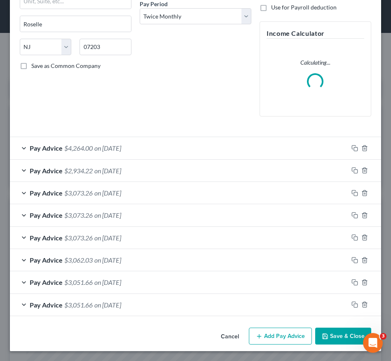
type input "Vice Principal"
click at [322, 335] on icon "button" at bounding box center [325, 336] width 7 height 7
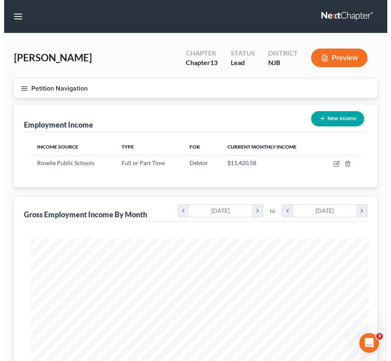
scroll to position [411837, 411656]
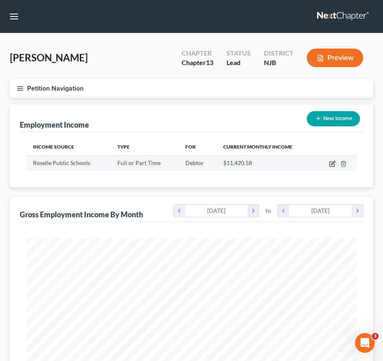
click at [330, 162] on icon "button" at bounding box center [332, 164] width 7 height 7
select select "0"
select select "33"
select select "1"
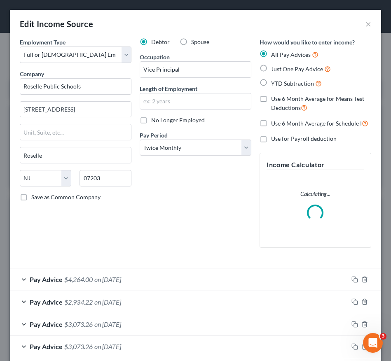
scroll to position [169, 355]
drag, startPoint x: 191, startPoint y: 71, endPoint x: 119, endPoint y: 67, distance: 72.2
click at [119, 67] on div "Employment Type * Select Full or Part Time Employment Self Employment Company *…" at bounding box center [196, 150] width 360 height 224
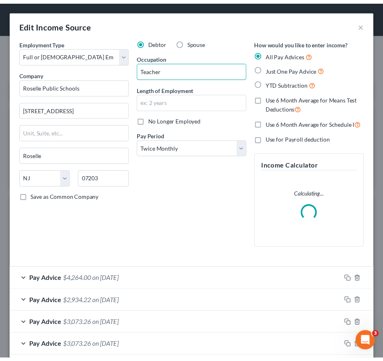
scroll to position [131, 0]
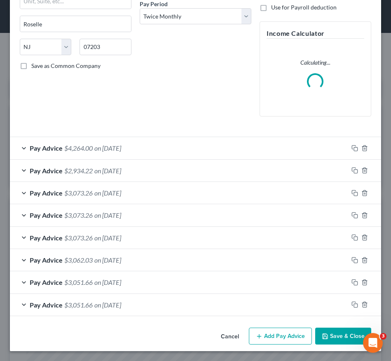
type input "Teacher"
click at [327, 338] on button "Save & Close" at bounding box center [343, 336] width 56 height 17
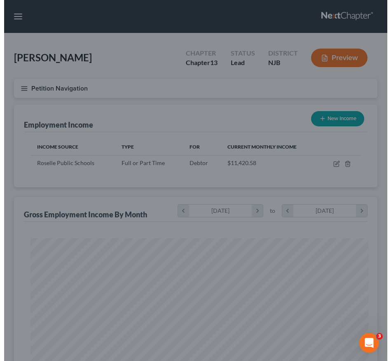
scroll to position [411837, 411656]
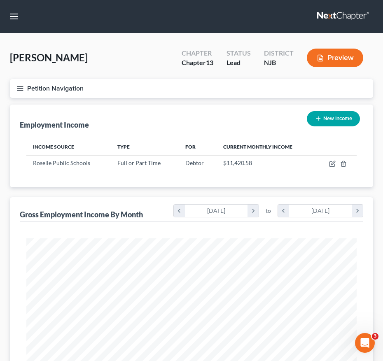
click at [333, 119] on button "New Income" at bounding box center [333, 118] width 53 height 15
select select "0"
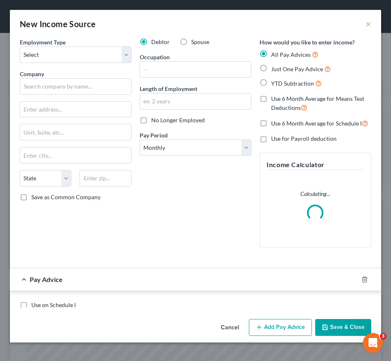
scroll to position [169, 355]
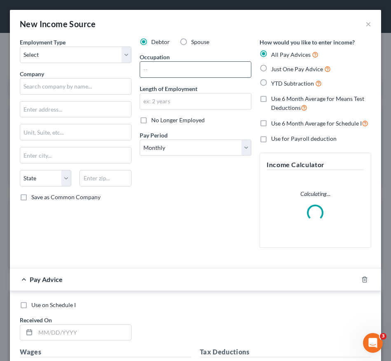
click at [165, 63] on input "text" at bounding box center [195, 70] width 111 height 16
type input "Vice Principal"
click at [84, 86] on input "text" at bounding box center [76, 86] width 112 height 16
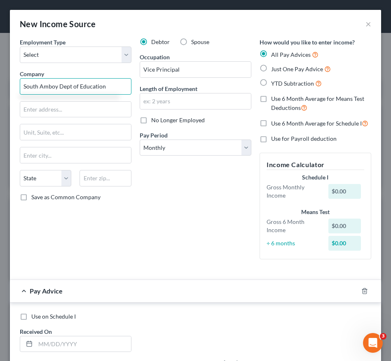
click at [73, 86] on input "South Amboy Dept of Education" at bounding box center [76, 86] width 112 height 16
drag, startPoint x: 111, startPoint y: 87, endPoint x: -30, endPoint y: 95, distance: 141.1
click at [0, 95] on html "Home New Case Client Portal Directory Cases Karina Pia Lucid, Esq. LLC madison@…" at bounding box center [195, 316] width 391 height 632
type input "South Amboy Dept. of Education"
click at [81, 115] on input "text" at bounding box center [75, 110] width 111 height 16
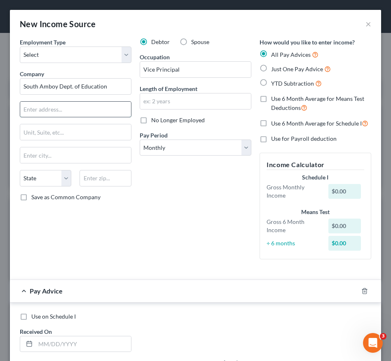
paste input "240 John St"
type input "240 John St"
click at [111, 185] on input "text" at bounding box center [106, 178] width 52 height 16
type input "08879"
click at [108, 234] on div "Employment Type * Select Full or Part Time Employment Self Employment Company *…" at bounding box center [76, 152] width 120 height 228
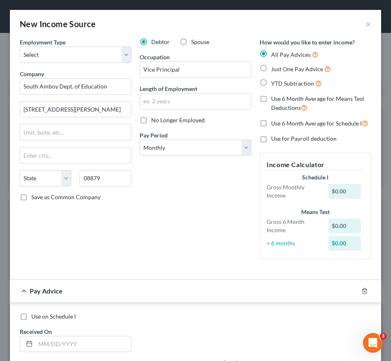
type input "South Amboy"
select select "33"
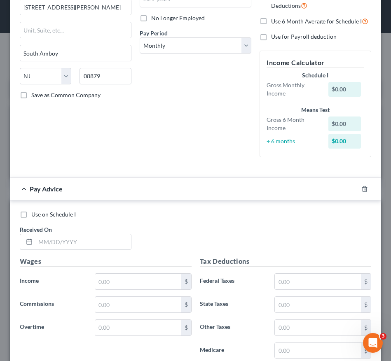
scroll to position [110, 0]
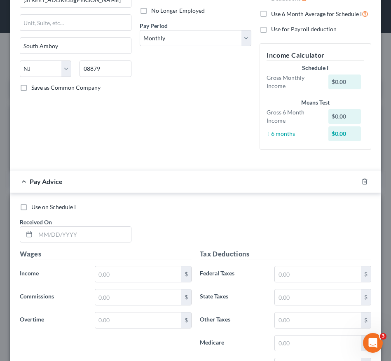
click at [246, 232] on div "Use on Schedule I Received On *" at bounding box center [196, 226] width 360 height 47
click at [109, 236] on input "text" at bounding box center [83, 235] width 96 height 16
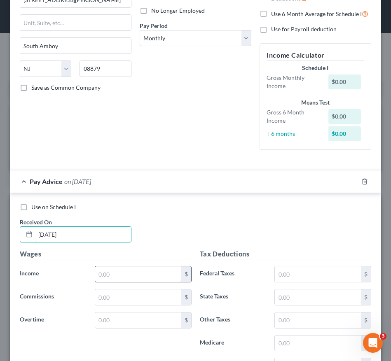
type input "09/30/2025"
click at [120, 274] on input "text" at bounding box center [138, 275] width 86 height 16
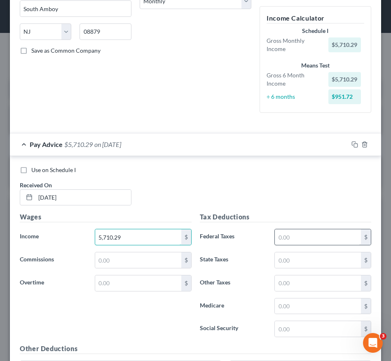
type input "5,710.29"
click at [298, 240] on input "text" at bounding box center [318, 237] width 86 height 16
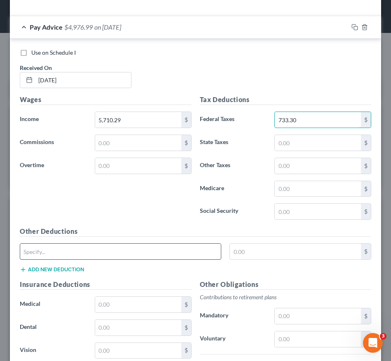
type input "733.30"
click at [185, 249] on input "text" at bounding box center [120, 252] width 201 height 16
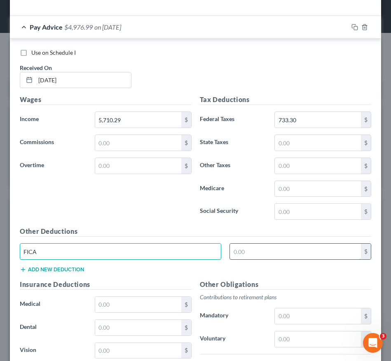
type input "FICA"
click at [259, 249] on input "text" at bounding box center [295, 252] width 131 height 16
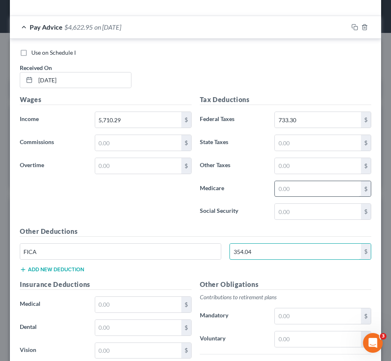
type input "354.04"
click at [290, 189] on input "text" at bounding box center [318, 189] width 86 height 16
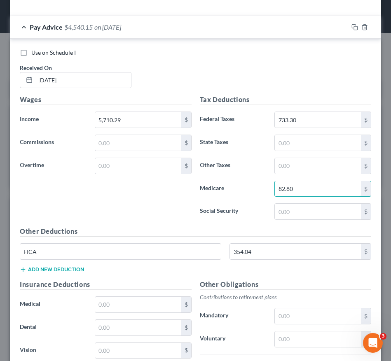
type input "82.80"
click at [74, 267] on button "Add new deduction" at bounding box center [52, 270] width 64 height 7
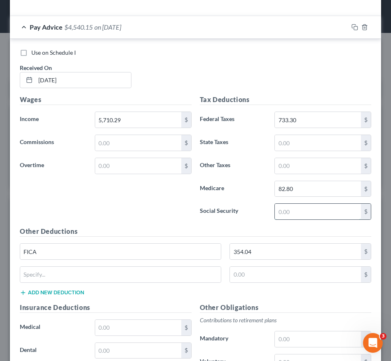
click at [294, 208] on input "text" at bounding box center [318, 212] width 86 height 16
type input "24.27"
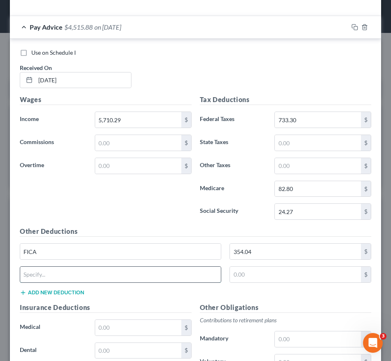
click at [151, 279] on input "text" at bounding box center [120, 275] width 201 height 16
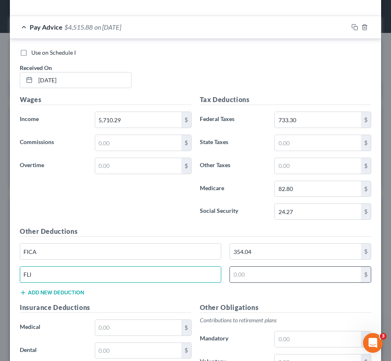
type input "FLI"
click at [302, 280] on input "text" at bounding box center [295, 275] width 131 height 16
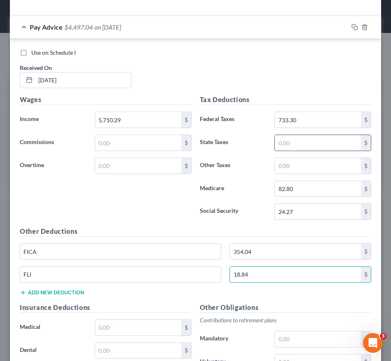
type input "18.84"
click at [322, 146] on input "text" at bounding box center [318, 143] width 86 height 16
type input "233.04"
click at [308, 27] on div "Pay Advice $4,264.00 on 09/30/2025" at bounding box center [179, 27] width 338 height 22
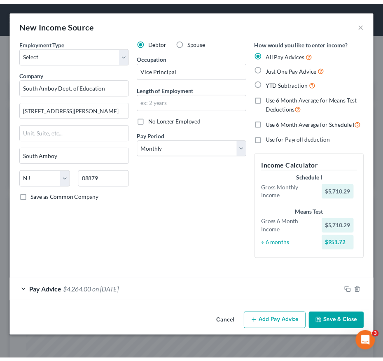
scroll to position [0, 0]
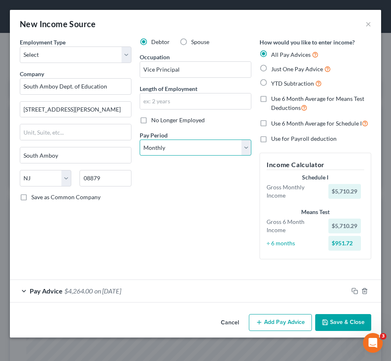
click at [192, 144] on select "Select Monthly Twice Monthly Every Other Week Weekly" at bounding box center [196, 148] width 112 height 16
select select "1"
click at [140, 140] on select "Select Monthly Twice Monthly Every Other Week Weekly" at bounding box center [196, 148] width 112 height 16
click at [181, 100] on input "text" at bounding box center [195, 102] width 111 height 16
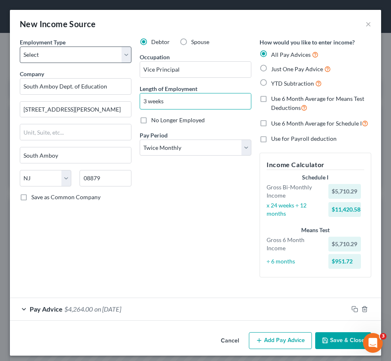
type input "3 weeks"
click at [117, 51] on select "Select Full or Part Time Employment Self Employment" at bounding box center [76, 55] width 112 height 16
select select "0"
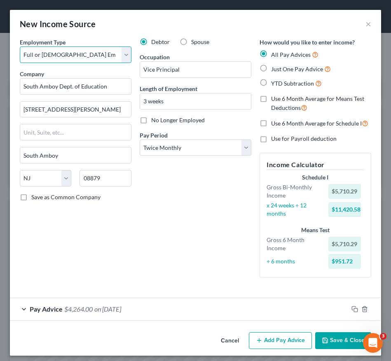
click at [20, 47] on select "Select Full or Part Time Employment Self Employment" at bounding box center [76, 55] width 112 height 16
click at [324, 343] on button "Save & Close" at bounding box center [343, 340] width 56 height 17
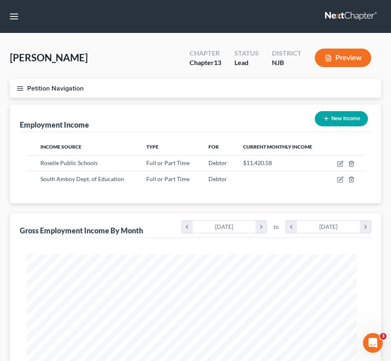
scroll to position [411837, 411656]
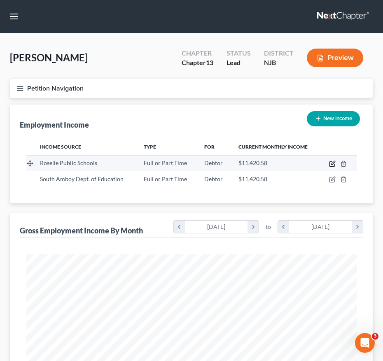
click at [332, 164] on icon "button" at bounding box center [332, 164] width 7 height 7
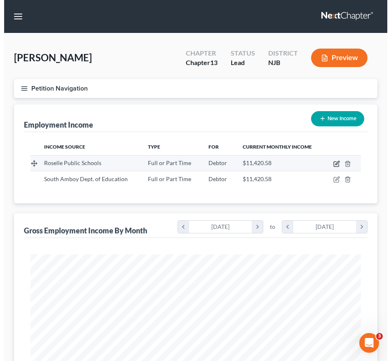
select select "0"
select select "33"
select select "1"
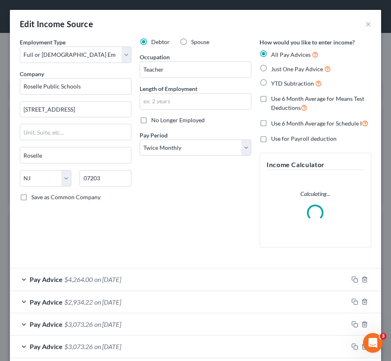
scroll to position [169, 355]
click at [151, 123] on label "No Longer Employed" at bounding box center [178, 120] width 54 height 8
click at [155, 122] on input "No Longer Employed" at bounding box center [157, 118] width 5 height 5
checkbox input "true"
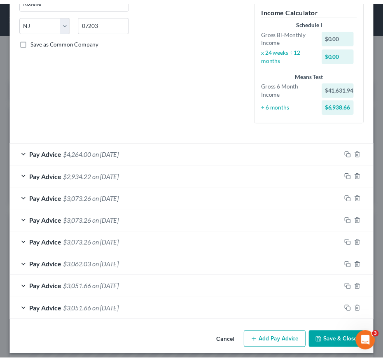
scroll to position [161, 0]
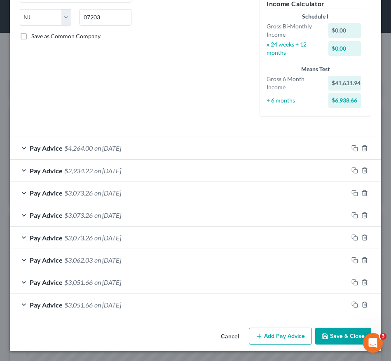
click at [325, 337] on button "Save & Close" at bounding box center [343, 336] width 56 height 17
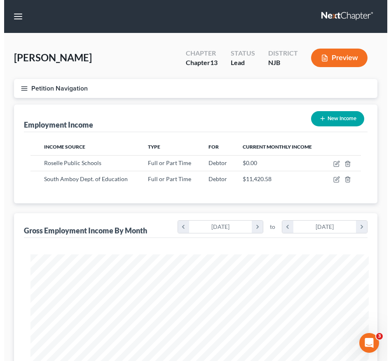
scroll to position [411837, 411656]
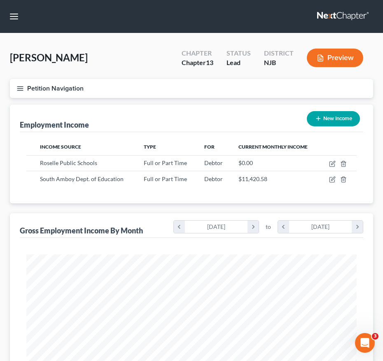
click at [16, 88] on button "Petition Navigation" at bounding box center [191, 88] width 363 height 19
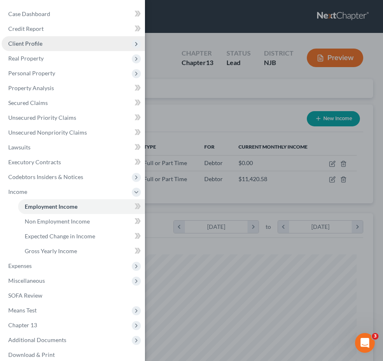
click at [54, 46] on span "Client Profile" at bounding box center [73, 43] width 143 height 15
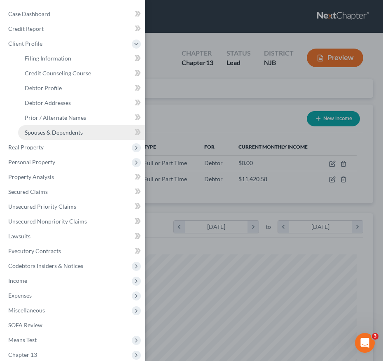
click at [47, 131] on span "Spouses & Dependents" at bounding box center [54, 132] width 58 height 7
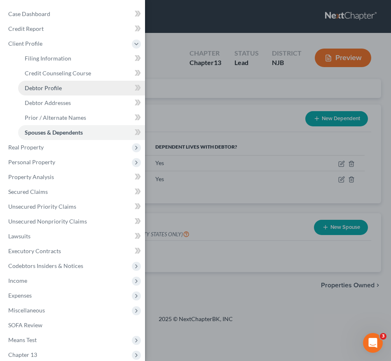
click at [66, 89] on link "Debtor Profile" at bounding box center [81, 88] width 127 height 15
select select "0"
select select "3"
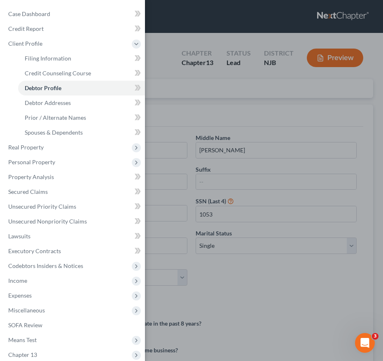
click at [241, 194] on div "Case Dashboard Payments Invoices Payments Payments Credit Report Client Profile" at bounding box center [191, 180] width 383 height 361
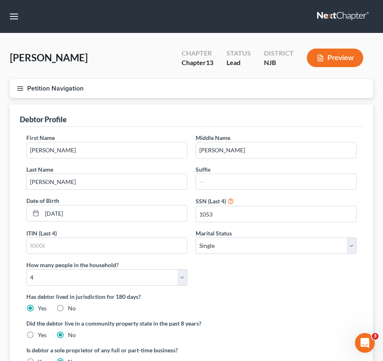
click at [19, 88] on icon "button" at bounding box center [19, 88] width 7 height 7
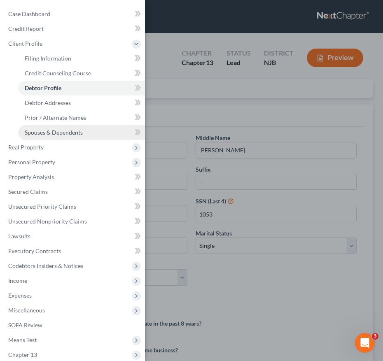
click at [49, 135] on span "Spouses & Dependents" at bounding box center [54, 132] width 58 height 7
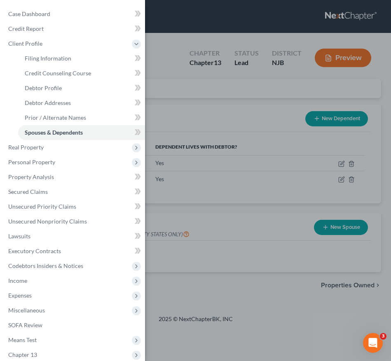
click at [197, 141] on div "Case Dashboard Payments Invoices Payments Payments Credit Report Client Profile" at bounding box center [195, 180] width 391 height 361
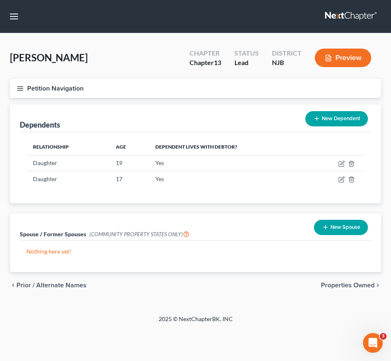
click at [21, 83] on button "Petition Navigation" at bounding box center [195, 88] width 371 height 19
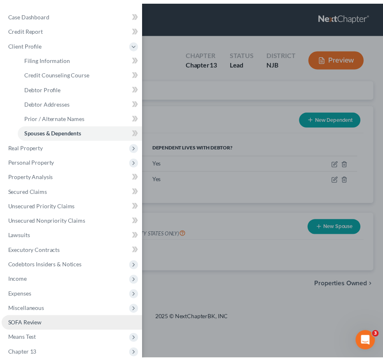
scroll to position [52, 0]
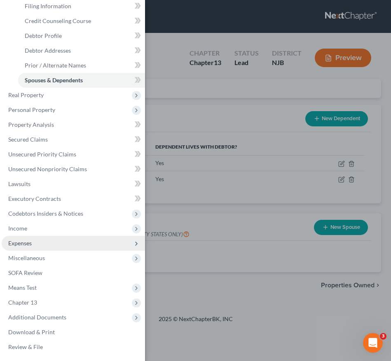
click at [35, 243] on span "Expenses" at bounding box center [73, 243] width 143 height 15
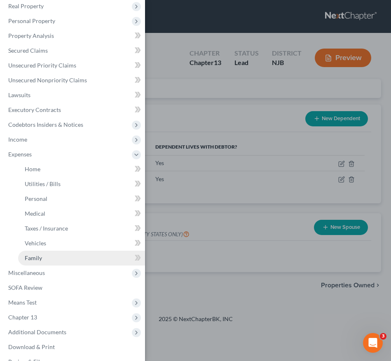
click at [40, 255] on span "Family" at bounding box center [33, 258] width 17 height 7
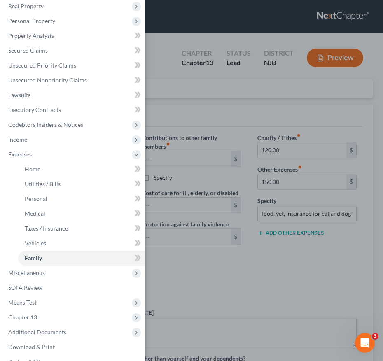
click at [256, 243] on div "Case Dashboard Payments Invoices Payments Payments Credit Report Client Profile" at bounding box center [191, 180] width 383 height 361
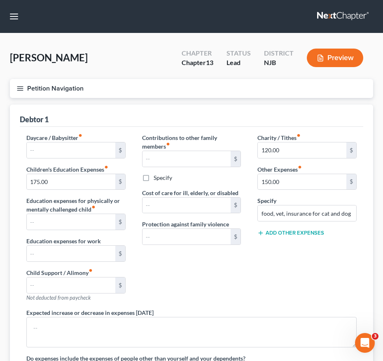
click at [291, 233] on button "Add Other Expenses" at bounding box center [291, 233] width 67 height 7
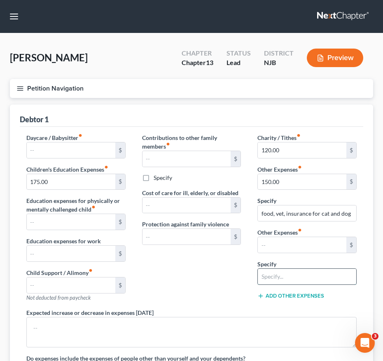
click at [279, 276] on input "text" at bounding box center [307, 277] width 98 height 16
type input "Planet Fitness (Gym Membership)"
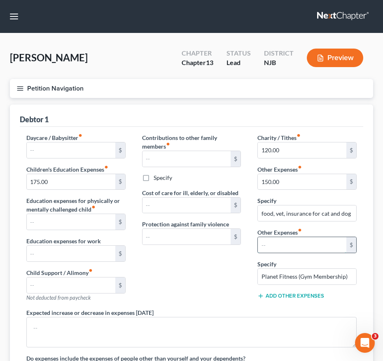
click at [303, 246] on input "text" at bounding box center [302, 245] width 89 height 16
type input "25.00"
click at [19, 98] on button "Petition Navigation" at bounding box center [191, 88] width 363 height 19
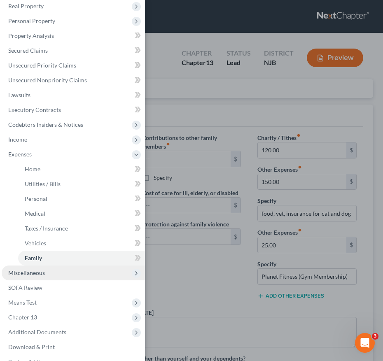
click at [23, 267] on span "Miscellaneous" at bounding box center [73, 273] width 143 height 15
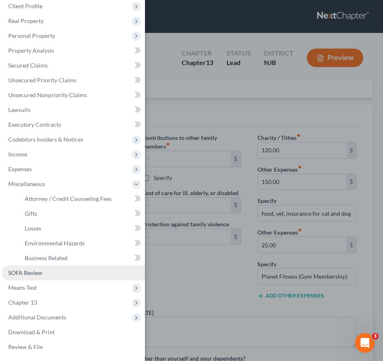
scroll to position [37, 0]
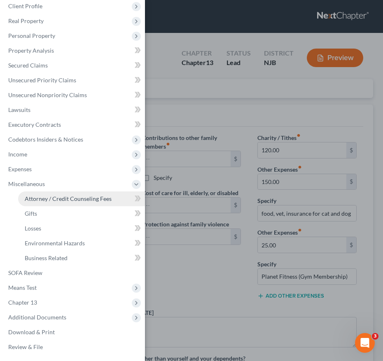
click at [44, 201] on span "Attorney / Credit Counseling Fees" at bounding box center [68, 198] width 87 height 7
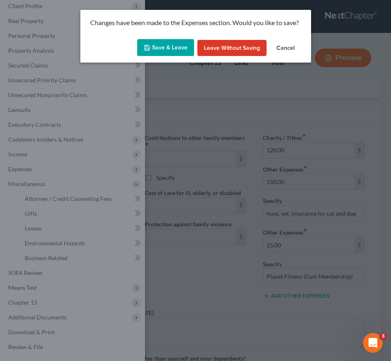
click at [155, 44] on button "Save & Leave" at bounding box center [165, 47] width 57 height 17
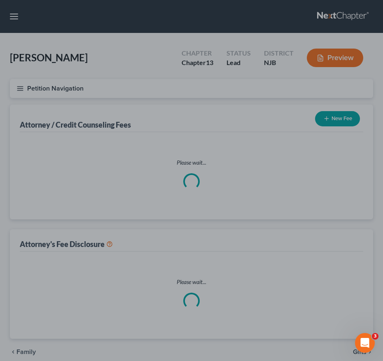
select select "0"
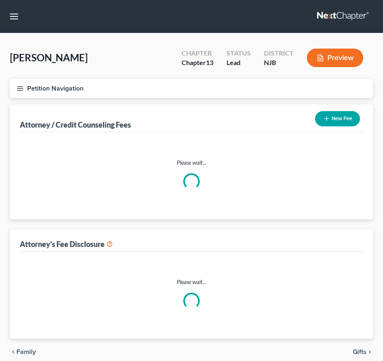
select select "0"
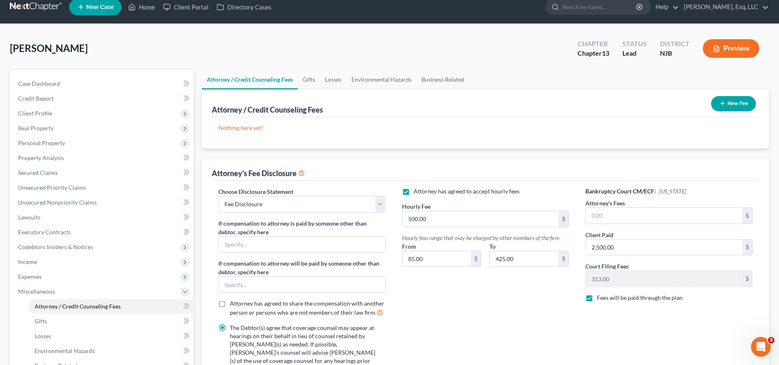
scroll to position [3, 0]
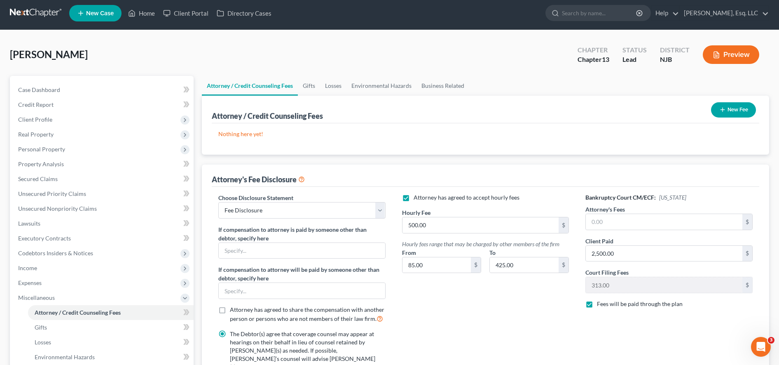
click at [391, 108] on button "New Fee" at bounding box center [733, 109] width 45 height 15
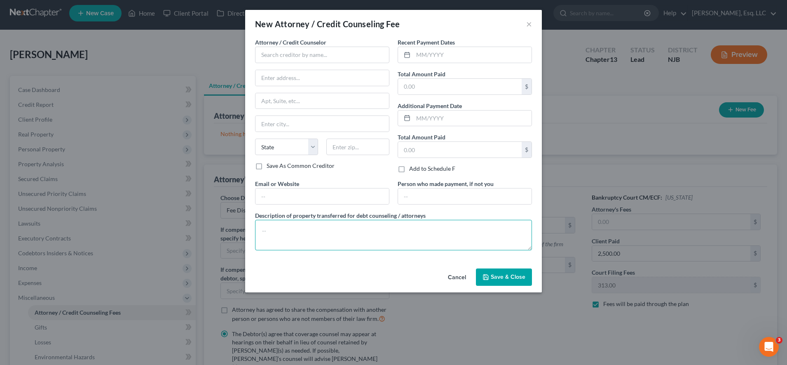
click at [320, 234] on textarea at bounding box center [393, 235] width 277 height 30
paste textarea "Total collected $2999 and applied as follows: $2500 legal fee and $499 filing f…"
type textarea "Total collected $2999 and applied as follows: $2500 legal fee and $499 filing f…"
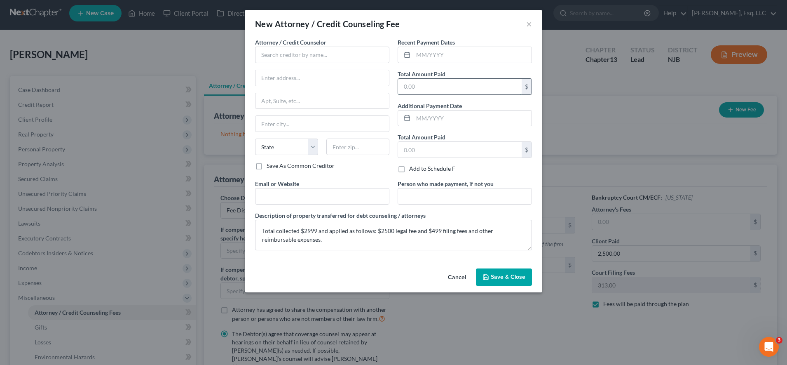
click at [391, 87] on input "text" at bounding box center [460, 87] width 124 height 16
type input "499.00"
click at [391, 152] on input "text" at bounding box center [460, 150] width 124 height 16
type input "2,500.00"
click at [350, 58] on input "text" at bounding box center [322, 55] width 134 height 16
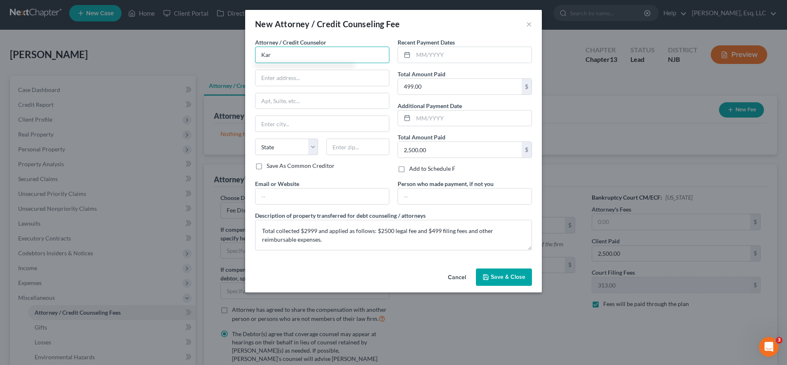
type input "[PERSON_NAME], Esq."
type input "[STREET_ADDRESS]"
type input "Suite 2B"
type input "Bridgewater"
select select "33"
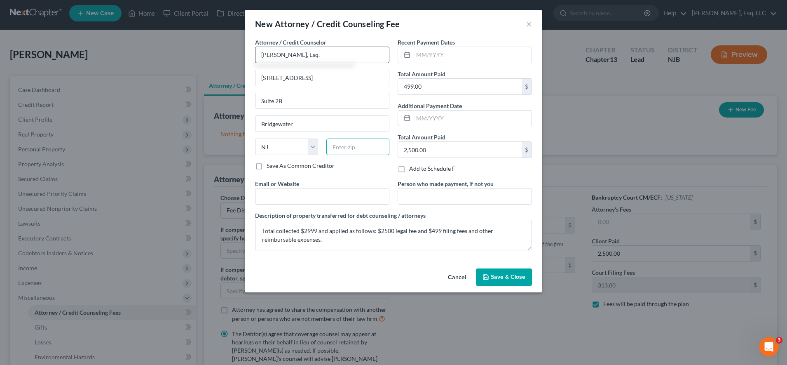
type input "08807"
click at [391, 281] on button "Save & Close" at bounding box center [504, 276] width 56 height 17
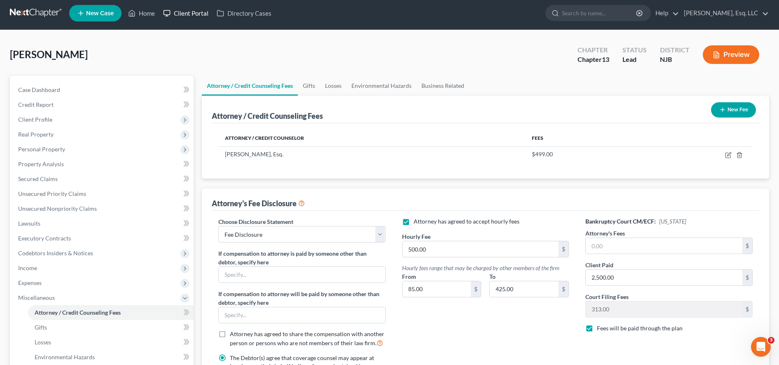
click at [201, 13] on link "Client Portal" at bounding box center [186, 13] width 54 height 15
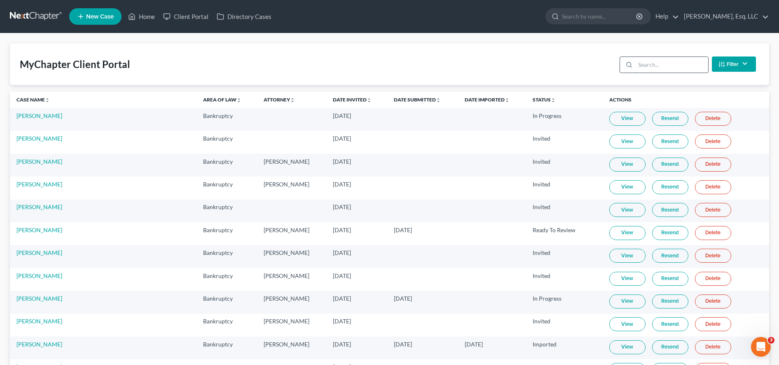
click at [391, 66] on input "search" at bounding box center [671, 65] width 73 height 16
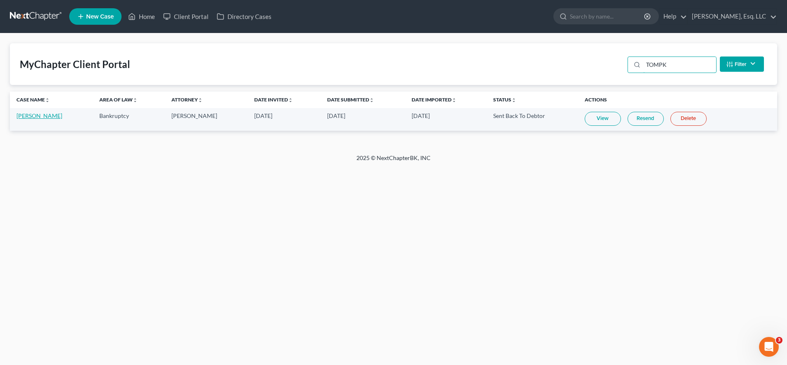
type input "TOMPK"
click at [43, 114] on link "[PERSON_NAME]" at bounding box center [39, 115] width 46 height 7
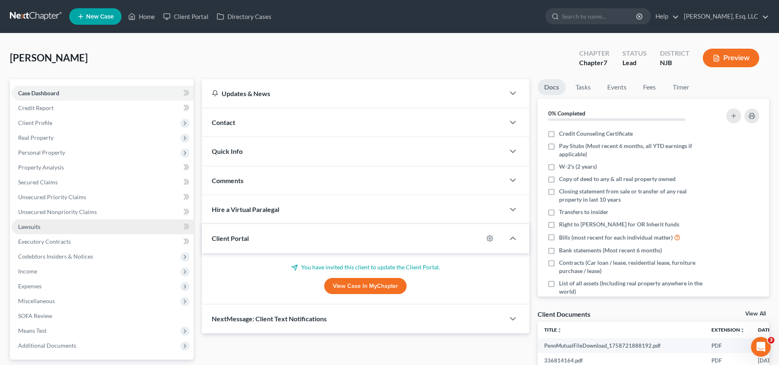
click at [90, 225] on link "Lawsuits" at bounding box center [103, 226] width 182 height 15
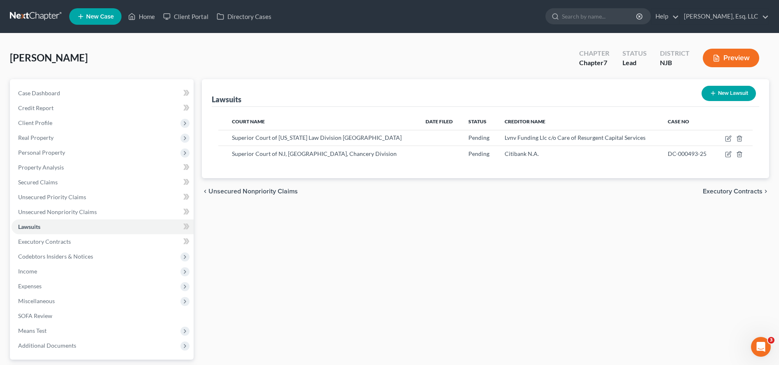
click at [391, 94] on button "New Lawsuit" at bounding box center [729, 93] width 54 height 15
select select "0"
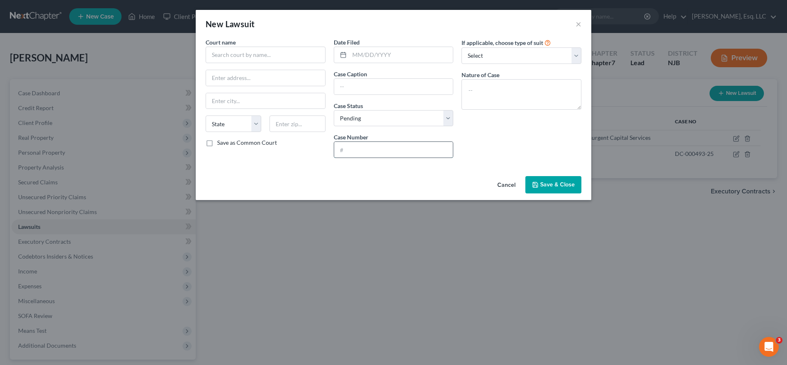
click at [368, 152] on input "text" at bounding box center [393, 150] width 119 height 16
type input "DC-008174-25"
click at [391, 61] on select "Select Repossession Garnishment Foreclosure Attached, Seized, Or Levied Other" at bounding box center [521, 55] width 120 height 16
select select "4"
click at [391, 47] on select "Select Repossession Garnishment Foreclosure Attached, Seized, Or Levied Other" at bounding box center [521, 55] width 120 height 16
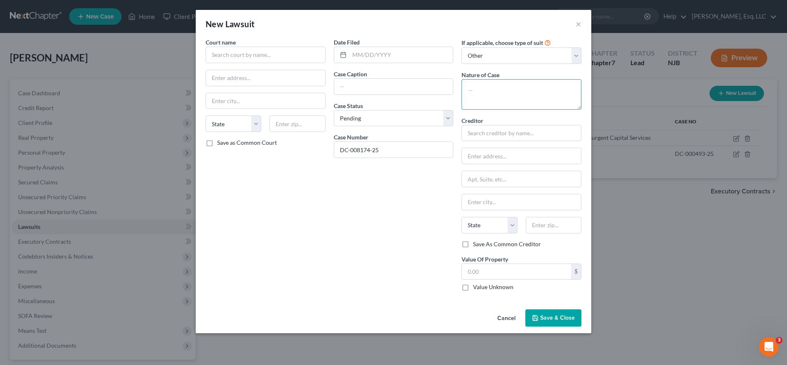
click at [391, 90] on textarea at bounding box center [521, 94] width 120 height 30
type textarea "Lawsuit/Judgement"
click at [391, 133] on input "text" at bounding box center [521, 133] width 120 height 16
type input "X"
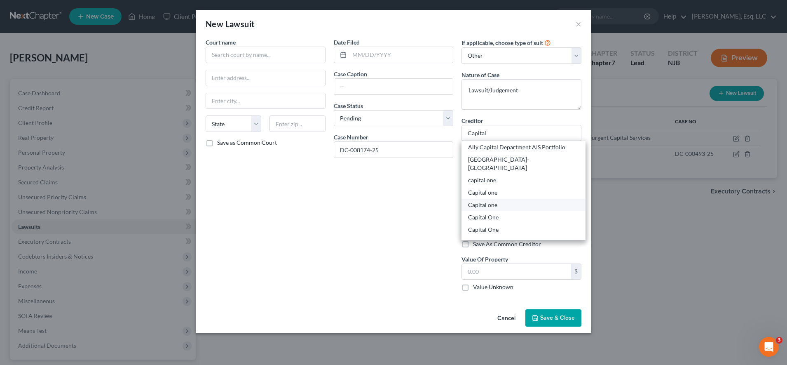
click at [391, 201] on div "Capital one" at bounding box center [523, 205] width 111 height 8
type input "Capital one"
type input "PO BOX 31293"
type input "[GEOGRAPHIC_DATA]"
select select "46"
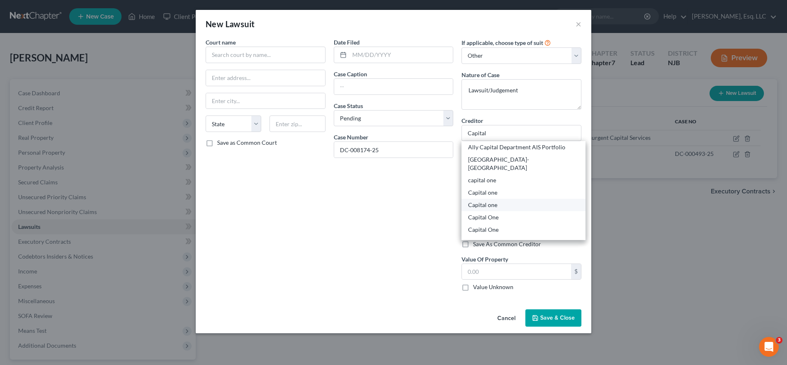
type input "84131"
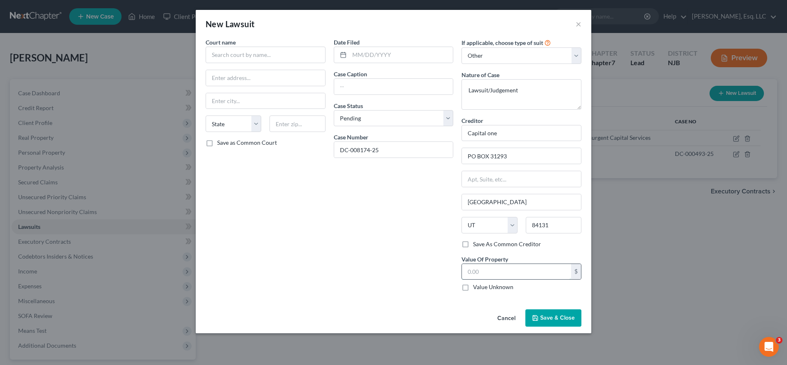
click at [391, 273] on input "text" at bounding box center [516, 272] width 109 height 16
paste input "9509.10"
click at [391, 273] on input "9,509.10" at bounding box center [516, 272] width 109 height 16
type input "9,509.10"
click at [391, 272] on div "Date Filed Case Caption Case Status * Select Pending On Appeal Concluded Case N…" at bounding box center [394, 168] width 128 height 260
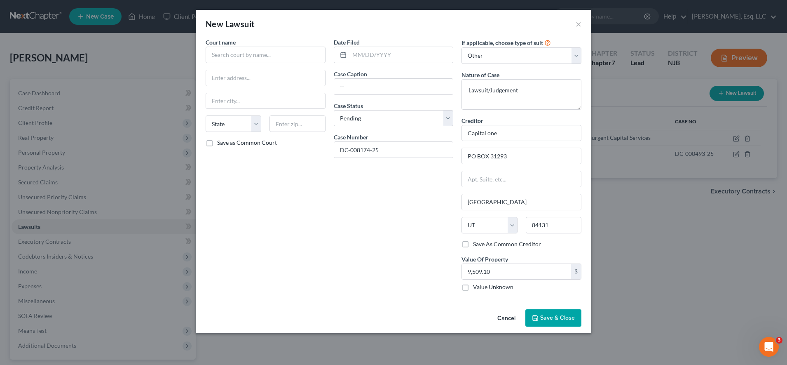
click at [391, 95] on div "Date Filed Case Caption Case Status * Select Pending On Appeal Concluded Case N…" at bounding box center [394, 168] width 128 height 260
click at [391, 91] on input "text" at bounding box center [393, 87] width 119 height 16
type input "Capital One c/o Discover Bank [PERSON_NAME]"
click at [216, 53] on input "text" at bounding box center [266, 55] width 120 height 16
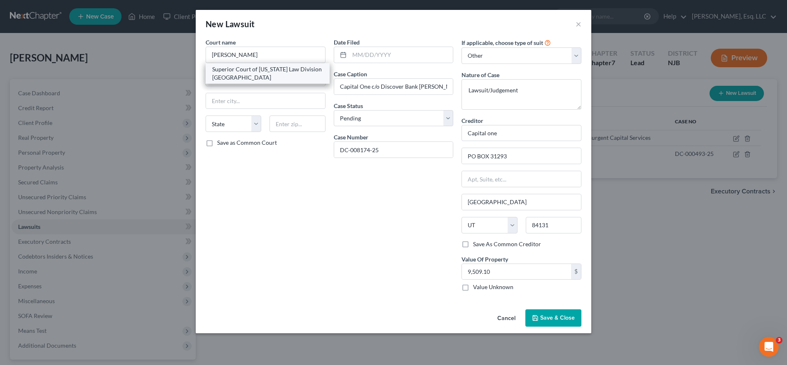
click at [227, 76] on div "Superior Court of [US_STATE] Law Division [GEOGRAPHIC_DATA]" at bounding box center [267, 73] width 111 height 16
type input "Superior Court of [US_STATE] Law Division [GEOGRAPHIC_DATA]"
type input "PO Box 8068"
type input "[GEOGRAPHIC_DATA]"
select select "33"
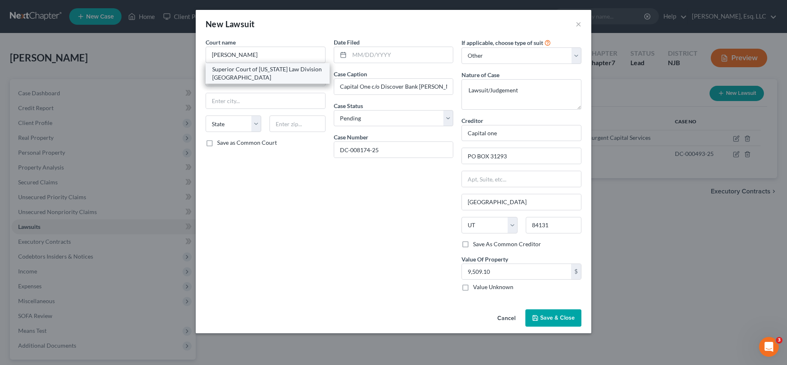
type input "08650"
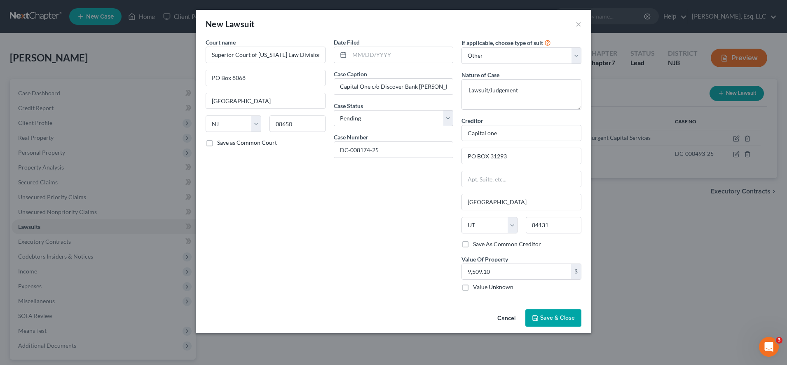
click at [391, 314] on span "Save & Close" at bounding box center [557, 317] width 35 height 7
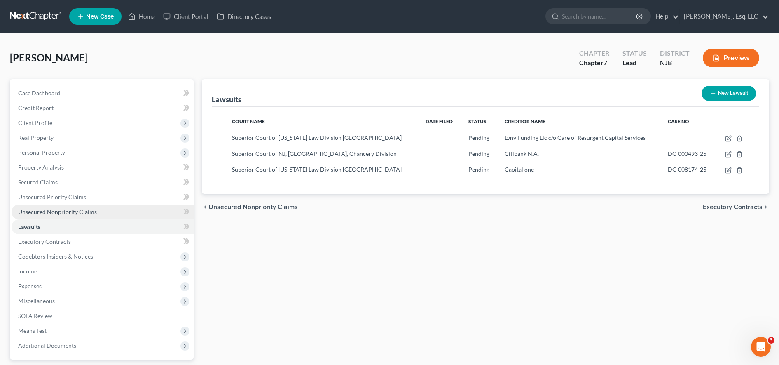
click at [104, 211] on link "Unsecured Nonpriority Claims" at bounding box center [103, 211] width 182 height 15
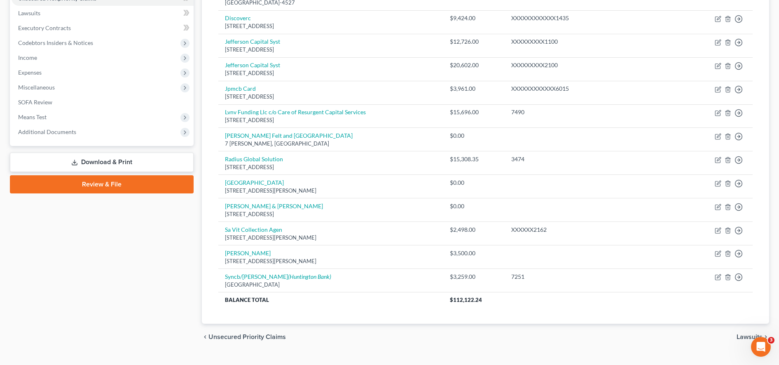
scroll to position [214, 0]
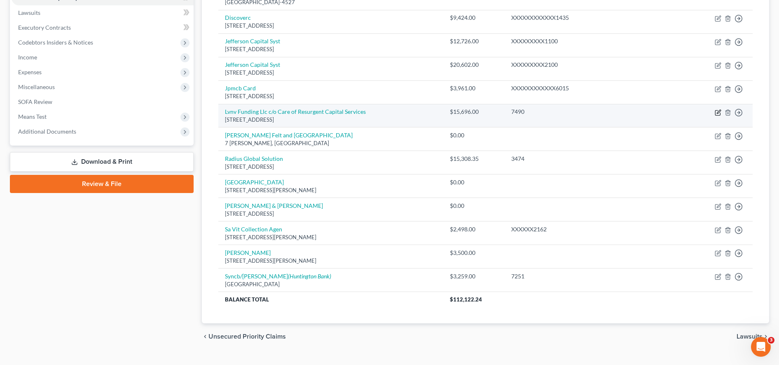
click at [391, 113] on icon "button" at bounding box center [717, 112] width 5 height 5
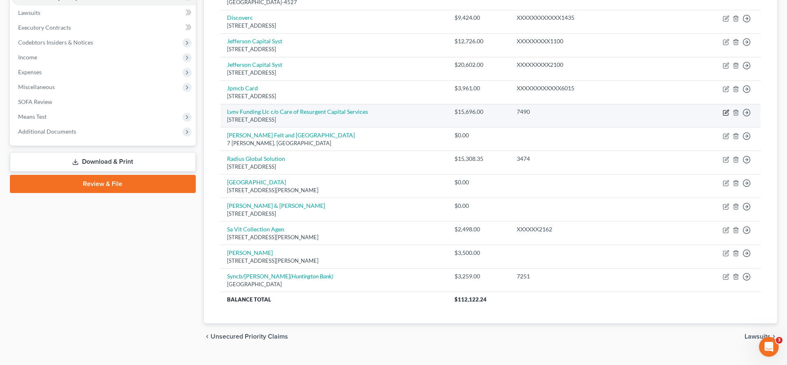
select select "28"
select select "1"
select select "0"
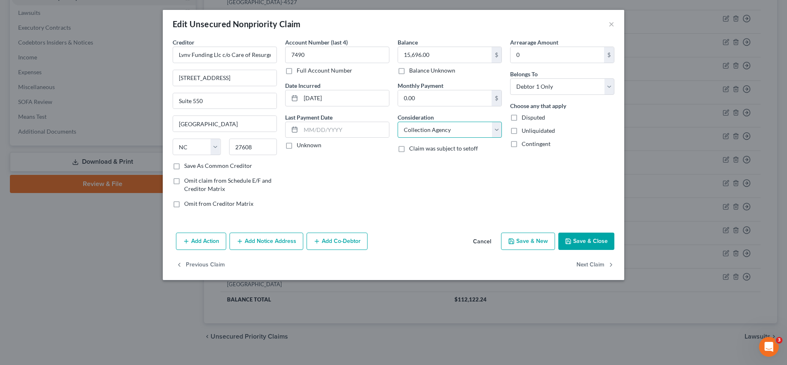
click at [391, 130] on select "Select Cable / Satellite Services Collection Agency Credit Card Debt Debt Couns…" at bounding box center [450, 130] width 104 height 16
click at [391, 24] on button "×" at bounding box center [612, 24] width 6 height 10
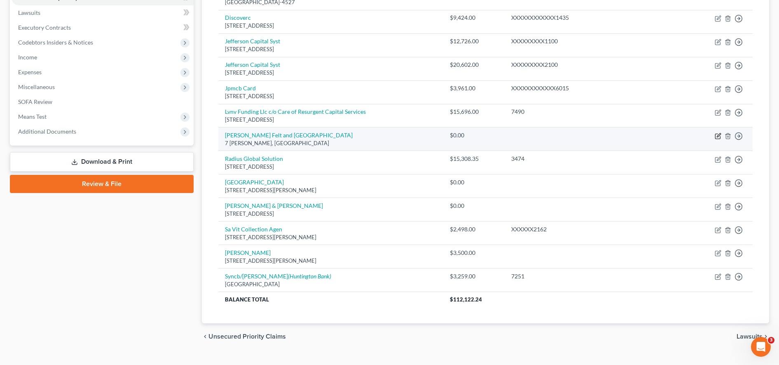
click at [391, 138] on icon "button" at bounding box center [718, 136] width 7 height 7
select select "33"
select select "0"
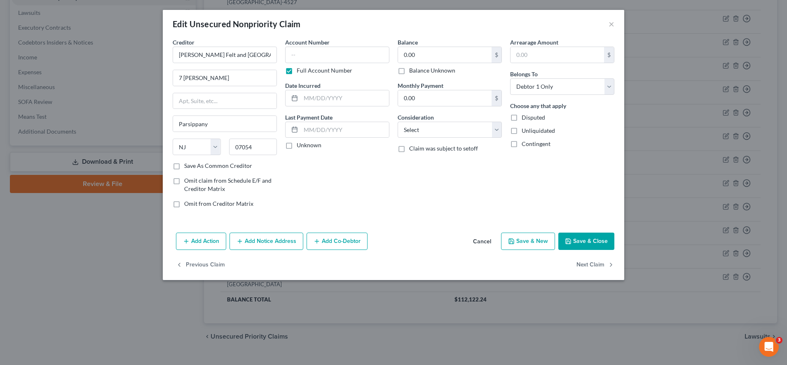
click at [391, 23] on div "Edit Unsecured Nonpriority Claim ×" at bounding box center [393, 24] width 461 height 28
click at [391, 23] on button "×" at bounding box center [612, 24] width 6 height 10
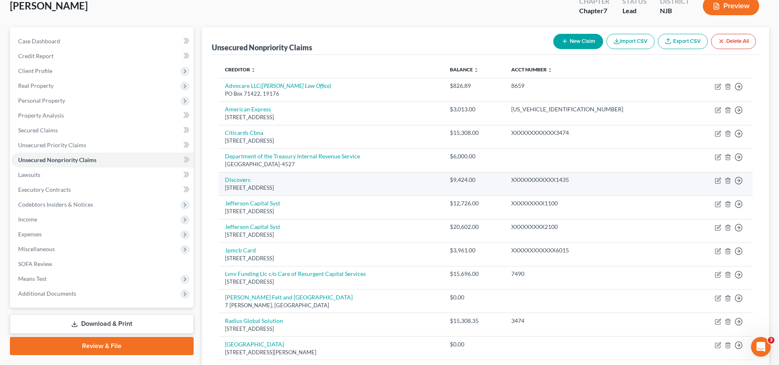
scroll to position [157, 0]
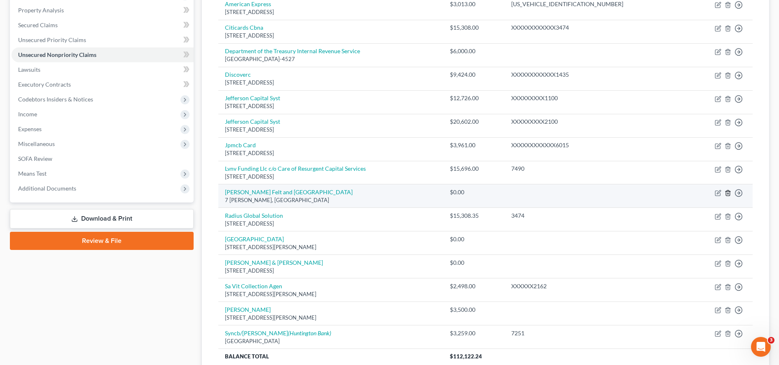
click at [391, 193] on icon "button" at bounding box center [728, 193] width 7 height 7
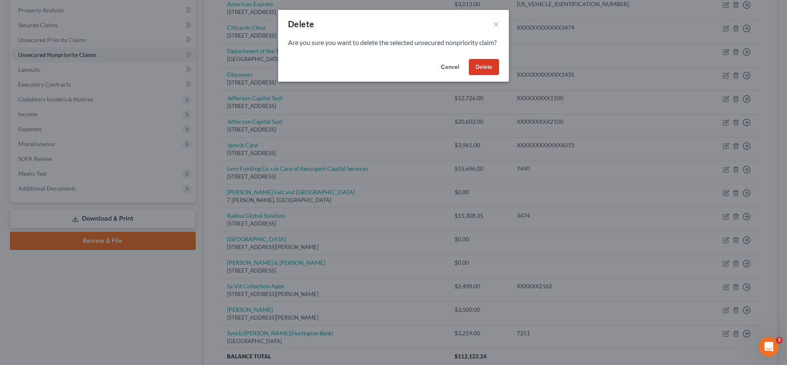
click at [391, 73] on button "Delete" at bounding box center [484, 67] width 30 height 16
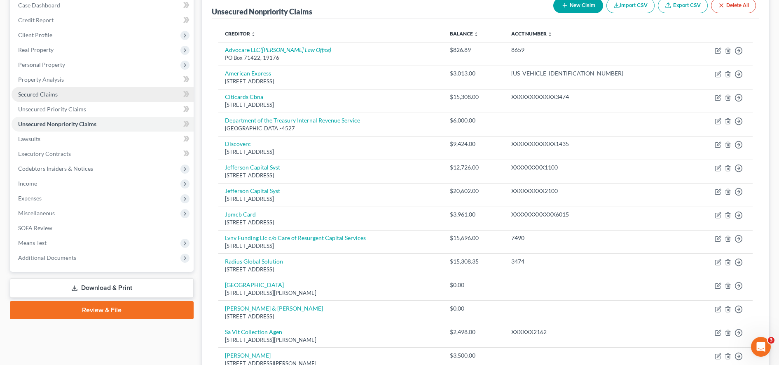
scroll to position [86, 0]
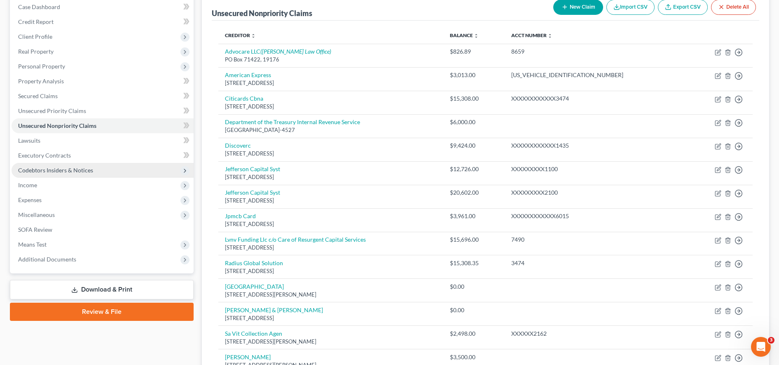
click at [100, 164] on span "Codebtors Insiders & Notices" at bounding box center [103, 170] width 182 height 15
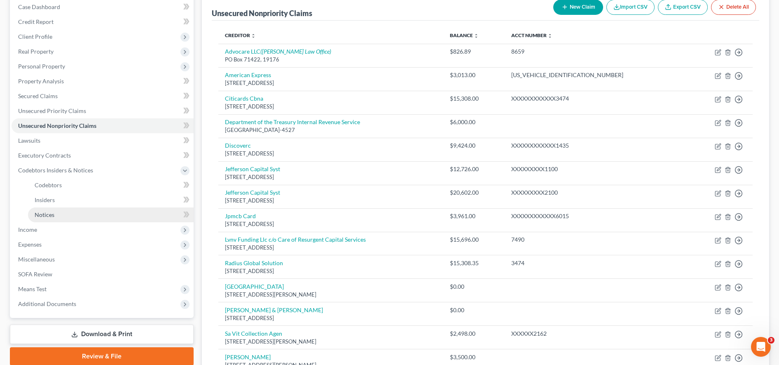
click at [95, 215] on link "Notices" at bounding box center [111, 214] width 166 height 15
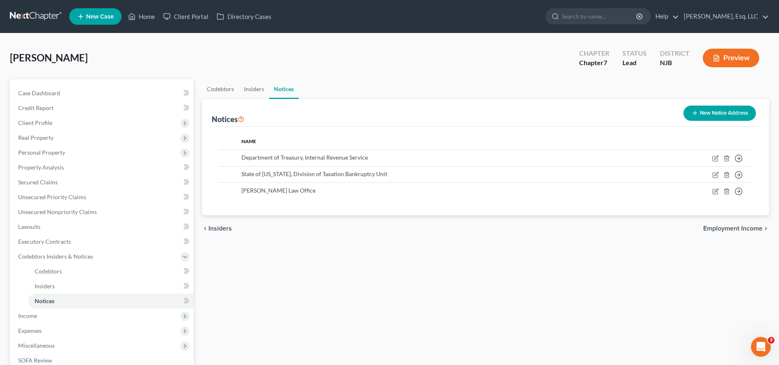
click at [391, 118] on button "New Notice Address" at bounding box center [720, 112] width 73 height 15
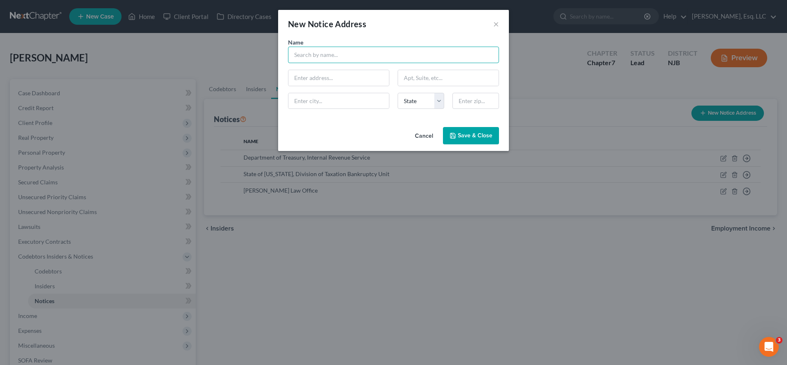
click at [388, 55] on input "text" at bounding box center [393, 55] width 211 height 16
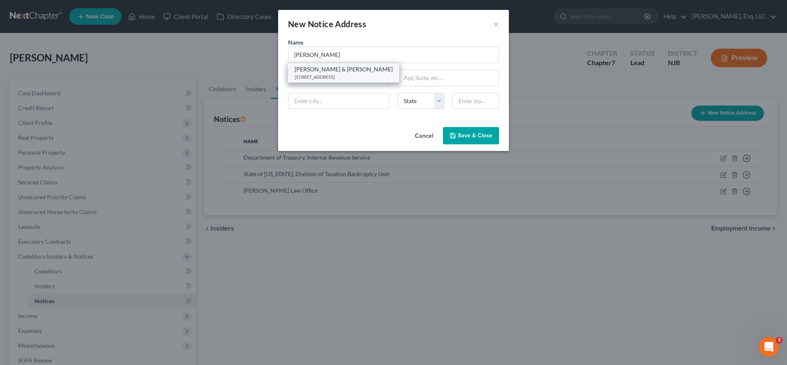
click at [346, 72] on div "[PERSON_NAME] & [PERSON_NAME]" at bounding box center [344, 69] width 98 height 8
type input "[PERSON_NAME] & [PERSON_NAME]"
type input "[STREET_ADDRESS]"
type input "PO BOX 9003"
type input "[GEOGRAPHIC_DATA]"
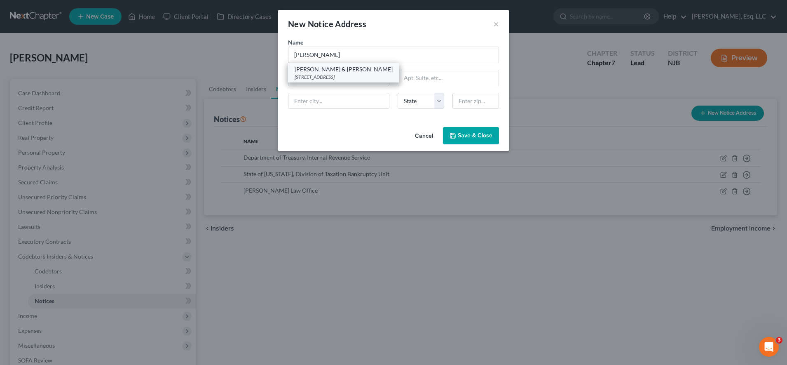
select select "35"
type input "11749"
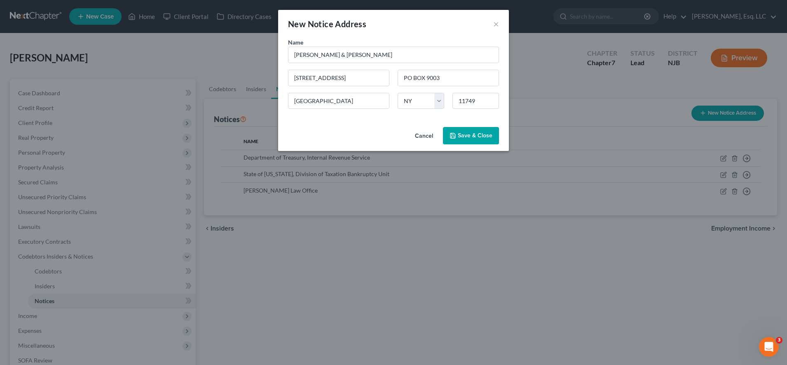
click at [391, 135] on span "Save & Close" at bounding box center [475, 135] width 35 height 7
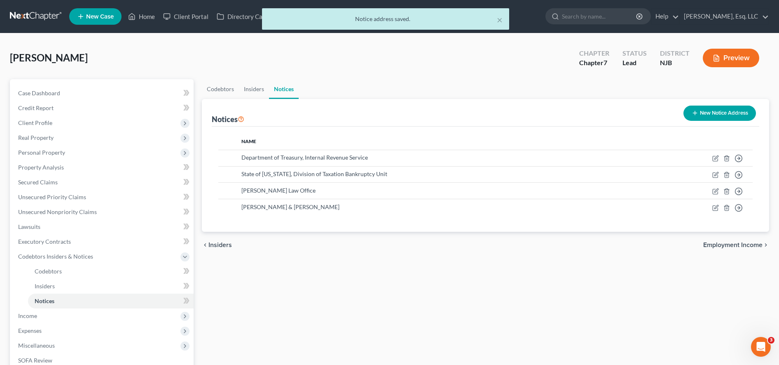
click at [391, 114] on button "New Notice Address" at bounding box center [720, 112] width 73 height 15
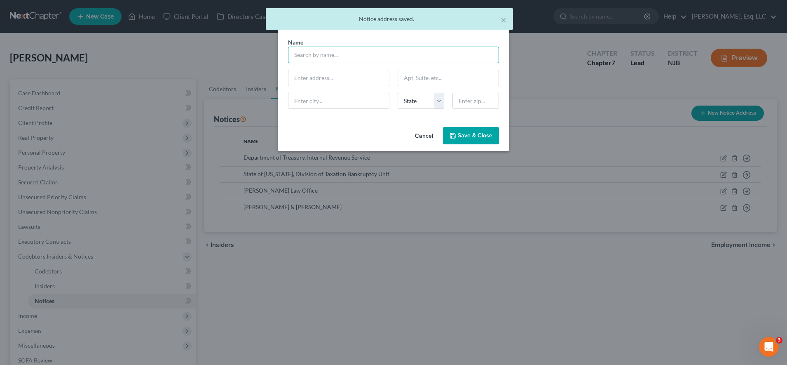
click at [391, 55] on input "text" at bounding box center [393, 55] width 211 height 16
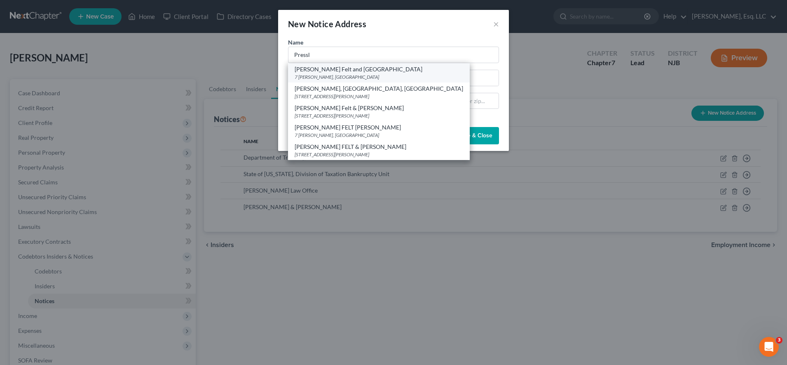
click at [337, 73] on div "7 [PERSON_NAME], [GEOGRAPHIC_DATA]" at bounding box center [379, 76] width 169 height 7
type input "[PERSON_NAME] Felt and [GEOGRAPHIC_DATA]"
type input "7 [PERSON_NAME]"
type input "Parsippany"
select select "33"
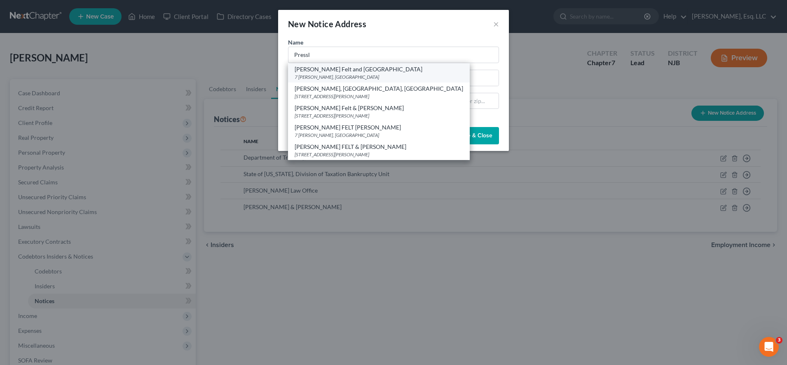
type input "07054"
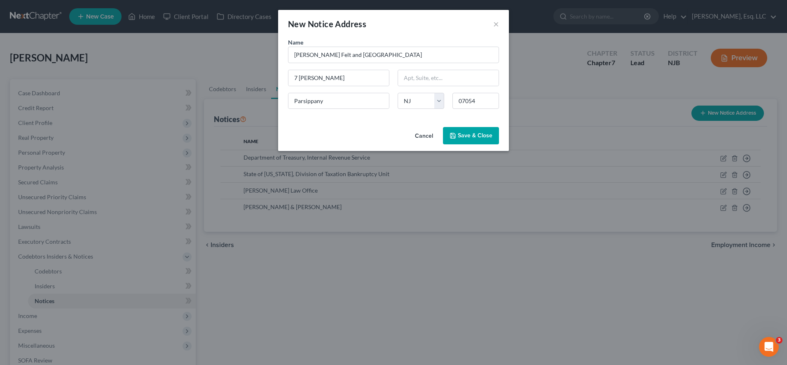
click at [391, 139] on span "Save & Close" at bounding box center [475, 135] width 35 height 7
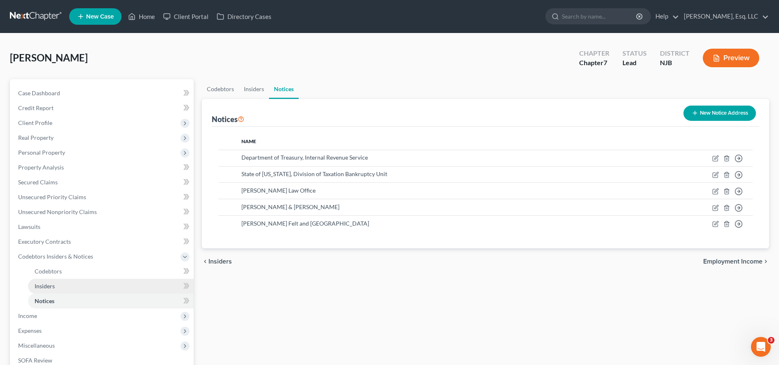
scroll to position [55, 0]
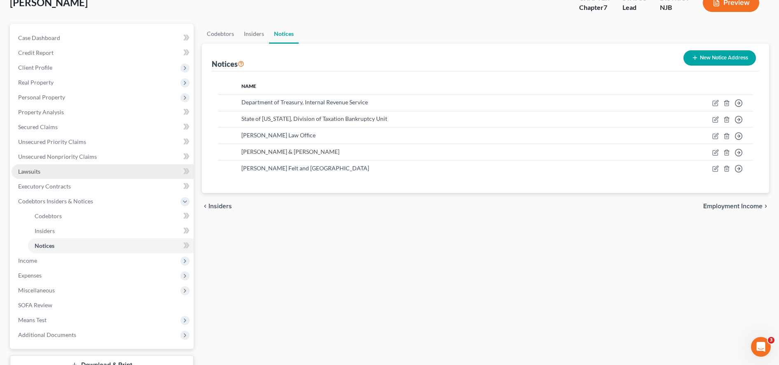
click at [100, 166] on link "Lawsuits" at bounding box center [103, 171] width 182 height 15
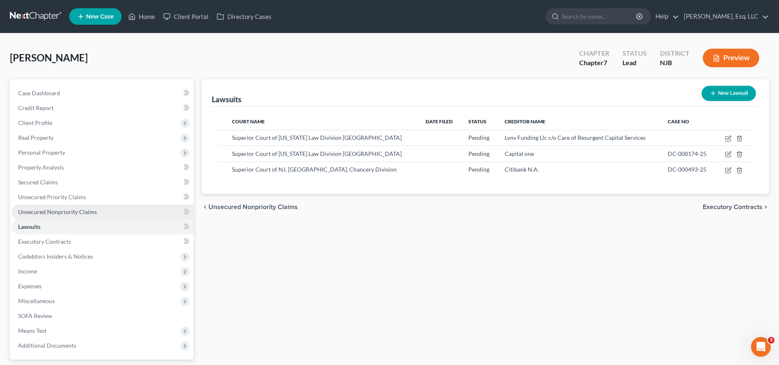
click at [87, 212] on span "Unsecured Nonpriority Claims" at bounding box center [57, 211] width 79 height 7
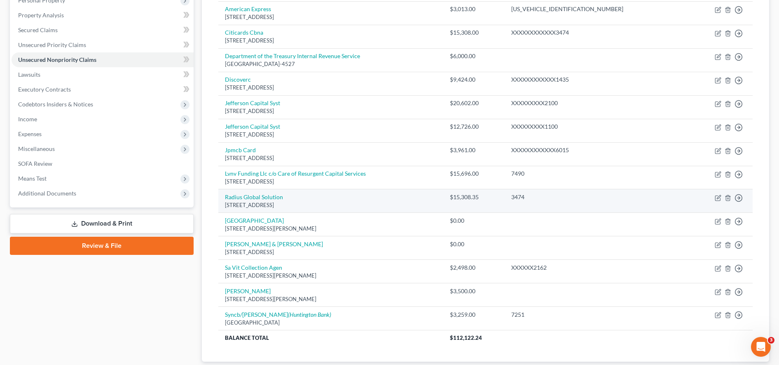
scroll to position [151, 0]
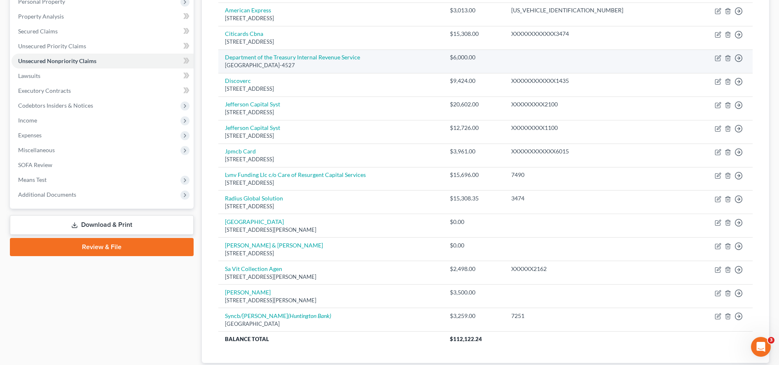
click at [282, 62] on div "[GEOGRAPHIC_DATA]-4527" at bounding box center [331, 65] width 212 height 8
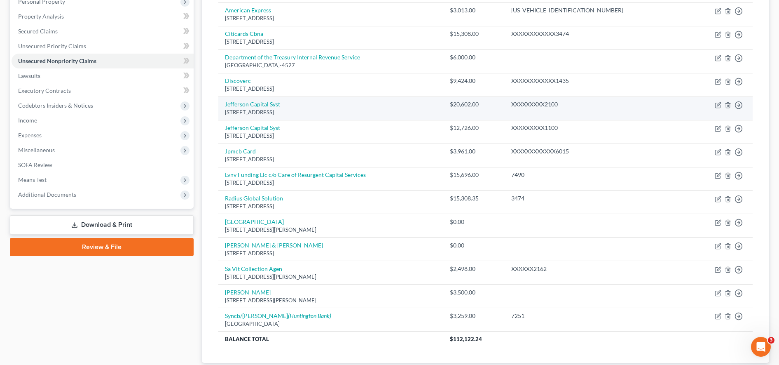
scroll to position [0, 0]
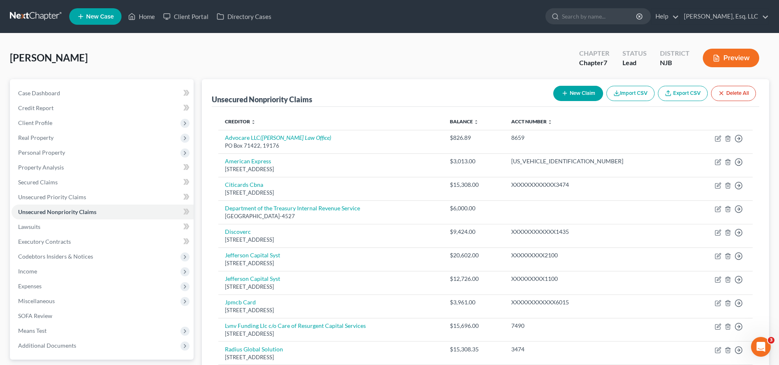
click at [391, 98] on button "New Claim" at bounding box center [578, 93] width 50 height 15
select select "0"
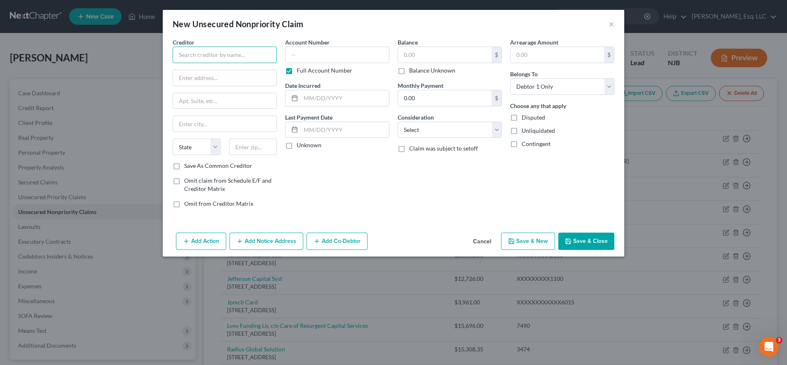
click at [261, 55] on input "text" at bounding box center [225, 55] width 104 height 16
paste input "Huntington National Bank"
type input "Huntington National Bank"
click at [297, 73] on label "Full Account Number" at bounding box center [325, 70] width 56 height 8
click at [300, 72] on input "Full Account Number" at bounding box center [302, 68] width 5 height 5
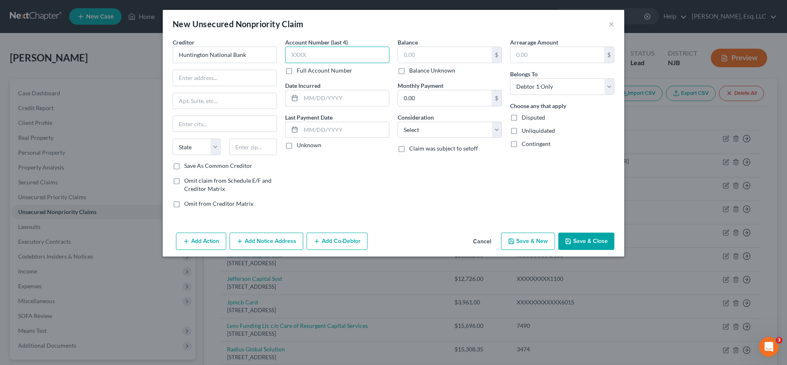
click at [306, 59] on input "text" at bounding box center [337, 55] width 104 height 16
type input "0908"
click at [206, 73] on input "text" at bounding box center [224, 78] width 103 height 16
paste input "[STREET_ADDRESS]"
type input "[STREET_ADDRESS]"
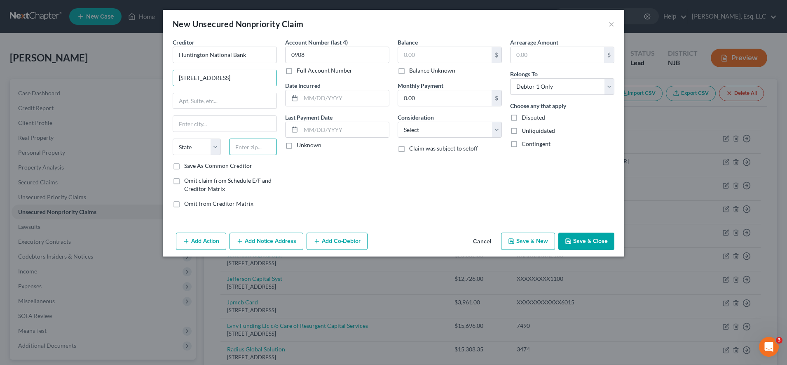
click at [248, 141] on input "text" at bounding box center [253, 146] width 48 height 16
type input "07930"
type input "[PERSON_NAME]"
select select "33"
click at [350, 184] on div "Account Number (last 4) 0908 Full Account Number Date Incurred Last Payment Dat…" at bounding box center [337, 126] width 112 height 176
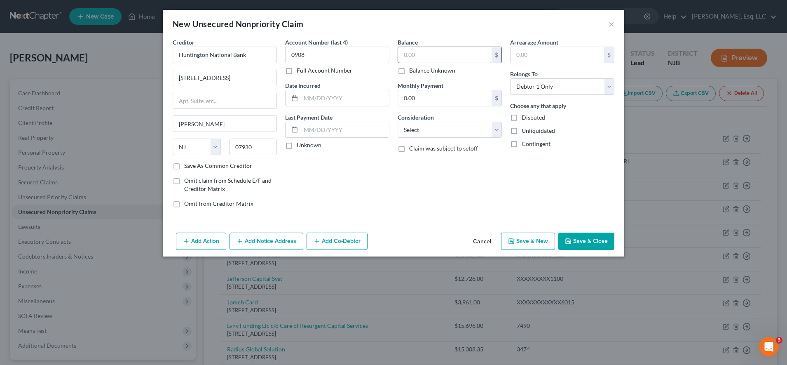
click at [391, 50] on input "text" at bounding box center [445, 55] width 94 height 16
paste input "57,489.31"
type input "57,489.31"
click at [391, 134] on select "Select Cable / Satellite Services Collection Agency Credit Card Debt Debt Couns…" at bounding box center [450, 130] width 104 height 16
select select "14"
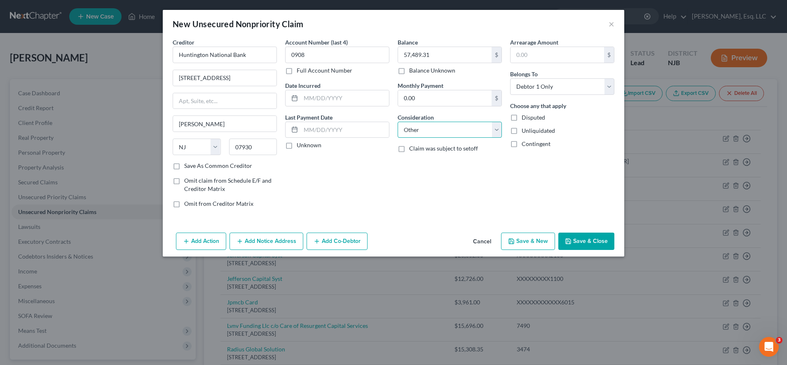
click at [391, 122] on select "Select Cable / Satellite Services Collection Agency Credit Card Debt Debt Couns…" at bounding box center [450, 130] width 104 height 16
click at [391, 162] on input "text" at bounding box center [449, 161] width 103 height 16
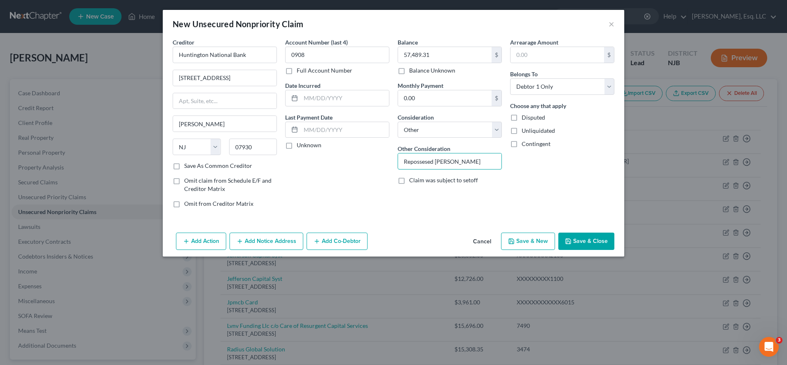
type input "Repossesed [PERSON_NAME]"
click at [391, 241] on icon "button" at bounding box center [568, 241] width 7 height 7
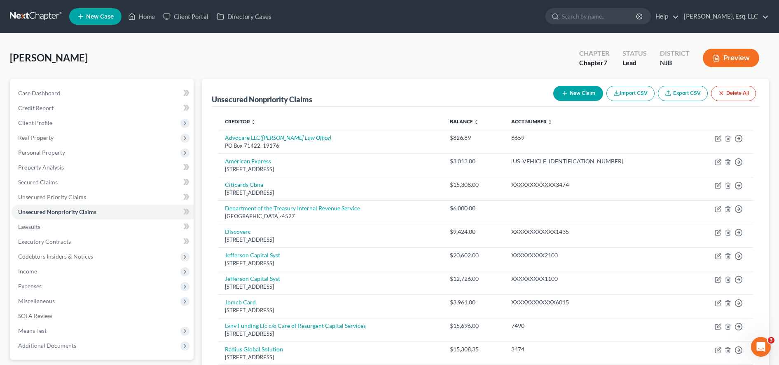
click at [391, 88] on button "New Claim" at bounding box center [578, 93] width 50 height 15
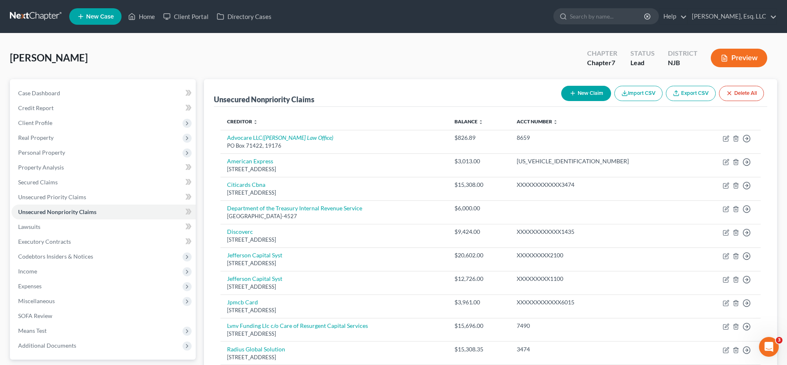
select select "0"
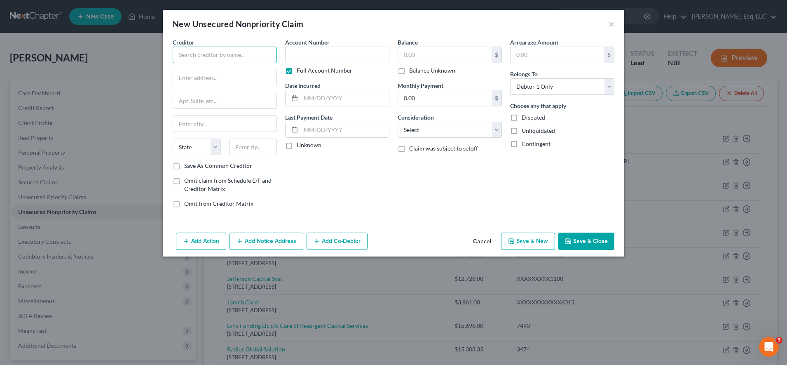
click at [231, 58] on input "text" at bounding box center [225, 55] width 104 height 16
type input "MRS"
click at [234, 75] on input "text" at bounding box center [224, 78] width 103 height 16
paste input "[STREET_ADDRESS]"
type input "[STREET_ADDRESS]"
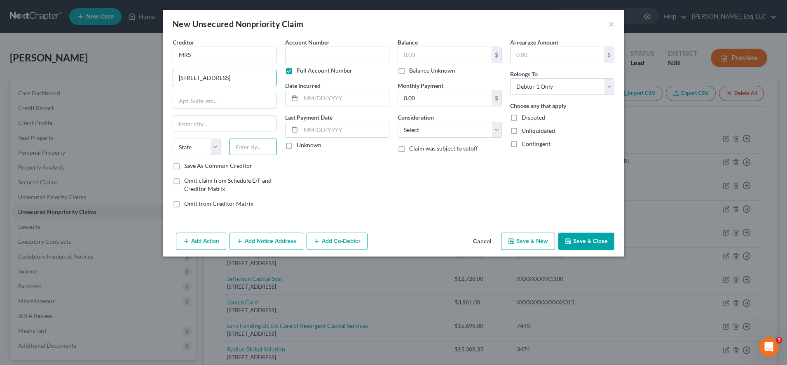
click at [264, 146] on input "text" at bounding box center [253, 146] width 48 height 16
type input "08003"
type input "[GEOGRAPHIC_DATA]"
select select "33"
click at [350, 187] on div "Account Number Full Account Number Date Incurred Last Payment Date Unknown" at bounding box center [337, 126] width 112 height 176
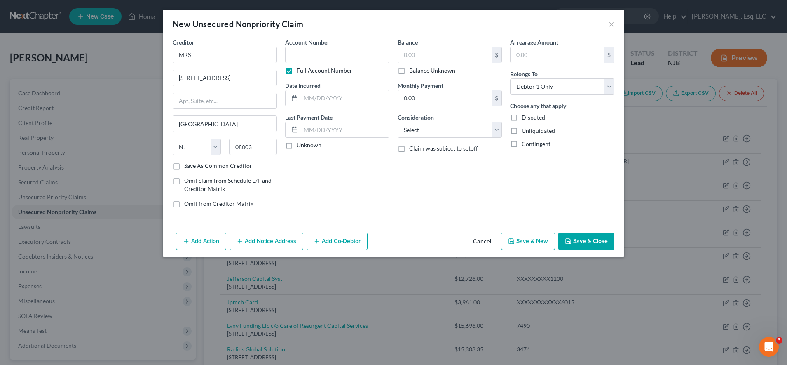
click at [297, 72] on label "Full Account Number" at bounding box center [325, 70] width 56 height 8
click at [300, 72] on input "Full Account Number" at bounding box center [302, 68] width 5 height 5
click at [307, 52] on input "text" at bounding box center [337, 55] width 104 height 16
type input "6015"
click at [391, 56] on input "text" at bounding box center [445, 55] width 94 height 16
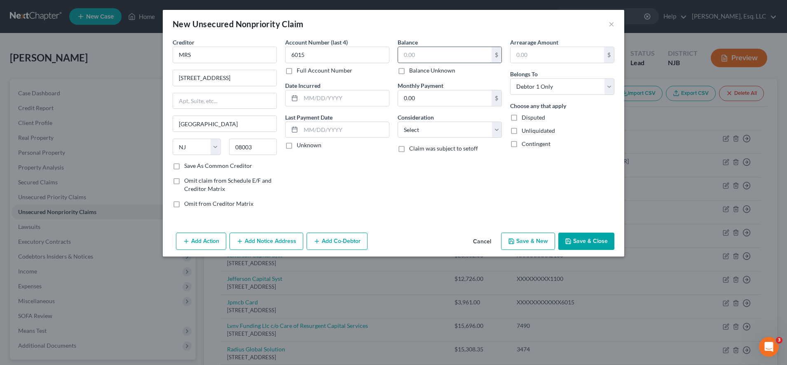
paste input "3961.16"
type input "3,961.16"
click at [391, 133] on select "Select Cable / Satellite Services Collection Agency Credit Card Debt Debt Couns…" at bounding box center [450, 130] width 104 height 16
select select "1"
click at [391, 122] on select "Select Cable / Satellite Services Collection Agency Credit Card Debt Debt Couns…" at bounding box center [450, 130] width 104 height 16
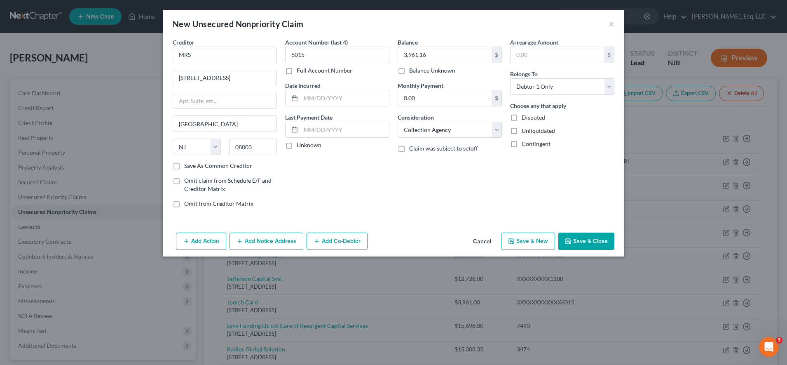
click at [391, 240] on button "Save & Close" at bounding box center [586, 240] width 56 height 17
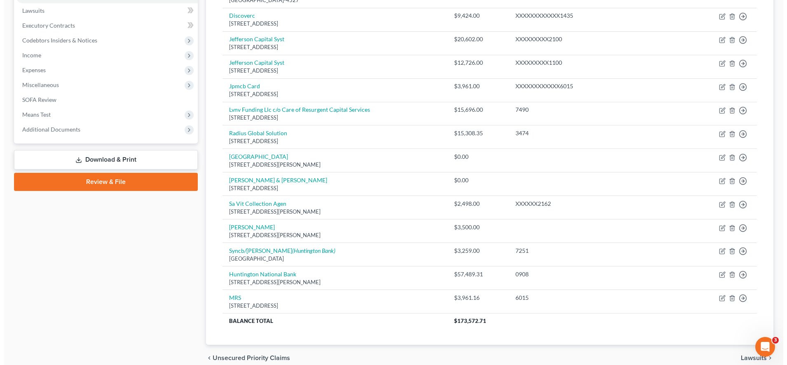
scroll to position [216, 0]
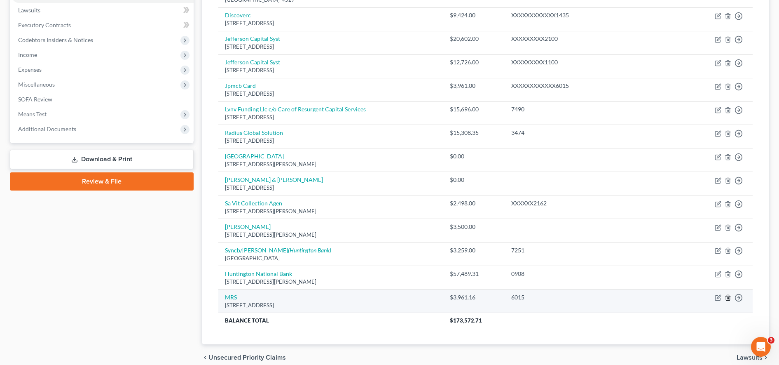
click at [391, 297] on icon "button" at bounding box center [728, 297] width 4 height 5
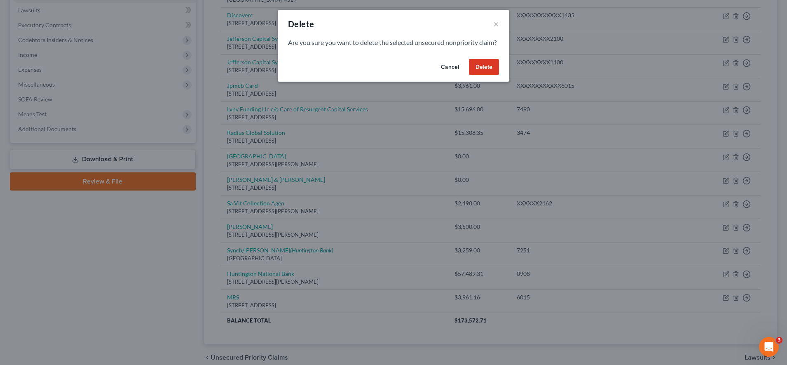
click at [391, 56] on div "Are you sure you want to delete the selected unsecured nonpriority claim?" at bounding box center [393, 47] width 231 height 18
click at [391, 75] on button "Delete" at bounding box center [484, 67] width 30 height 16
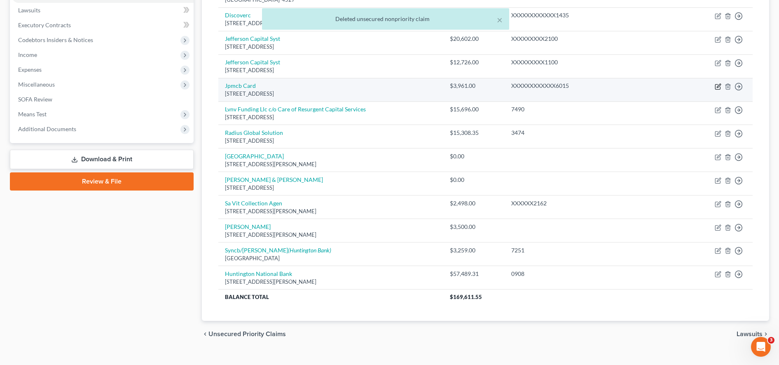
click at [391, 87] on icon "button" at bounding box center [719, 86] width 4 height 4
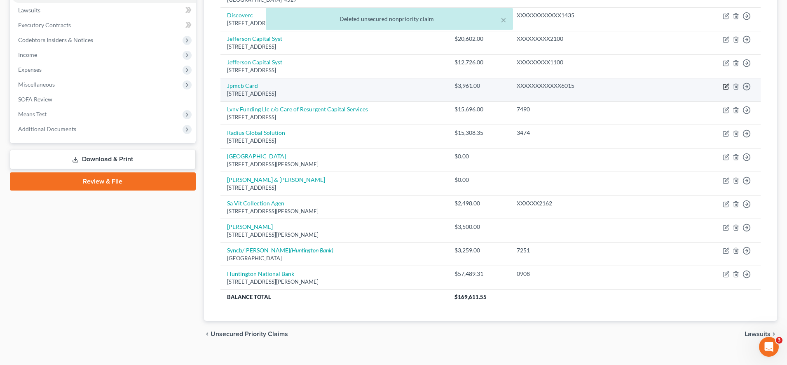
select select "7"
select select "2"
select select "0"
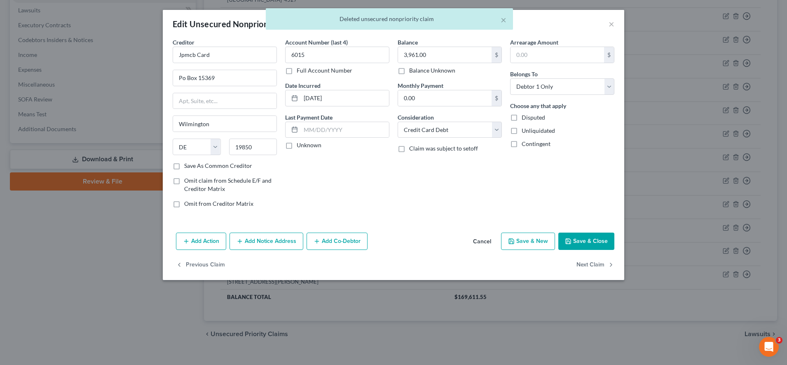
click at [253, 242] on button "Add Notice Address" at bounding box center [266, 240] width 74 height 17
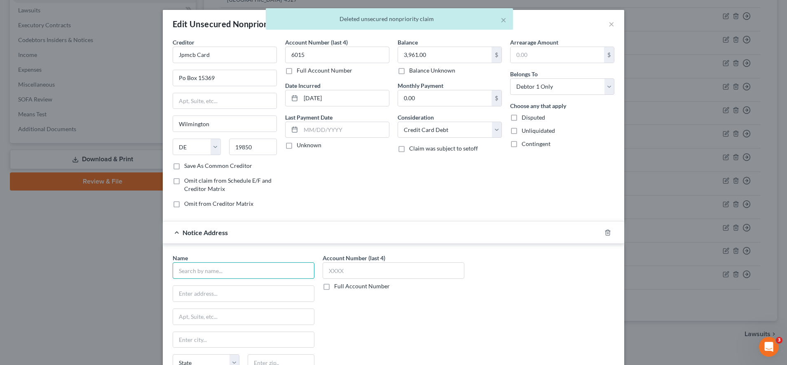
click at [227, 266] on input "text" at bounding box center [244, 270] width 142 height 16
type input "m"
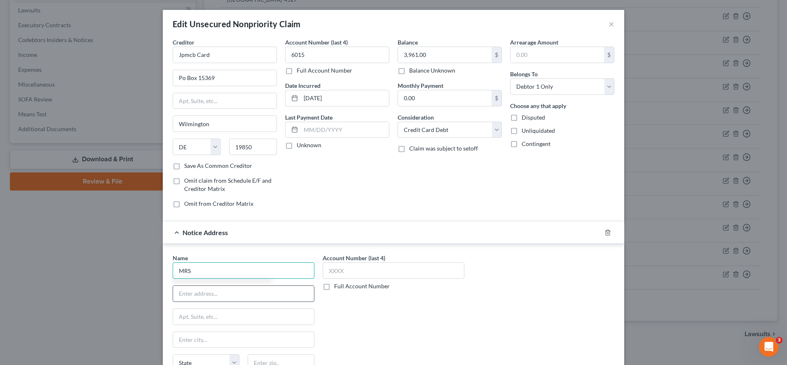
type input "MRS"
click at [222, 293] on input "text" at bounding box center [243, 294] width 141 height 16
paste input "3961.16"
type input "3961.16"
drag, startPoint x: 214, startPoint y: 292, endPoint x: 149, endPoint y: 297, distance: 65.3
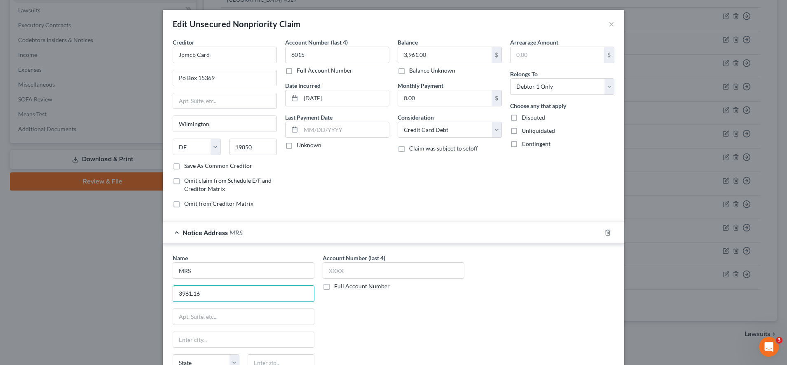
click at [149, 297] on div "Edit Unsecured Nonpriority Claim × Creditor * Jpmcb Card Po Box [GEOGRAPHIC_DAT…" at bounding box center [393, 182] width 787 height 365
click at [285, 290] on input "text" at bounding box center [243, 294] width 141 height 16
paste input "[STREET_ADDRESS]"
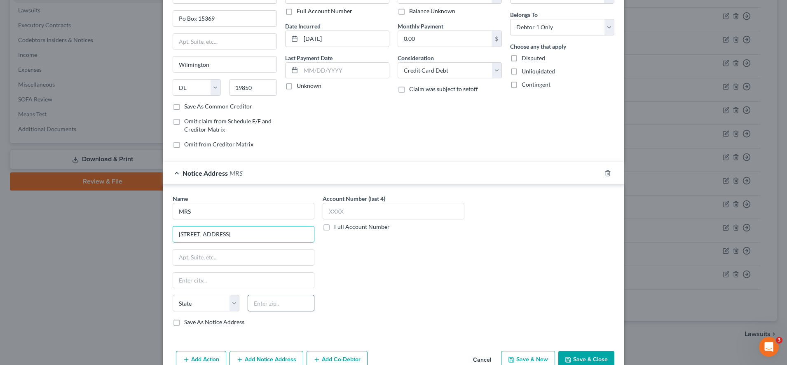
type input "[STREET_ADDRESS]"
click at [282, 304] on input "text" at bounding box center [281, 303] width 67 height 16
type input "08003"
type input "[GEOGRAPHIC_DATA]"
select select "33"
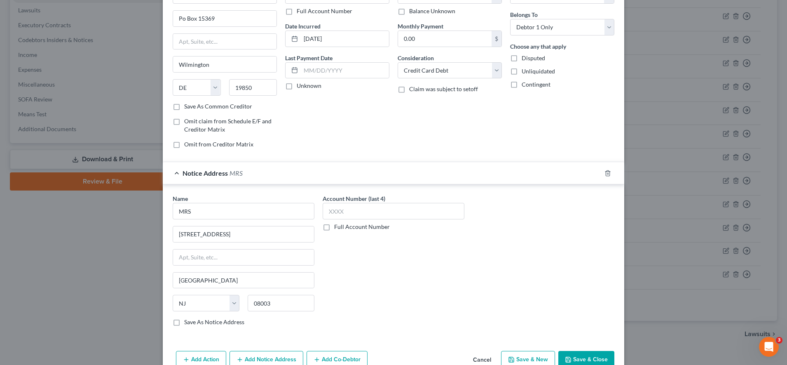
click at [353, 318] on div "Account Number (last 4) Full Account Number" at bounding box center [393, 263] width 150 height 138
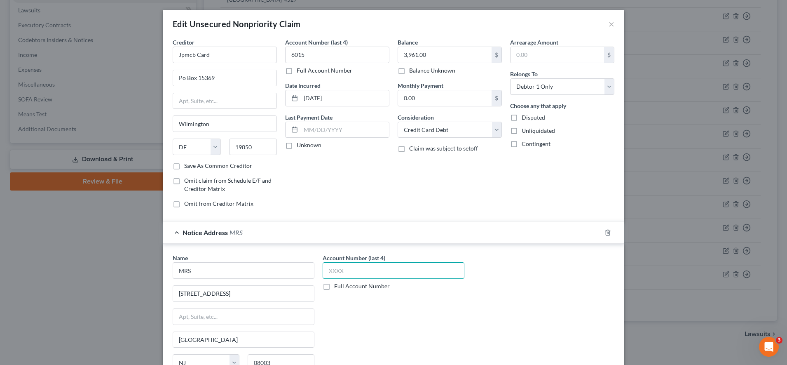
click at [342, 272] on input "text" at bounding box center [394, 270] width 142 height 16
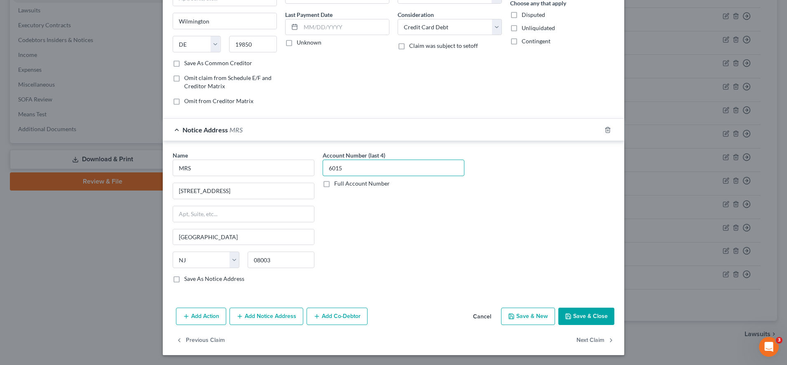
type input "6015"
click at [391, 318] on icon "button" at bounding box center [568, 316] width 7 height 7
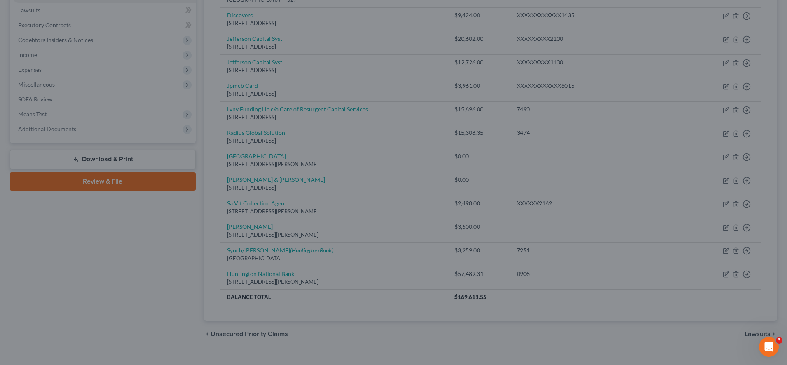
type input "0"
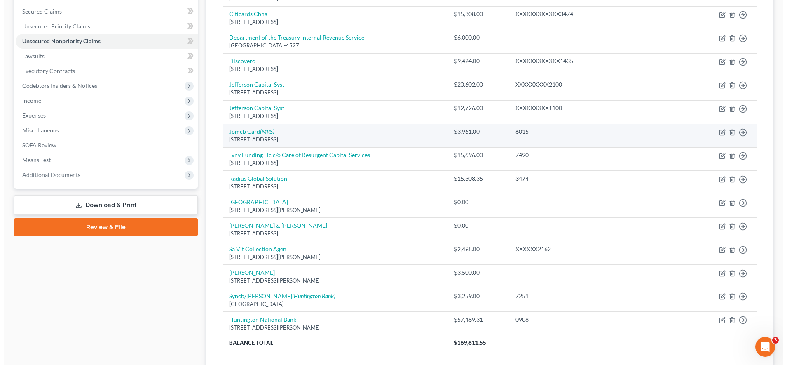
scroll to position [178, 0]
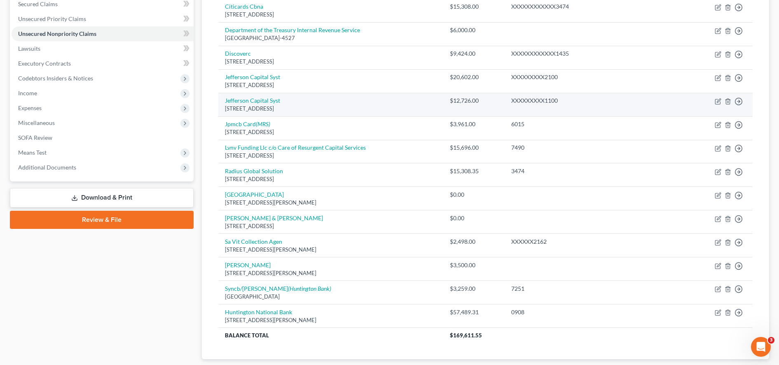
click at [347, 94] on td "Jefferson Capital Syst [STREET_ADDRESS]" at bounding box center [330, 104] width 225 height 23
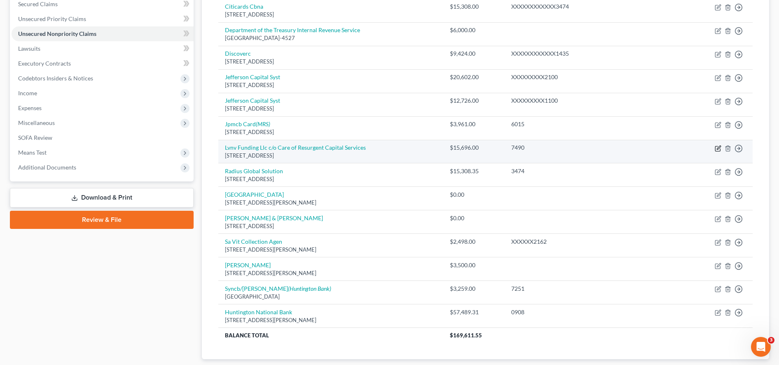
click at [391, 149] on icon "button" at bounding box center [718, 148] width 7 height 7
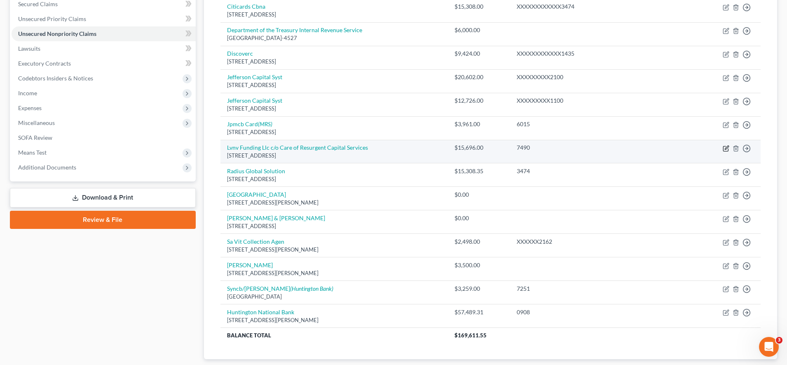
select select "28"
select select "1"
select select "0"
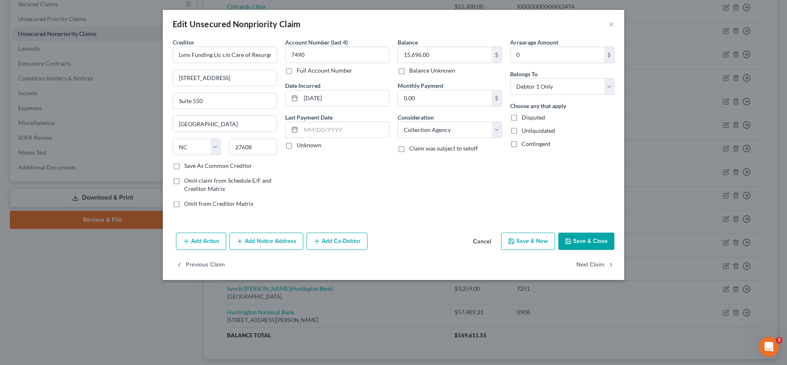
click at [273, 239] on button "Add Notice Address" at bounding box center [266, 240] width 74 height 17
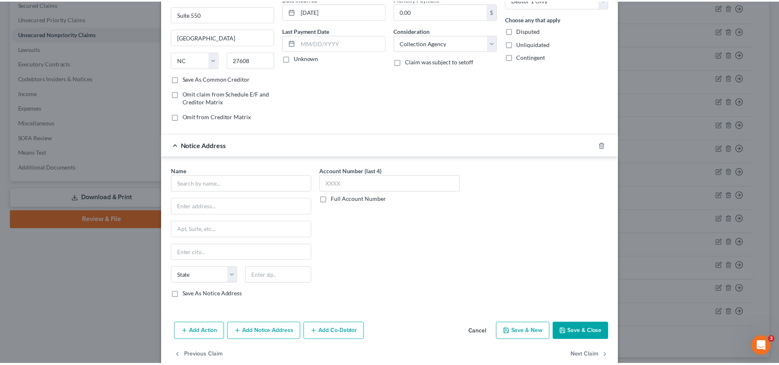
scroll to position [88, 0]
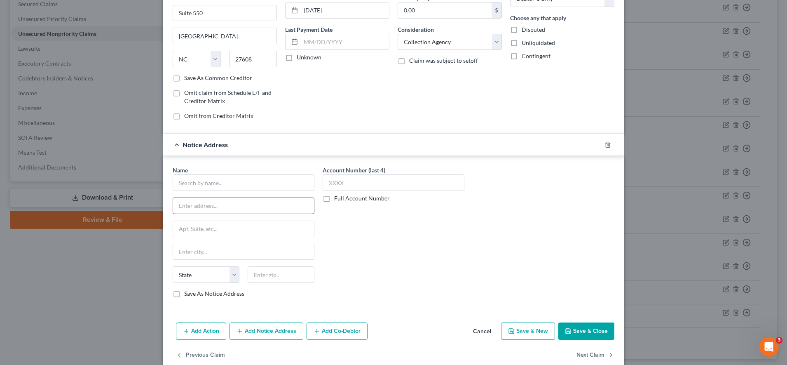
click at [254, 198] on input "text" at bounding box center [243, 206] width 141 height 16
paste input "[STREET_ADDRESS]"
click at [173, 204] on input "[STREET_ADDRESS]" at bounding box center [243, 206] width 141 height 16
drag, startPoint x: 276, startPoint y: 207, endPoint x: 236, endPoint y: 207, distance: 39.6
click at [236, 207] on input "[STREET_ADDRESS]" at bounding box center [243, 206] width 141 height 16
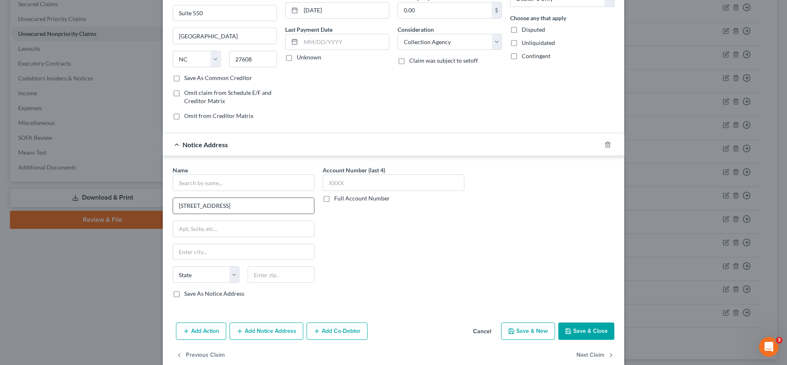
click at [236, 207] on input "[STREET_ADDRESS]" at bounding box center [243, 206] width 141 height 16
click at [267, 207] on input "[STREET_ADDRESS]" at bounding box center [243, 206] width 141 height 16
type input "[STREET_ADDRESS]"
click at [269, 233] on input "text" at bounding box center [243, 229] width 141 height 16
type input "s"
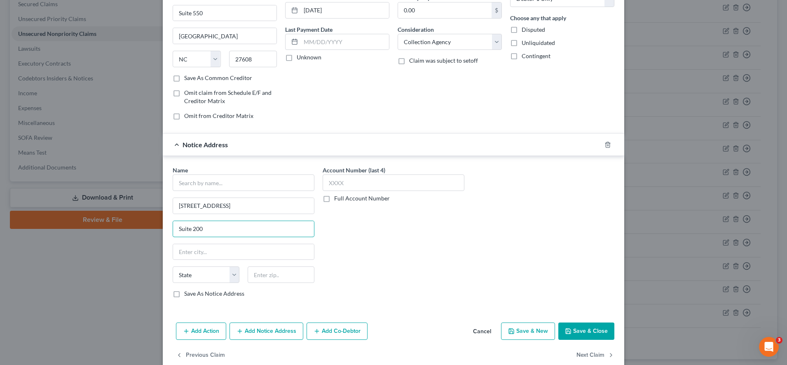
type input "Suite 200"
click at [264, 269] on input "text" at bounding box center [281, 274] width 67 height 16
type input "60077"
click at [381, 272] on div "Account Number (last 4) Full Account Number" at bounding box center [393, 235] width 150 height 138
type input "Skokie"
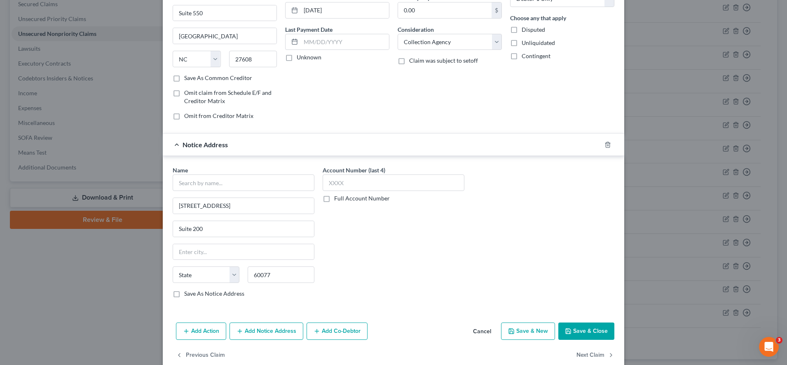
select select "14"
click at [338, 183] on input "text" at bounding box center [394, 182] width 142 height 16
type input "7490"
click at [285, 178] on input "text" at bounding box center [244, 182] width 142 height 16
paste input "Asset Recovery Solutions LLC"
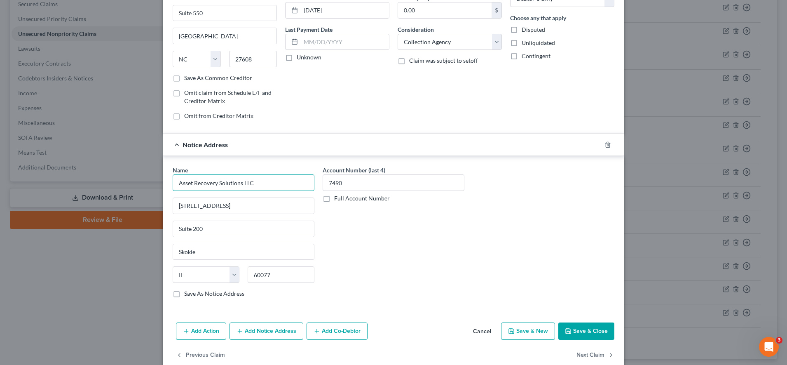
type input "Asset Recovery Solutions LLC"
click at [391, 328] on button "Save & Close" at bounding box center [586, 330] width 56 height 17
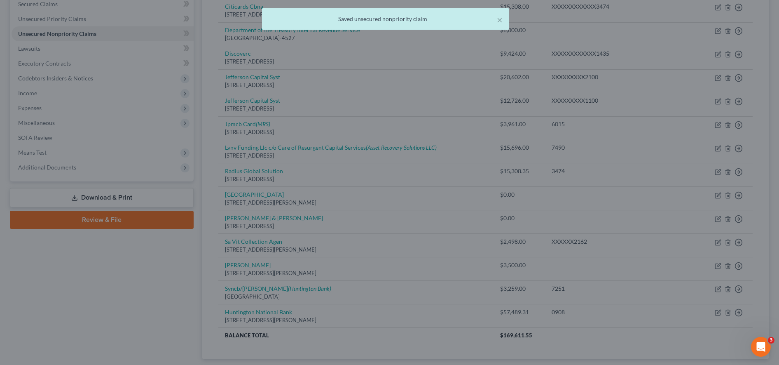
scroll to position [0, 0]
